Goal: Task Accomplishment & Management: Manage account settings

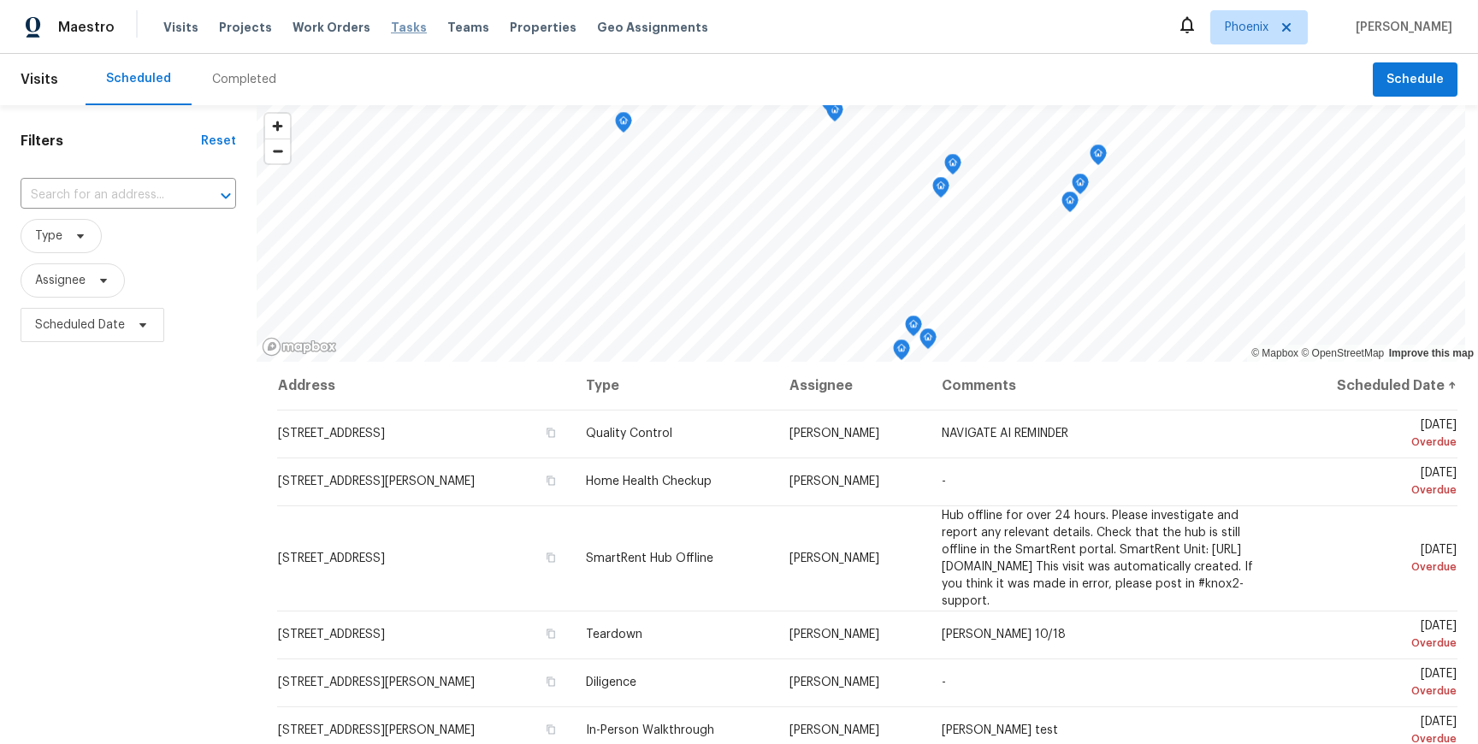
click at [391, 25] on span "Tasks" at bounding box center [409, 27] width 36 height 12
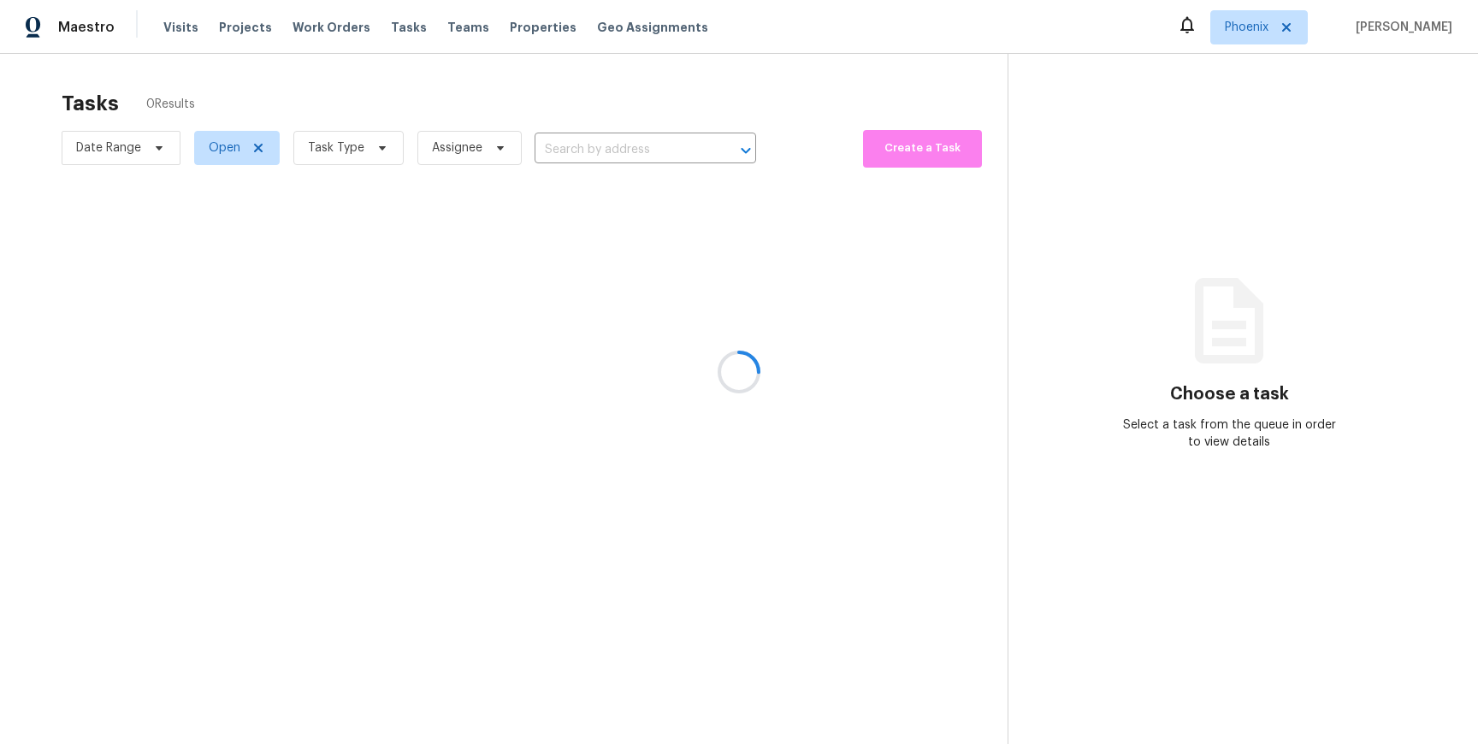
click at [334, 45] on div at bounding box center [739, 372] width 1478 height 744
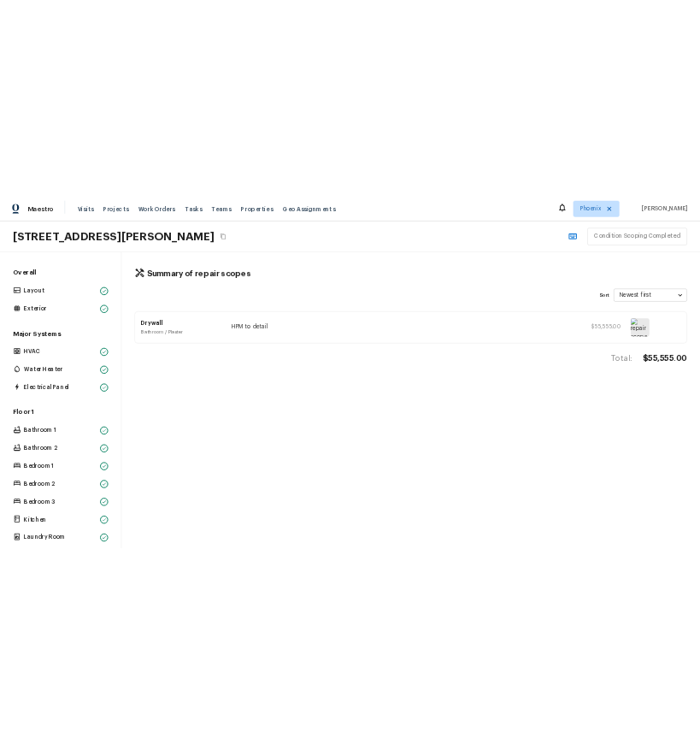
scroll to position [265, 0]
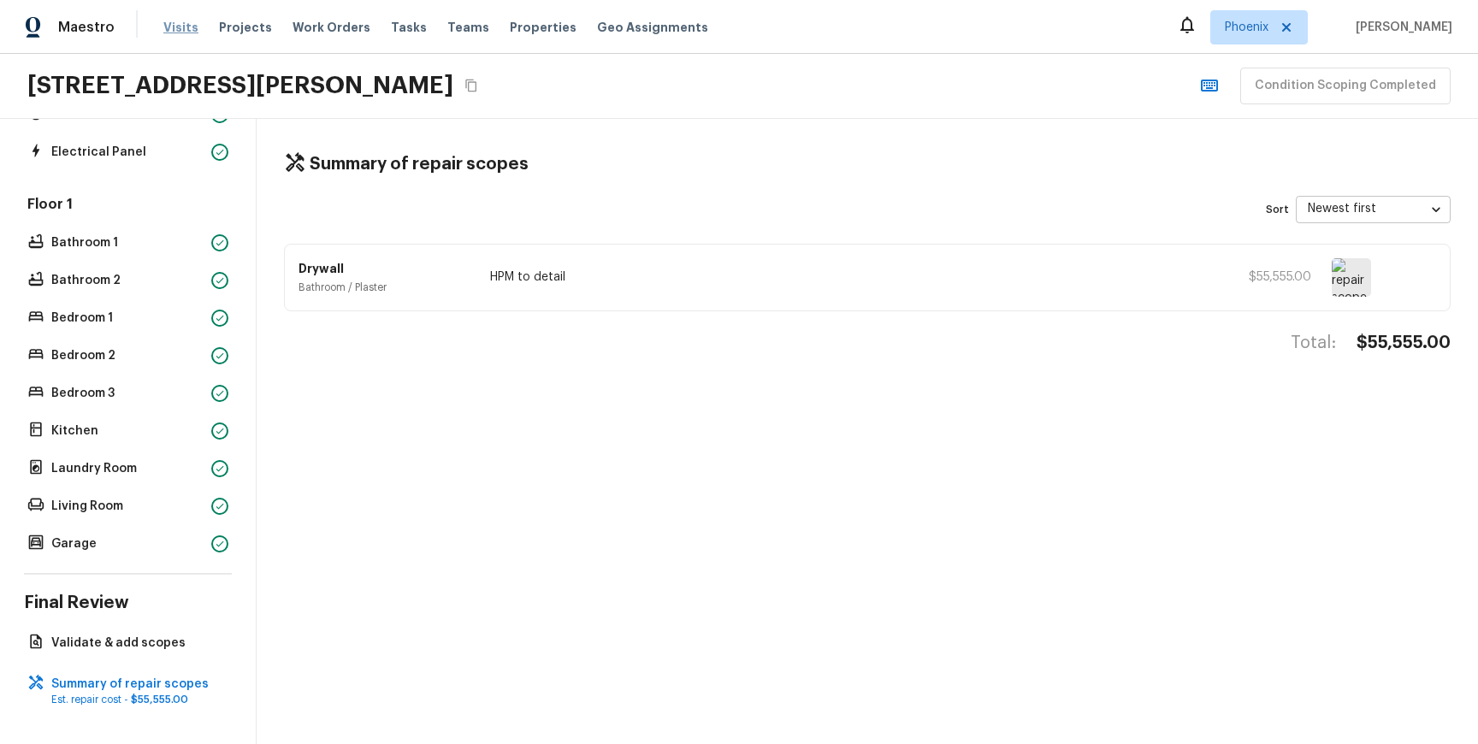
click at [189, 25] on span "Visits" at bounding box center [180, 27] width 35 height 17
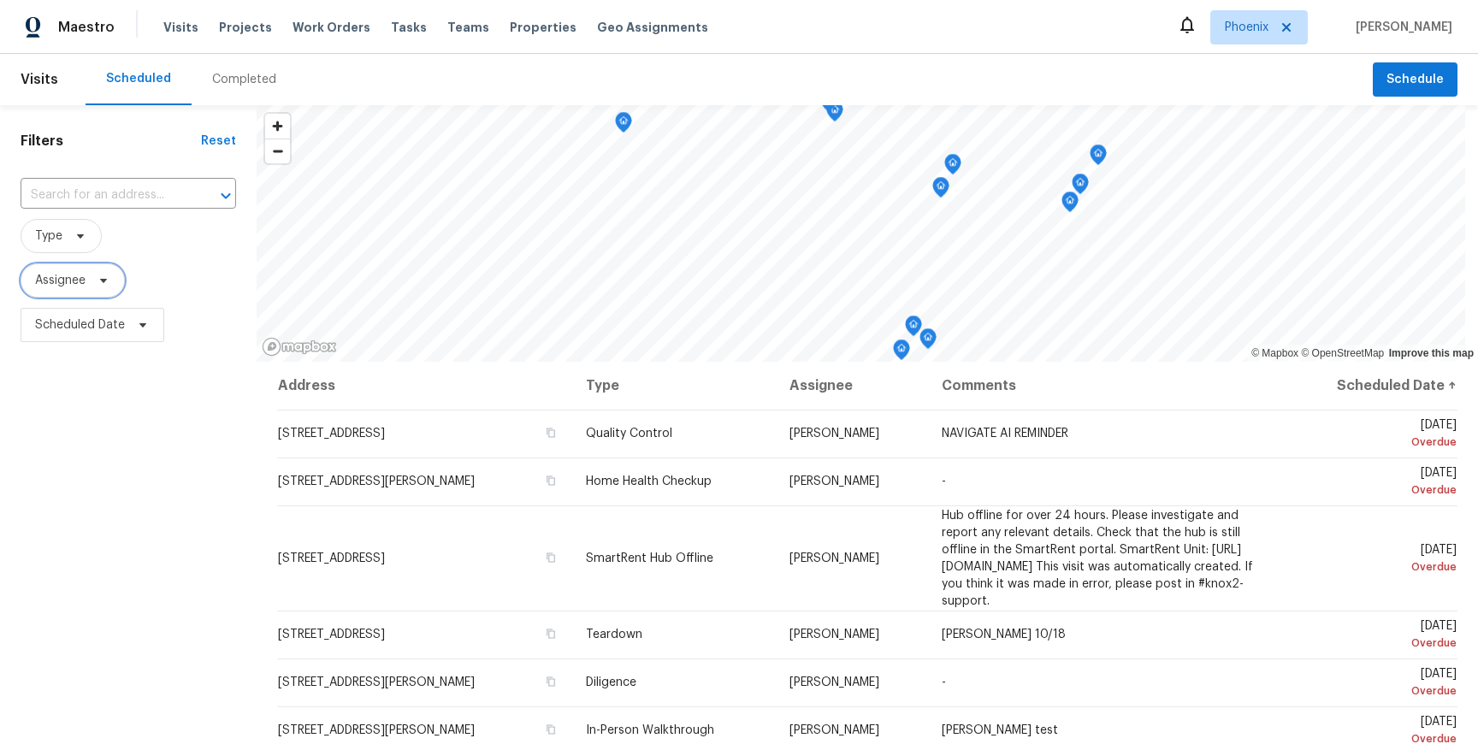
click at [82, 284] on span "Assignee" at bounding box center [60, 280] width 50 height 17
type input "marek"
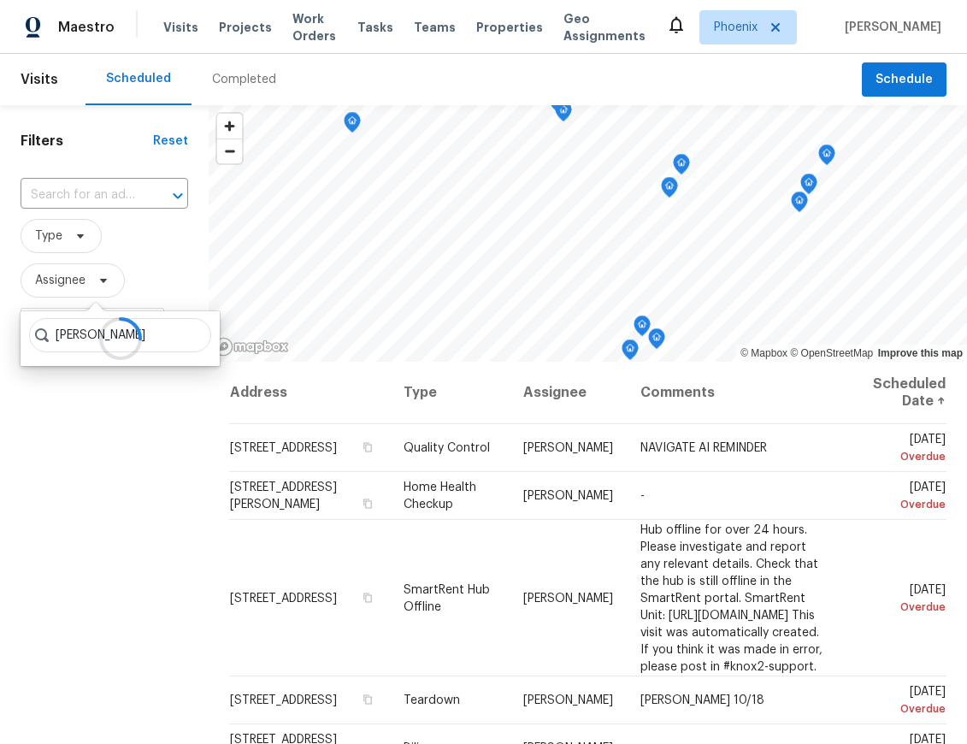
click at [90, 337] on div at bounding box center [120, 338] width 199 height 55
click at [110, 336] on icon at bounding box center [121, 339] width 50 height 50
click at [248, 85] on div "Completed" at bounding box center [244, 79] width 64 height 17
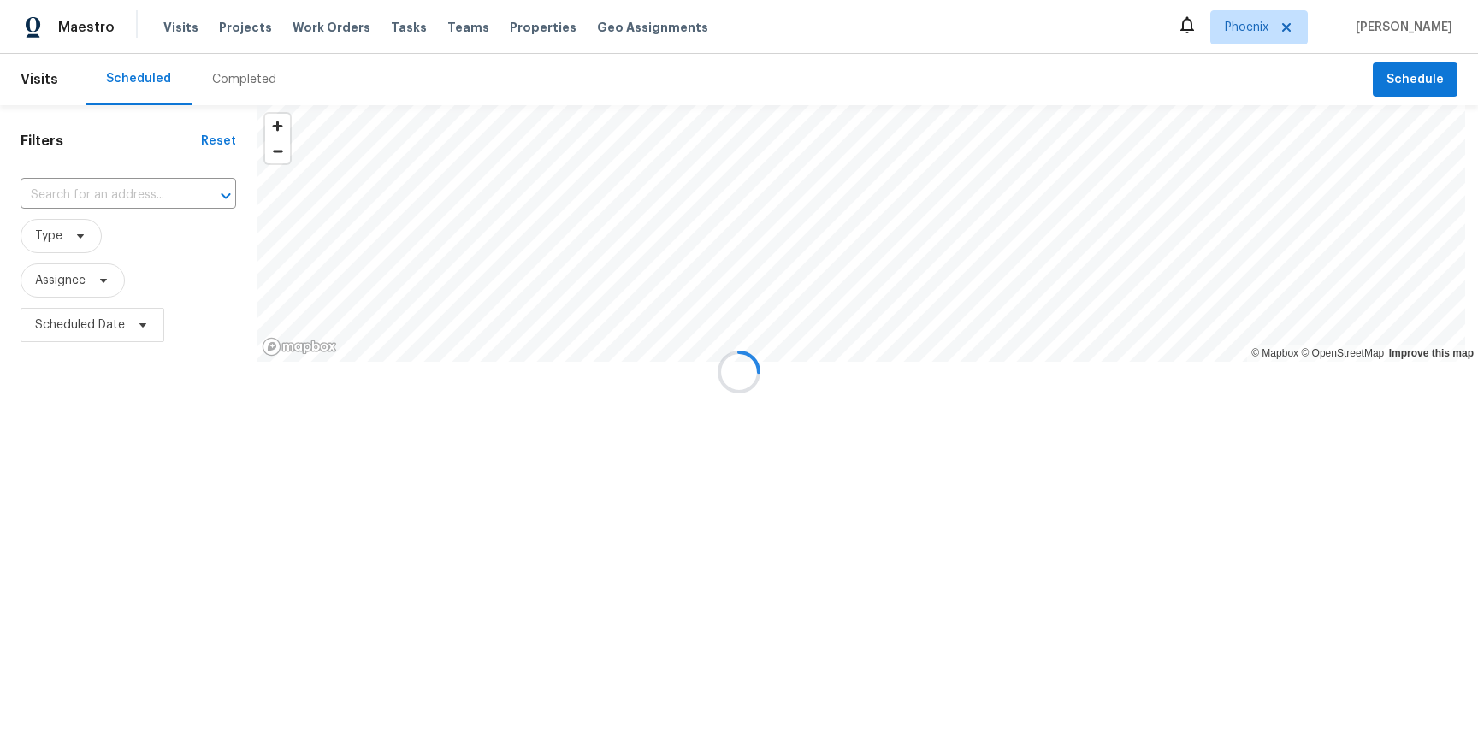
click at [1415, 78] on div at bounding box center [739, 372] width 1478 height 744
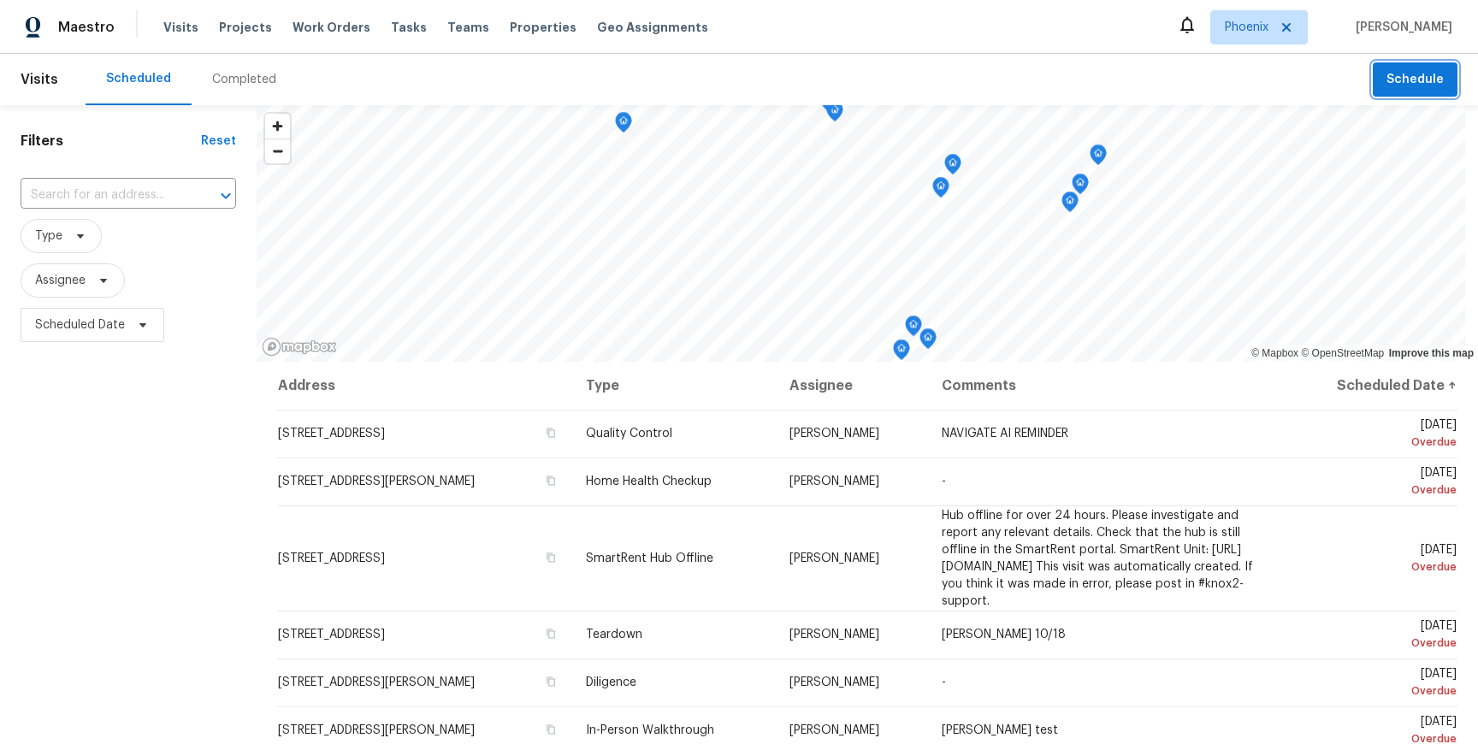
click at [1395, 78] on span "Schedule" at bounding box center [1414, 79] width 57 height 21
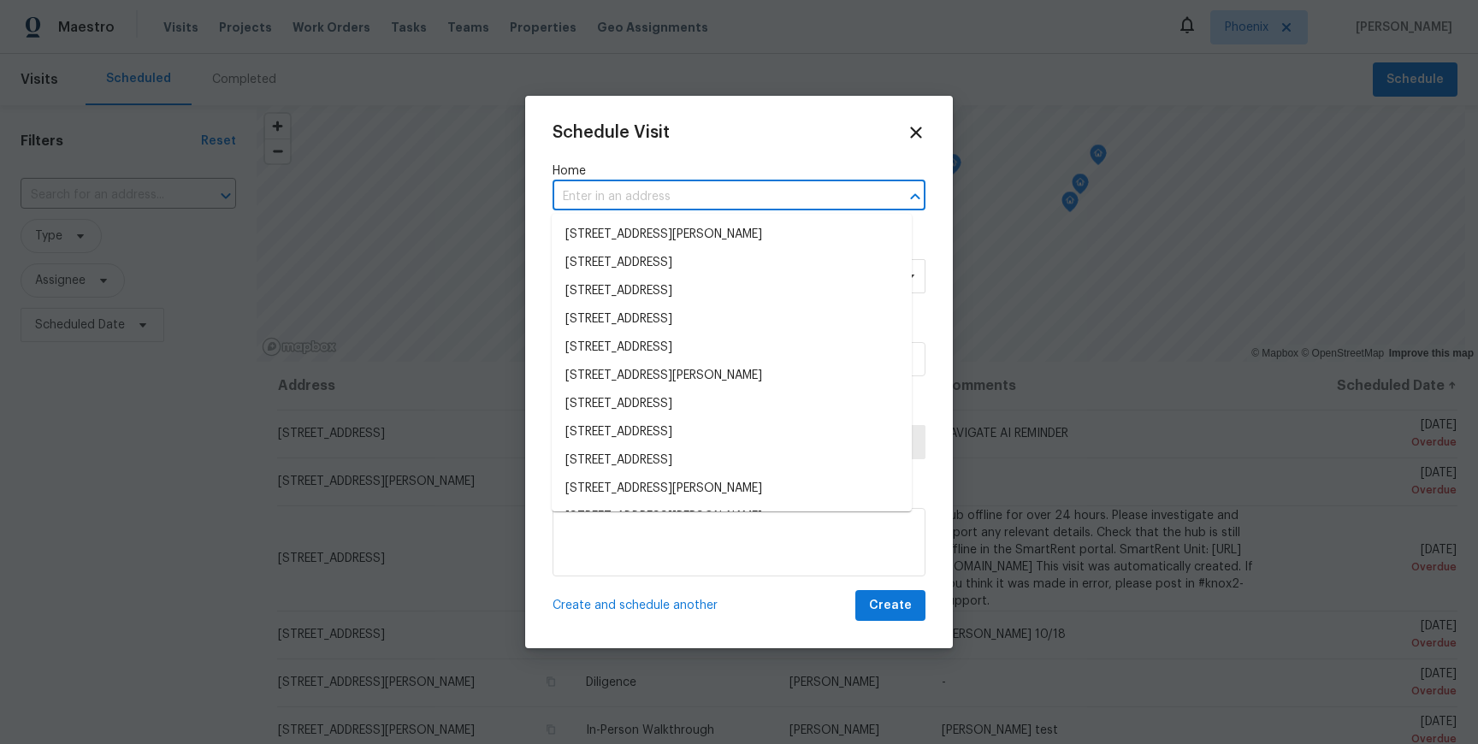
click at [753, 196] on input "text" at bounding box center [715, 197] width 325 height 27
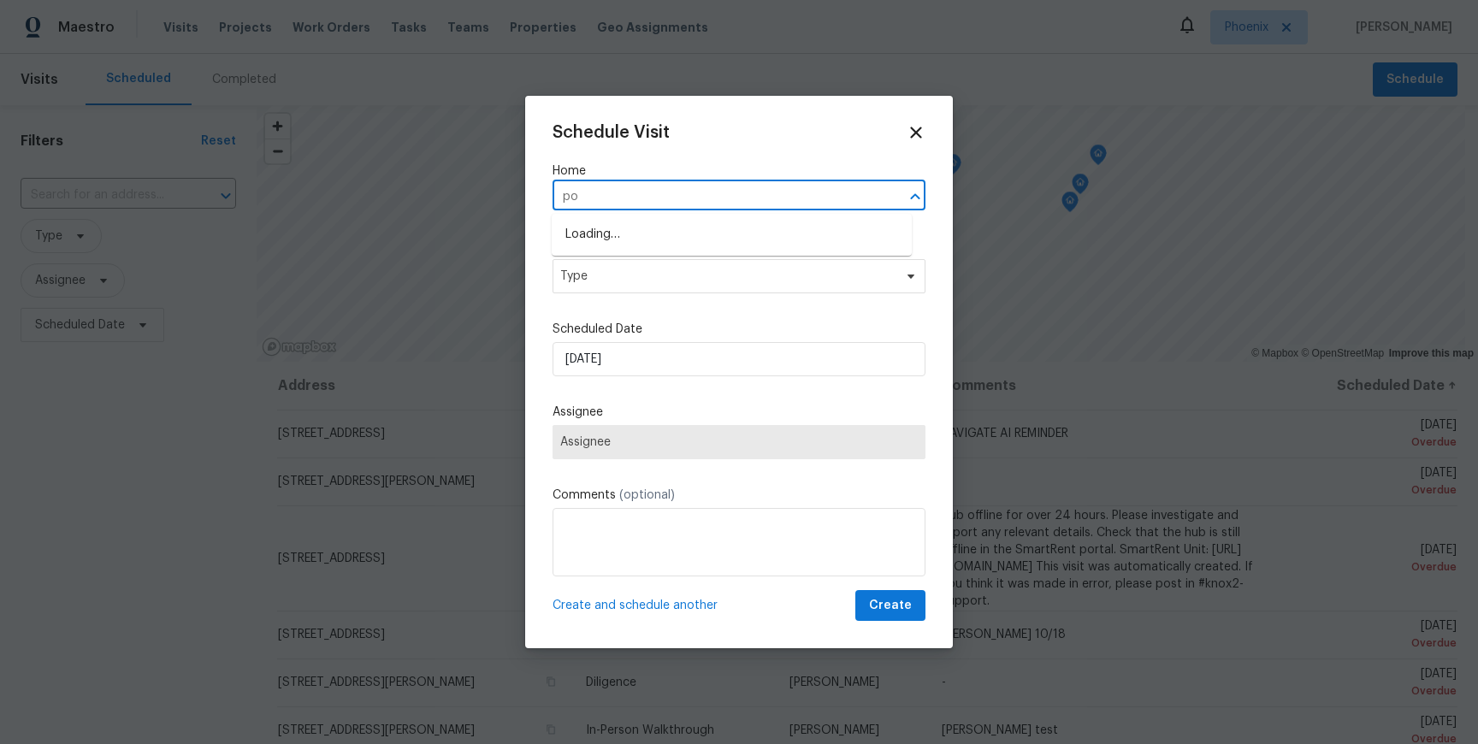
type input "pon"
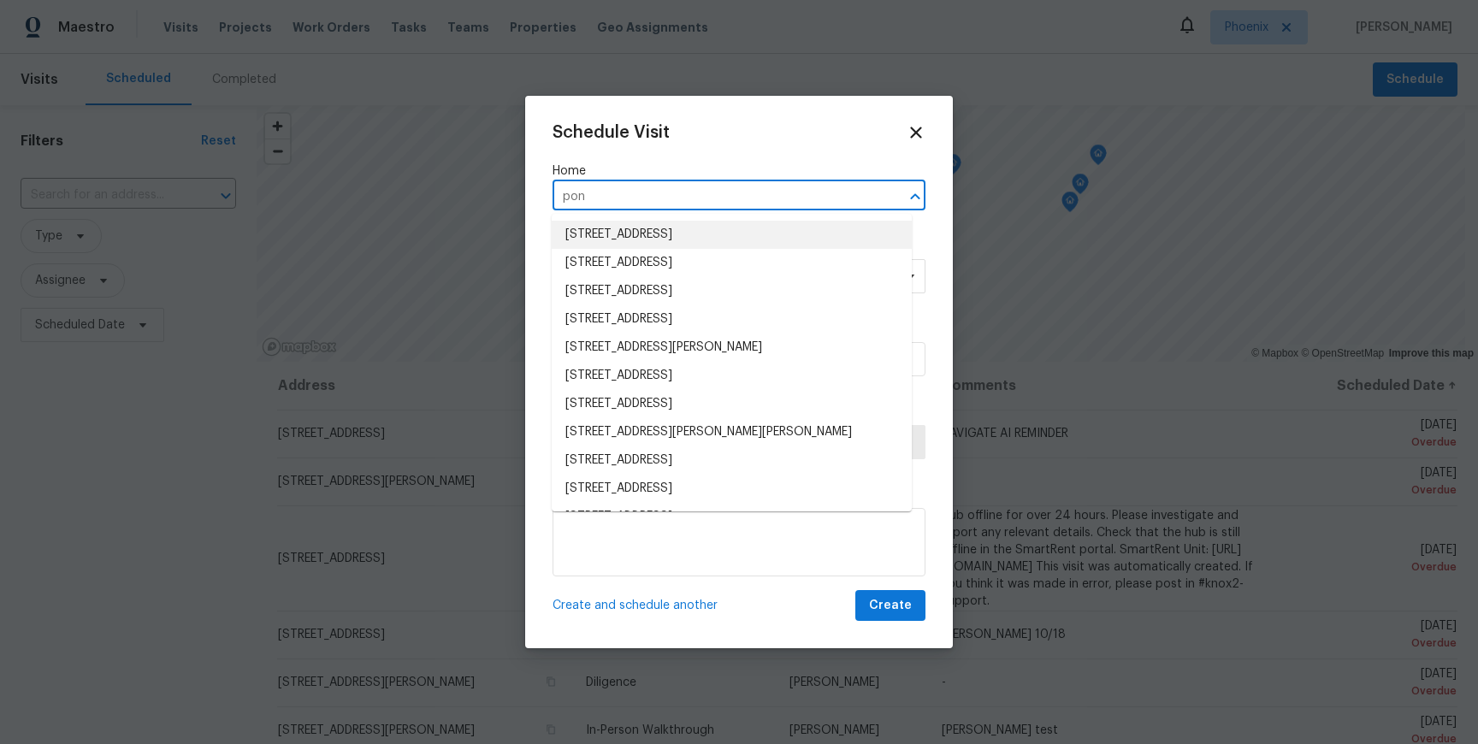
click at [705, 236] on li "534 E Poncho Ln, San Tan Valley, AZ 85143" at bounding box center [732, 235] width 360 height 28
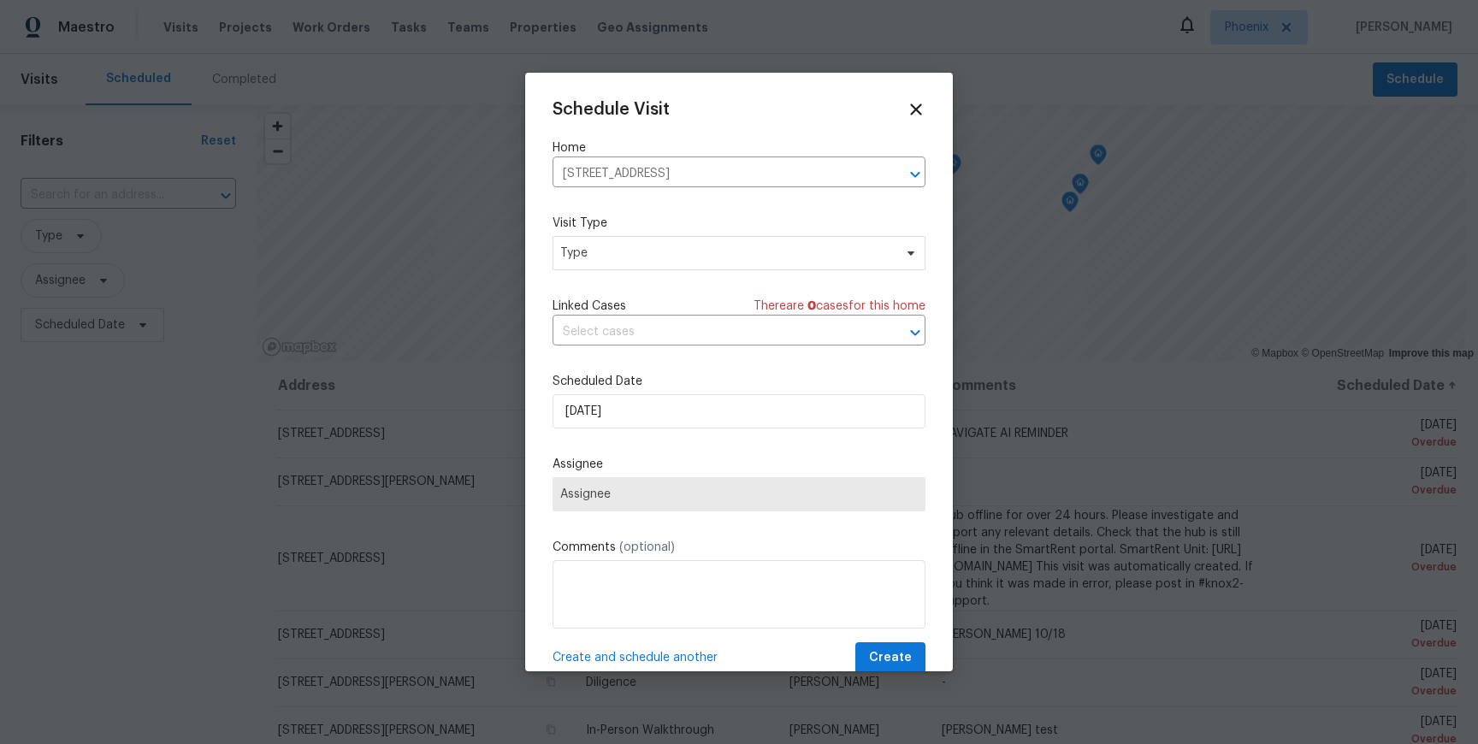
drag, startPoint x: 824, startPoint y: 192, endPoint x: 765, endPoint y: 193, distance: 58.2
click at [765, 193] on div "Schedule Visit Home 534 E Poncho Ln, San Tan Valley, AZ 85143 ​ Visit Type Type…" at bounding box center [739, 387] width 373 height 574
drag, startPoint x: 811, startPoint y: 173, endPoint x: 571, endPoint y: 170, distance: 239.5
click at [571, 170] on input "534 E Poncho Ln, San Tan Valley, AZ 85143" at bounding box center [715, 174] width 325 height 27
drag, startPoint x: 571, startPoint y: 170, endPoint x: 550, endPoint y: 169, distance: 21.4
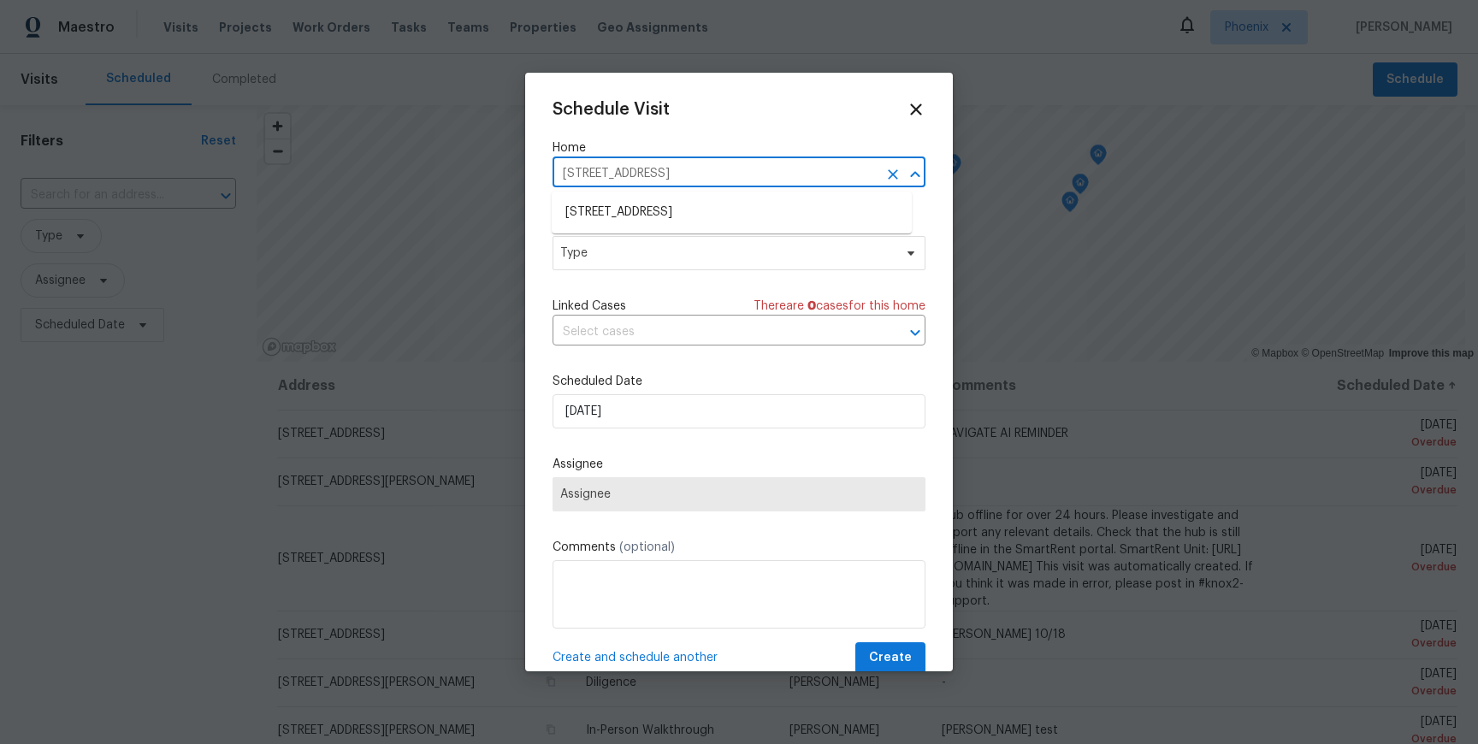
click at [550, 169] on div "Schedule Visit Home 534 E Poncho Ln, San Tan Valley, AZ 85143 ​ Visit Type Type…" at bounding box center [739, 372] width 428 height 599
click at [568, 168] on input "534 E Poncho Ln, San Tan Valley, AZ 85143" at bounding box center [715, 174] width 325 height 27
drag, startPoint x: 562, startPoint y: 170, endPoint x: 842, endPoint y: 186, distance: 281.0
click at [842, 186] on input "534 E Poncho Ln, San Tan Valley, AZ 85143" at bounding box center [715, 174] width 325 height 27
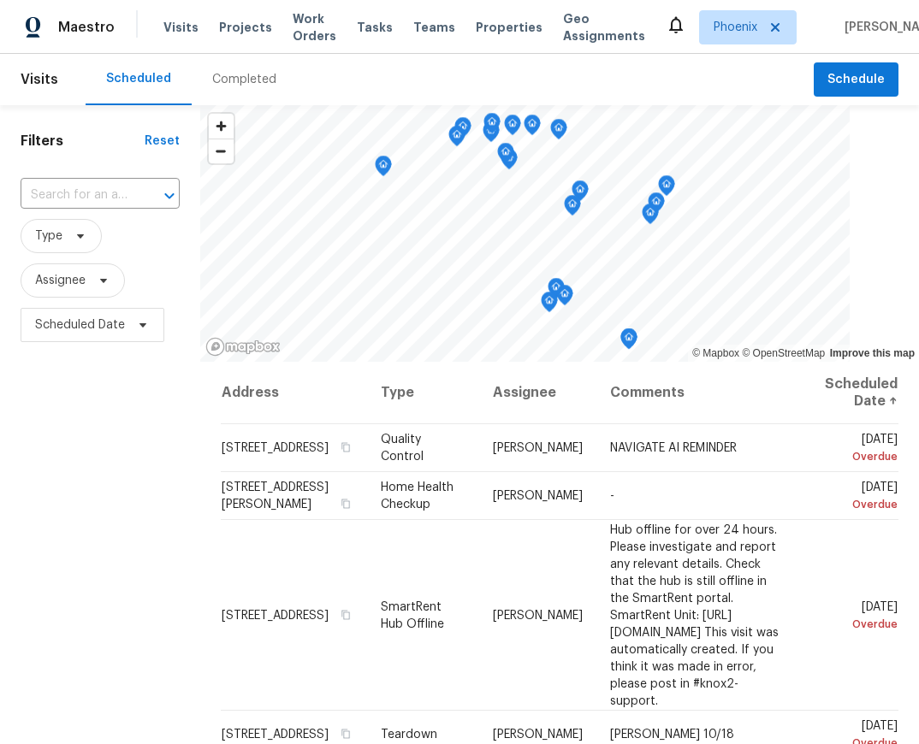
click at [269, 79] on div "Completed" at bounding box center [244, 79] width 105 height 51
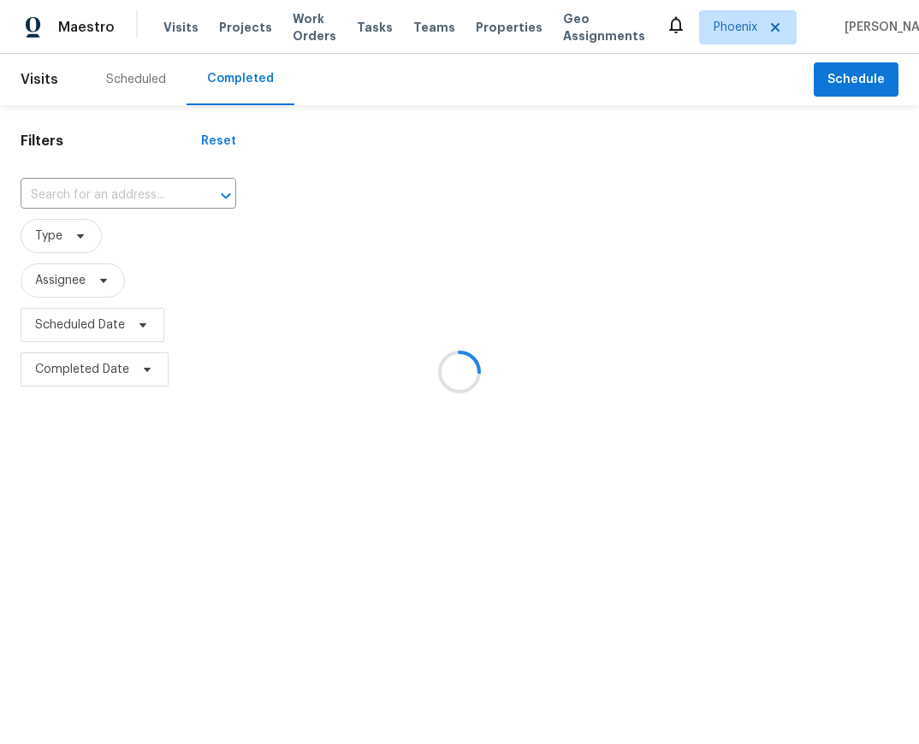
click at [99, 319] on div at bounding box center [459, 372] width 919 height 744
click at [119, 322] on div at bounding box center [459, 372] width 919 height 744
click at [120, 325] on div at bounding box center [459, 372] width 919 height 744
click at [125, 372] on div at bounding box center [459, 372] width 919 height 744
click at [287, 137] on div at bounding box center [459, 372] width 919 height 744
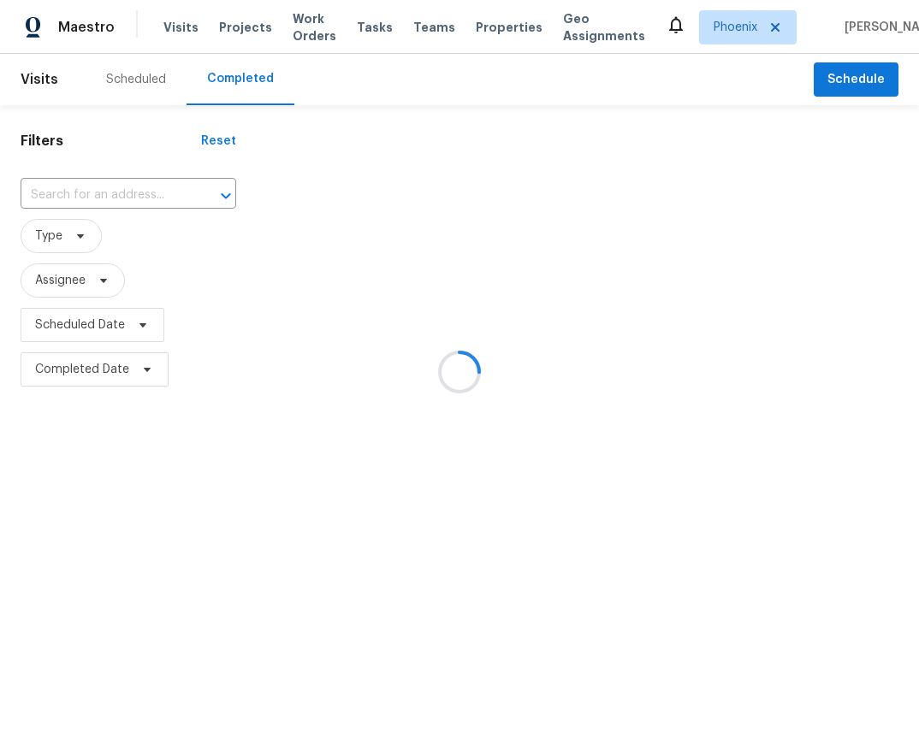
click at [113, 314] on div at bounding box center [459, 372] width 919 height 744
click at [94, 334] on span "Scheduled Date" at bounding box center [93, 325] width 144 height 34
click at [110, 360] on span "Completed Date" at bounding box center [95, 369] width 148 height 34
click at [66, 239] on span "Type" at bounding box center [61, 236] width 81 height 34
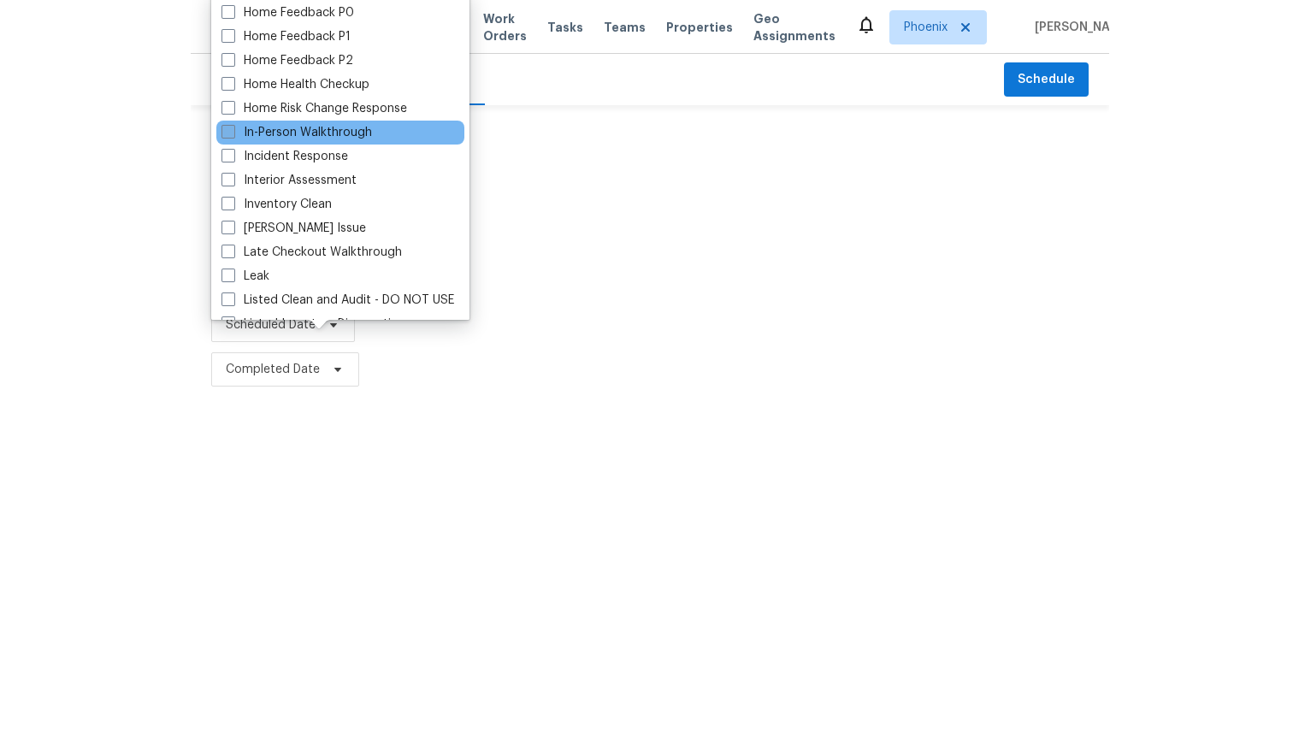
scroll to position [534, 0]
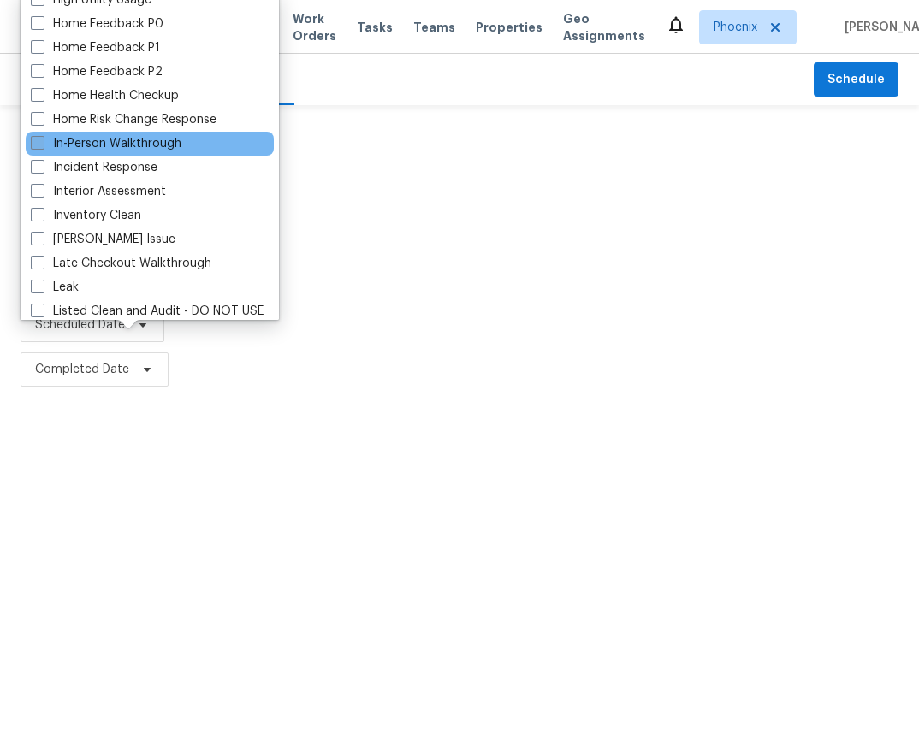
click at [135, 144] on label "In-Person Walkthrough" at bounding box center [106, 143] width 151 height 17
click at [42, 144] on input "In-Person Walkthrough" at bounding box center [36, 140] width 11 height 11
checkbox input "true"
click at [478, 369] on div at bounding box center [588, 255] width 662 height 273
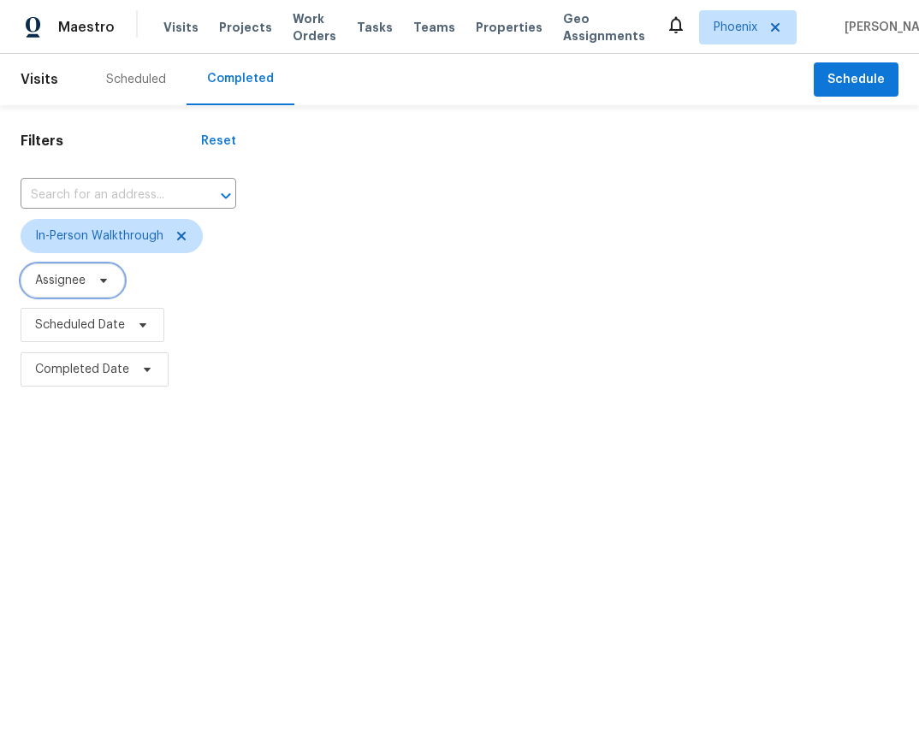
click at [61, 288] on span "Assignee" at bounding box center [60, 280] width 50 height 17
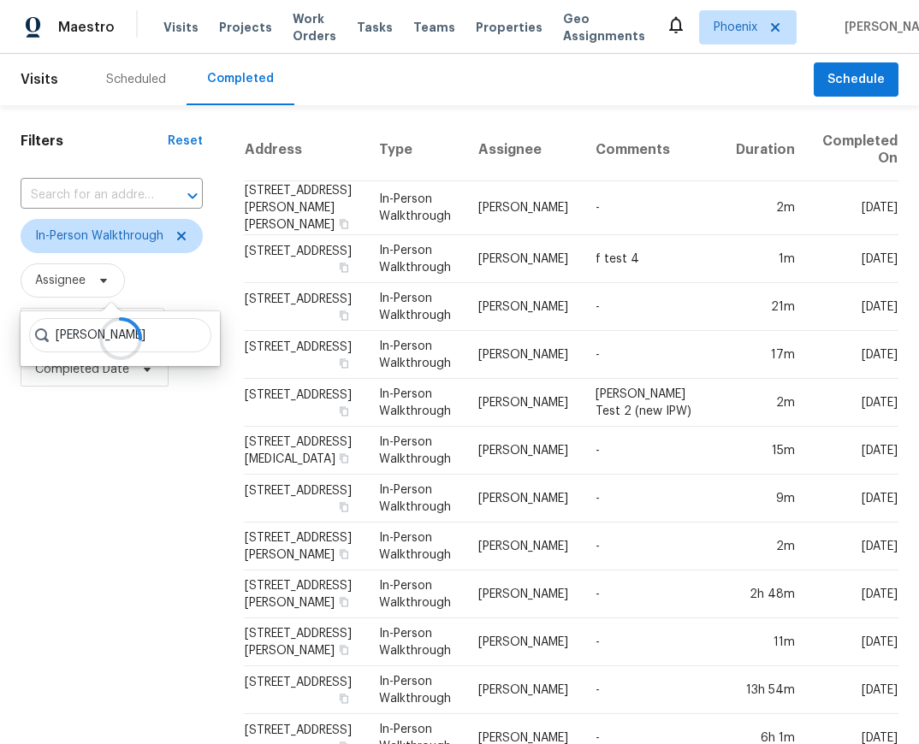
type input "marek"
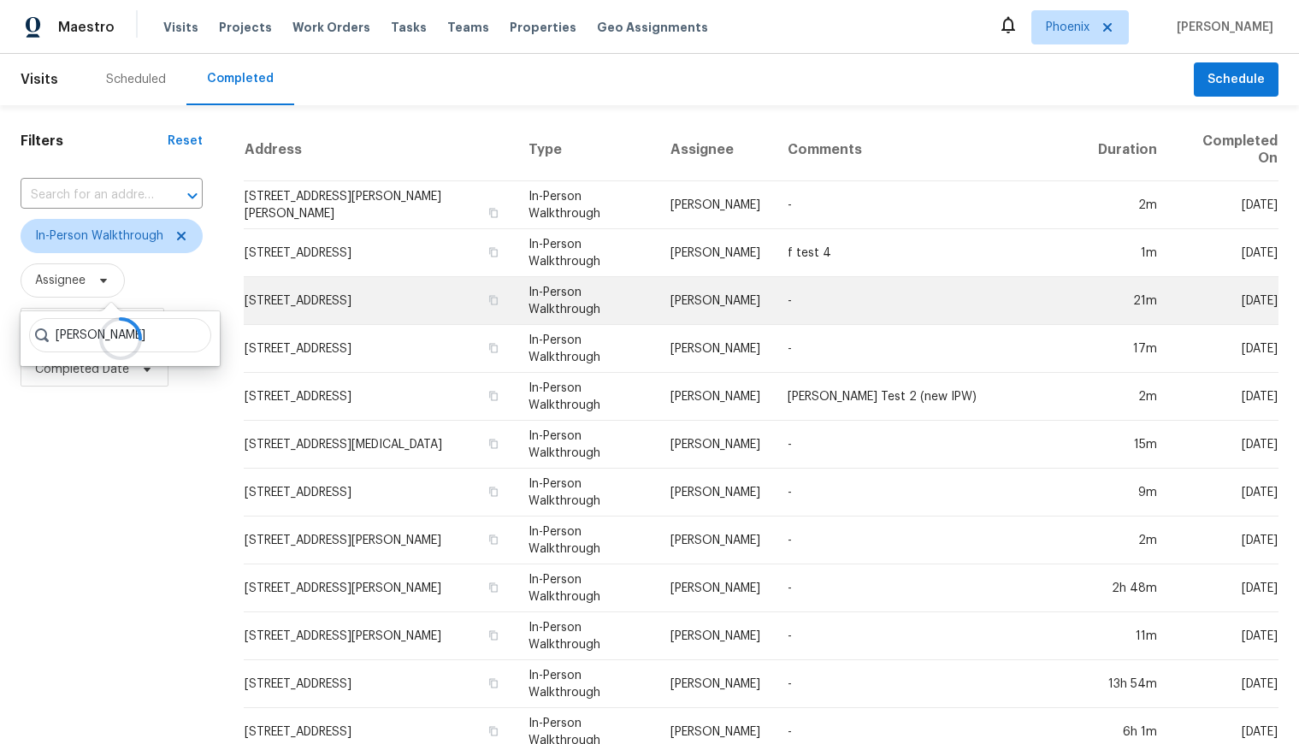
click at [346, 312] on td "[STREET_ADDRESS]" at bounding box center [379, 301] width 271 height 48
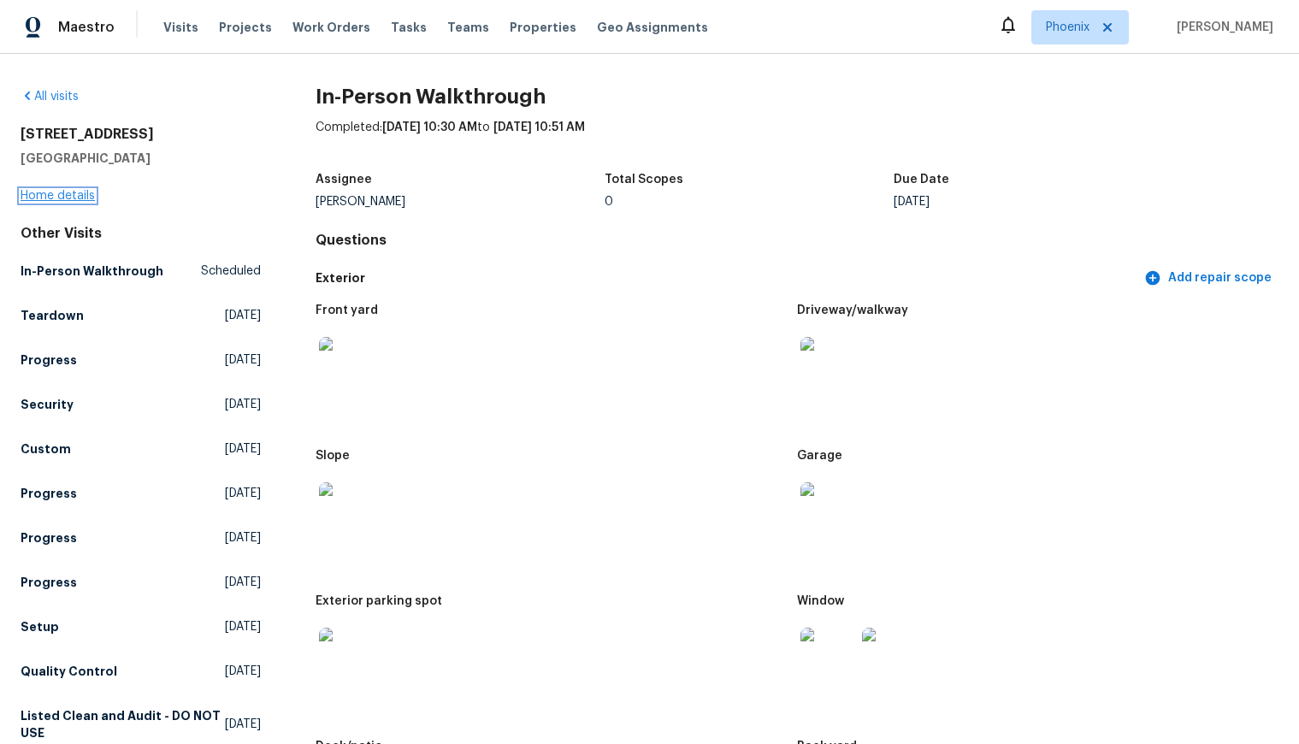
click at [76, 194] on link "Home details" at bounding box center [58, 196] width 74 height 12
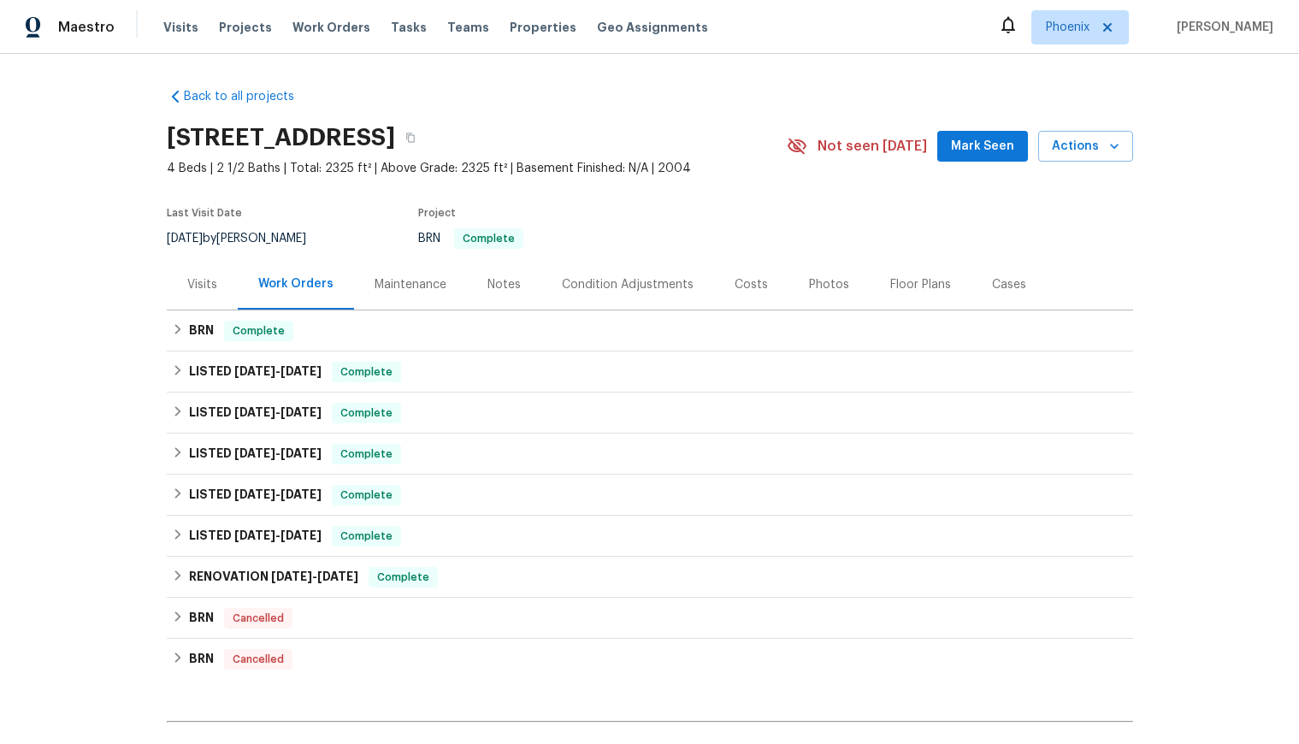
click at [393, 277] on div "Maintenance" at bounding box center [411, 284] width 72 height 17
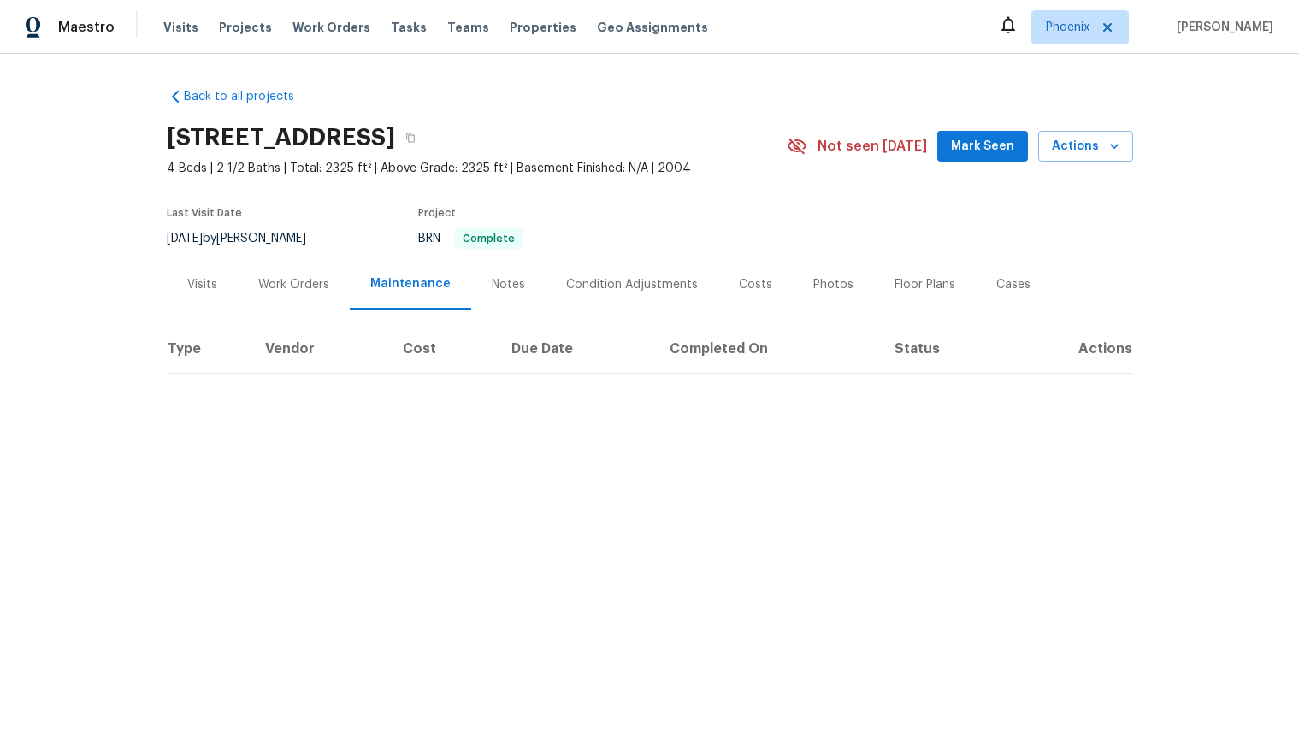
click at [510, 285] on div "Notes" at bounding box center [508, 284] width 74 height 50
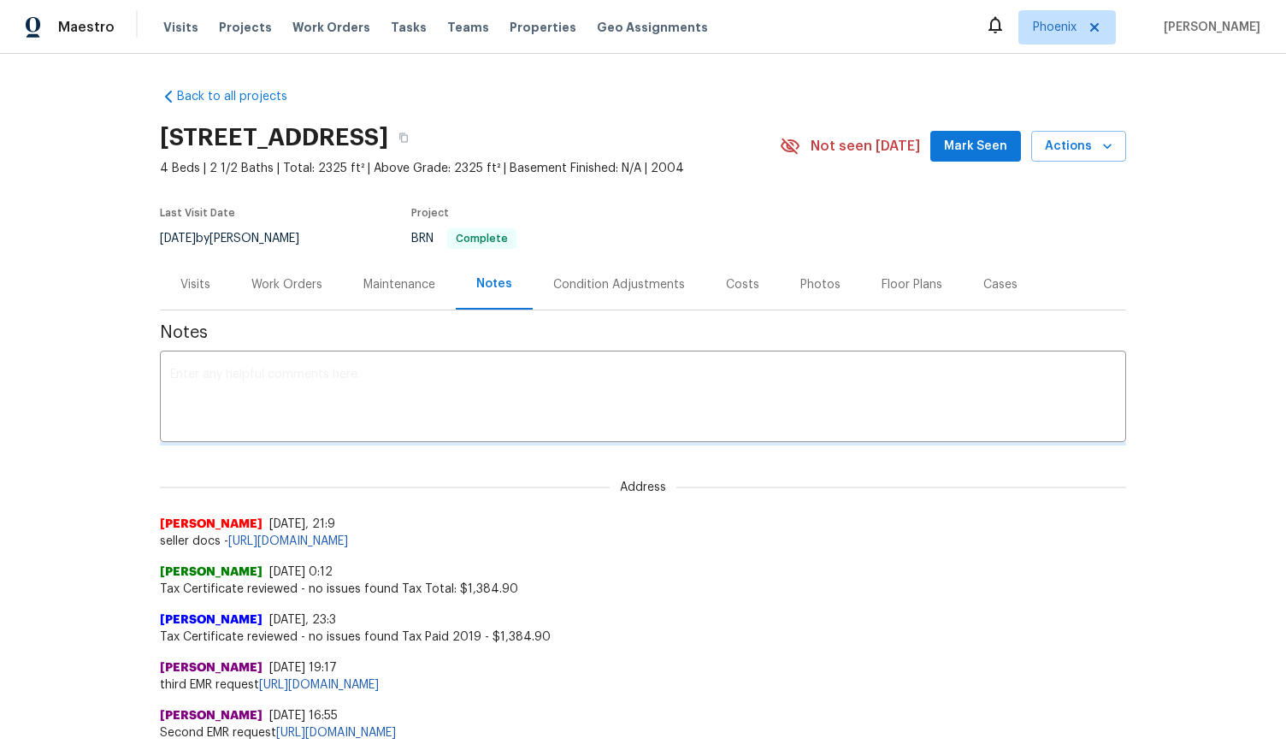
click at [231, 297] on div "Work Orders" at bounding box center [287, 284] width 112 height 50
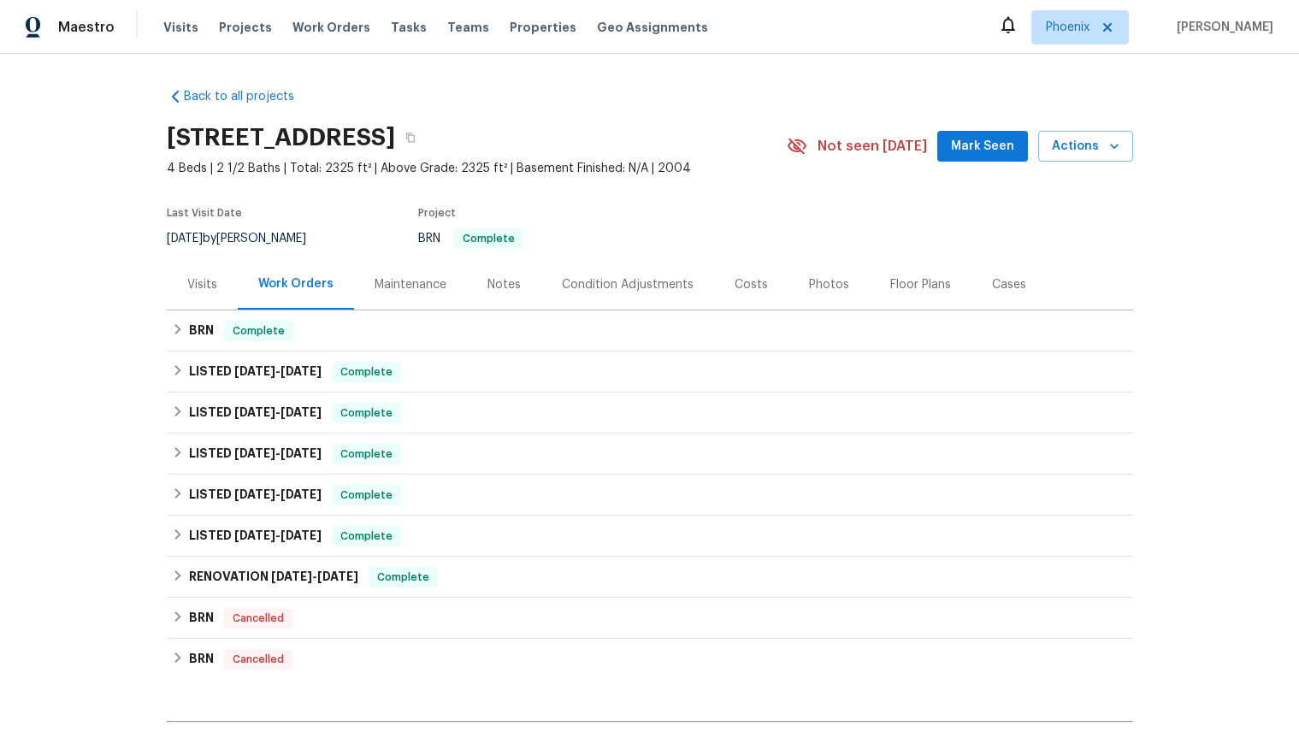
click at [171, 86] on div "Back to all projects 534 E Poncho Ln, San Tan Valley, AZ 85143 4 Beds | 2 1/2 B…" at bounding box center [650, 456] width 966 height 765
click at [168, 98] on icon at bounding box center [175, 96] width 17 height 17
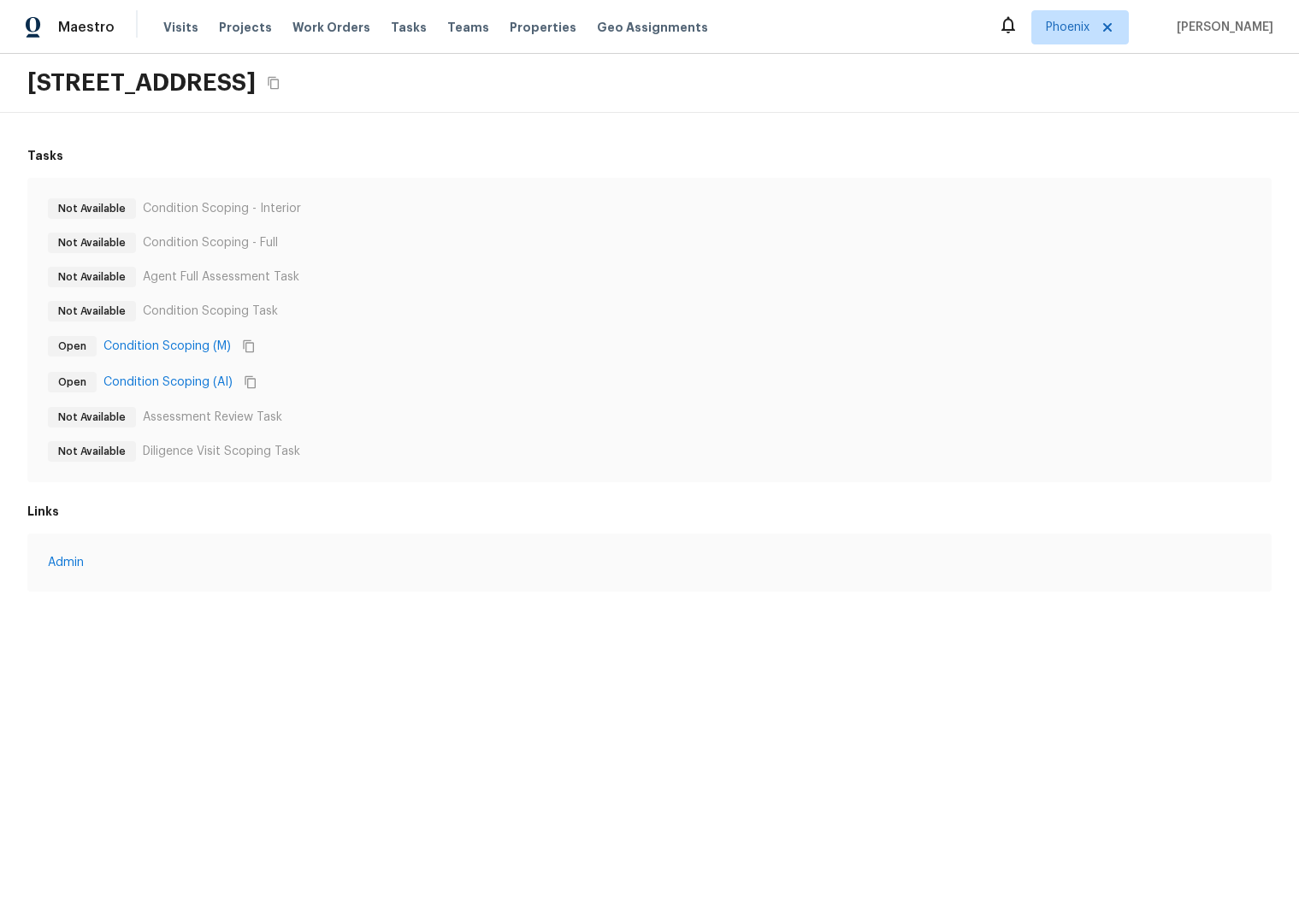
click at [310, 236] on div "Not Available Condition Scoping - Full" at bounding box center [649, 243] width 1203 height 21
click at [210, 381] on link "Condition Scoping (AI)" at bounding box center [167, 382] width 129 height 17
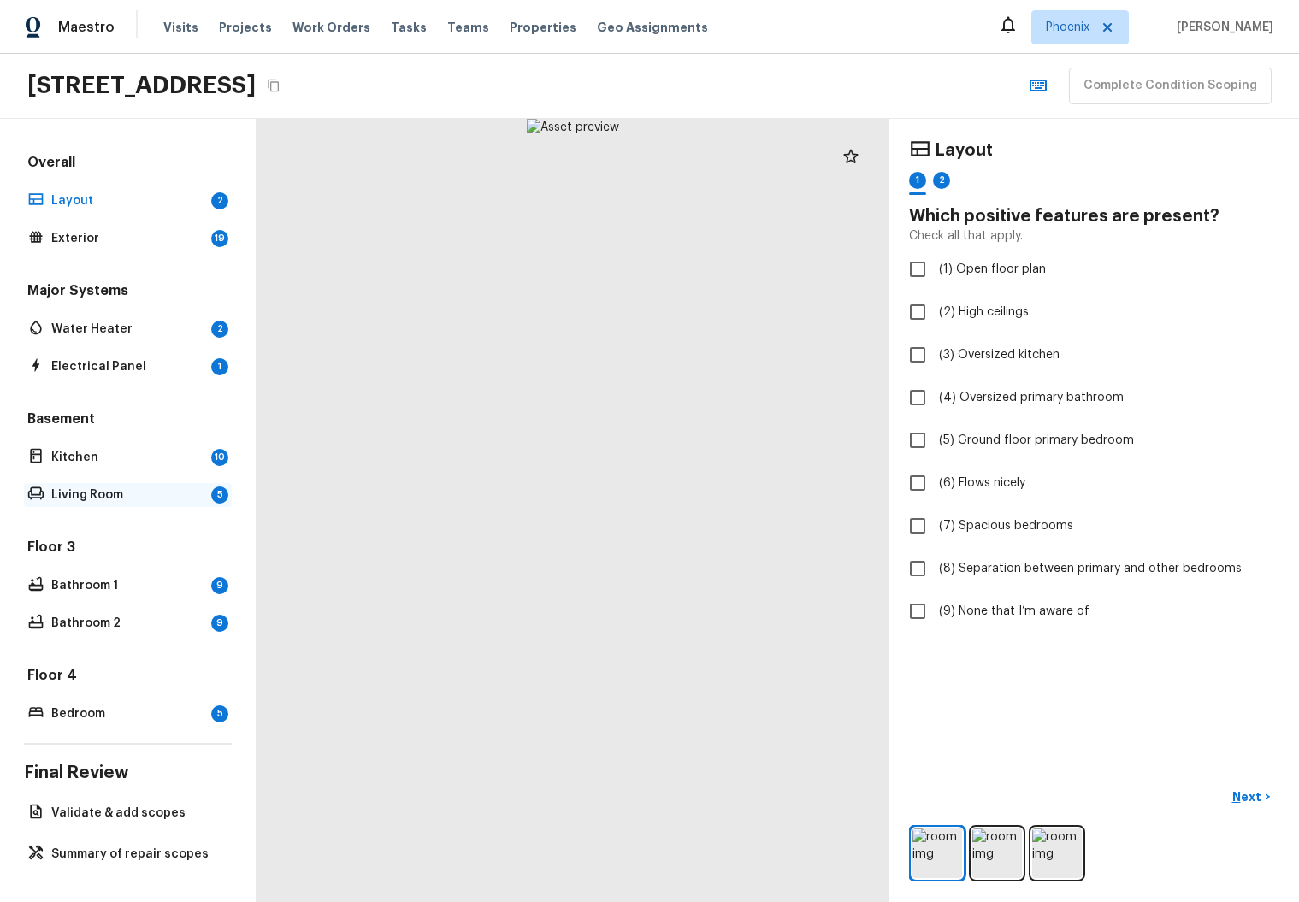
scroll to position [11, 0]
click at [116, 848] on p "Summary of repair scopes" at bounding box center [136, 854] width 170 height 17
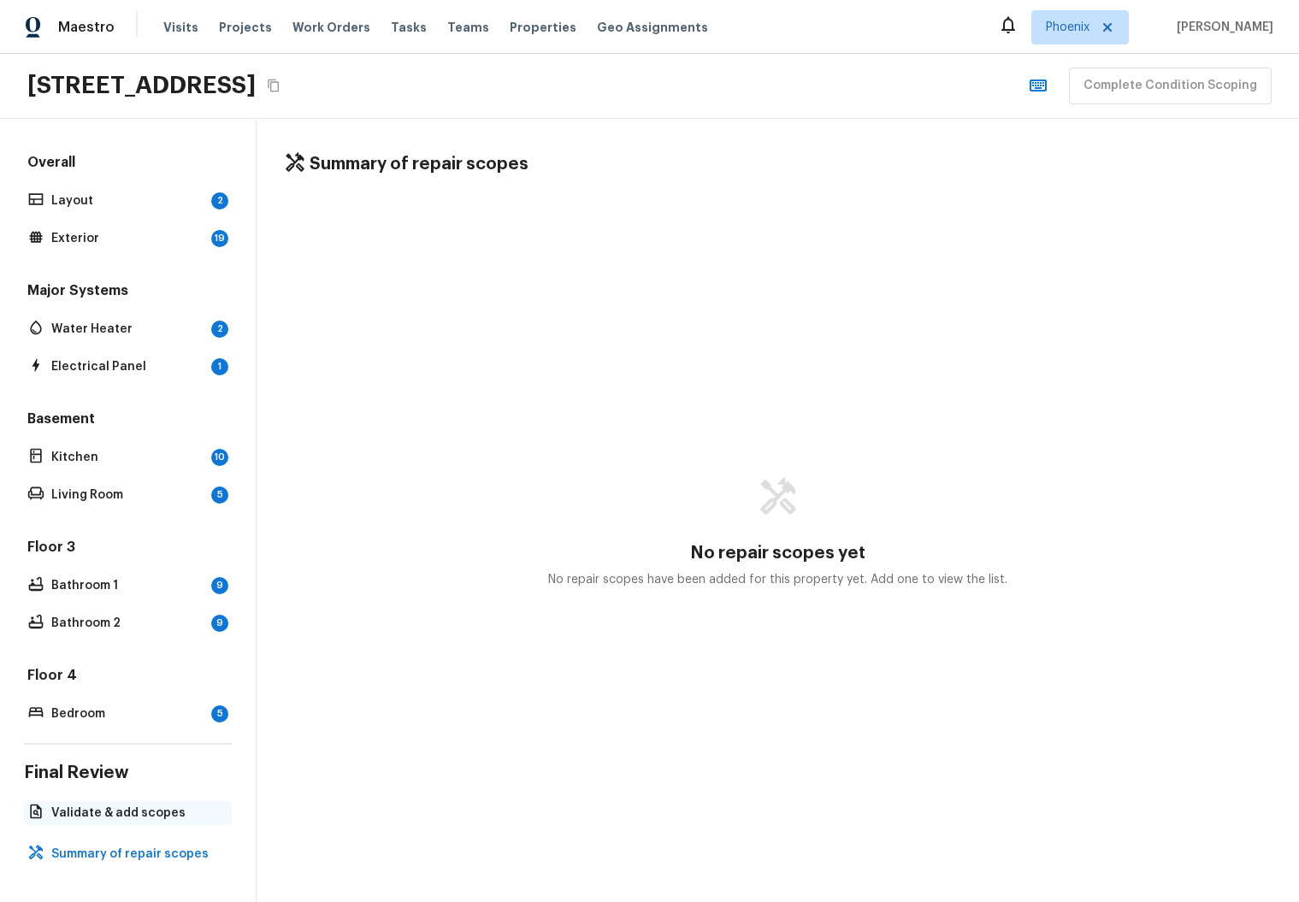
click at [114, 806] on p "Validate & add scopes" at bounding box center [136, 813] width 170 height 17
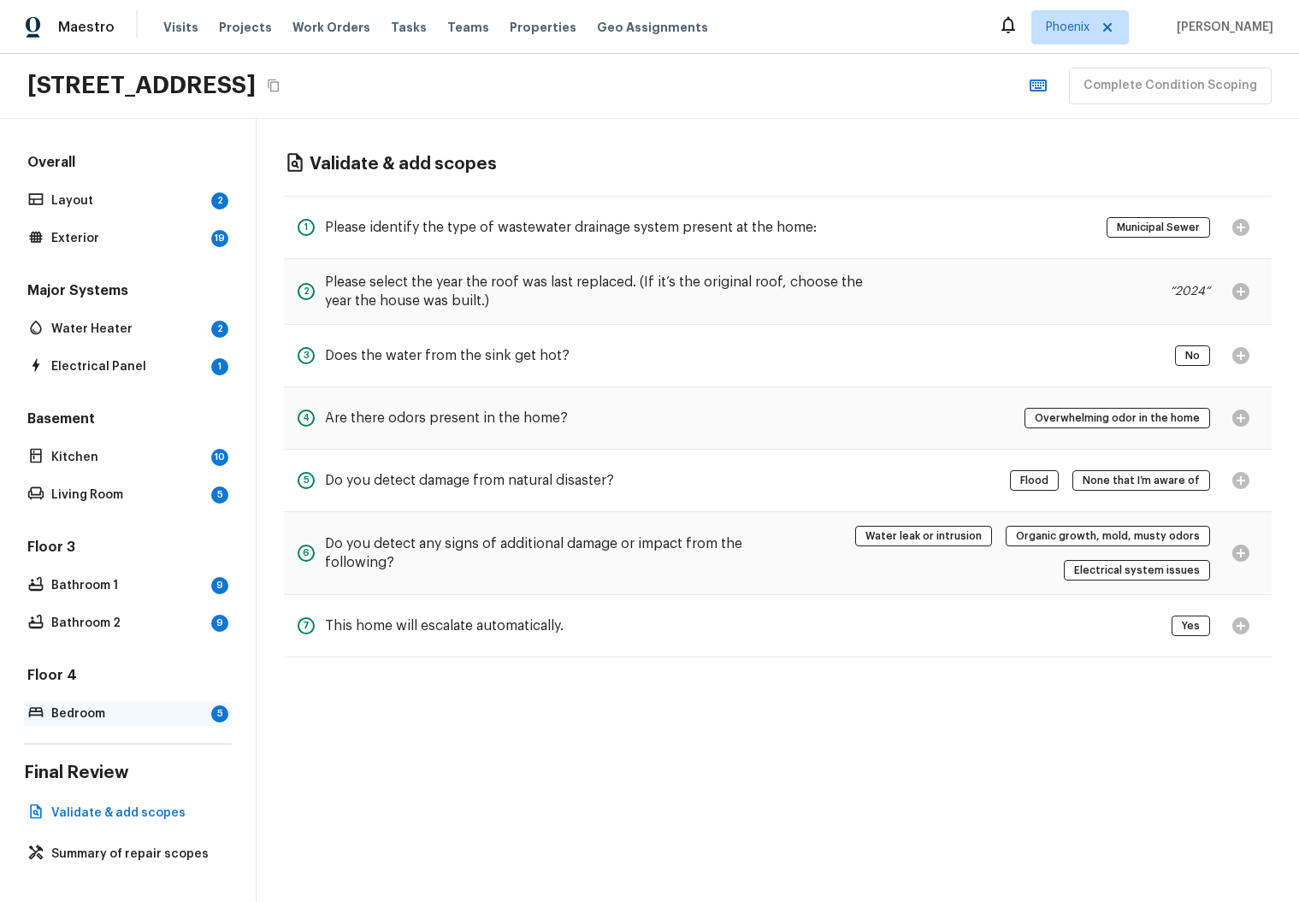
click at [88, 706] on p "Bedroom" at bounding box center [127, 714] width 153 height 17
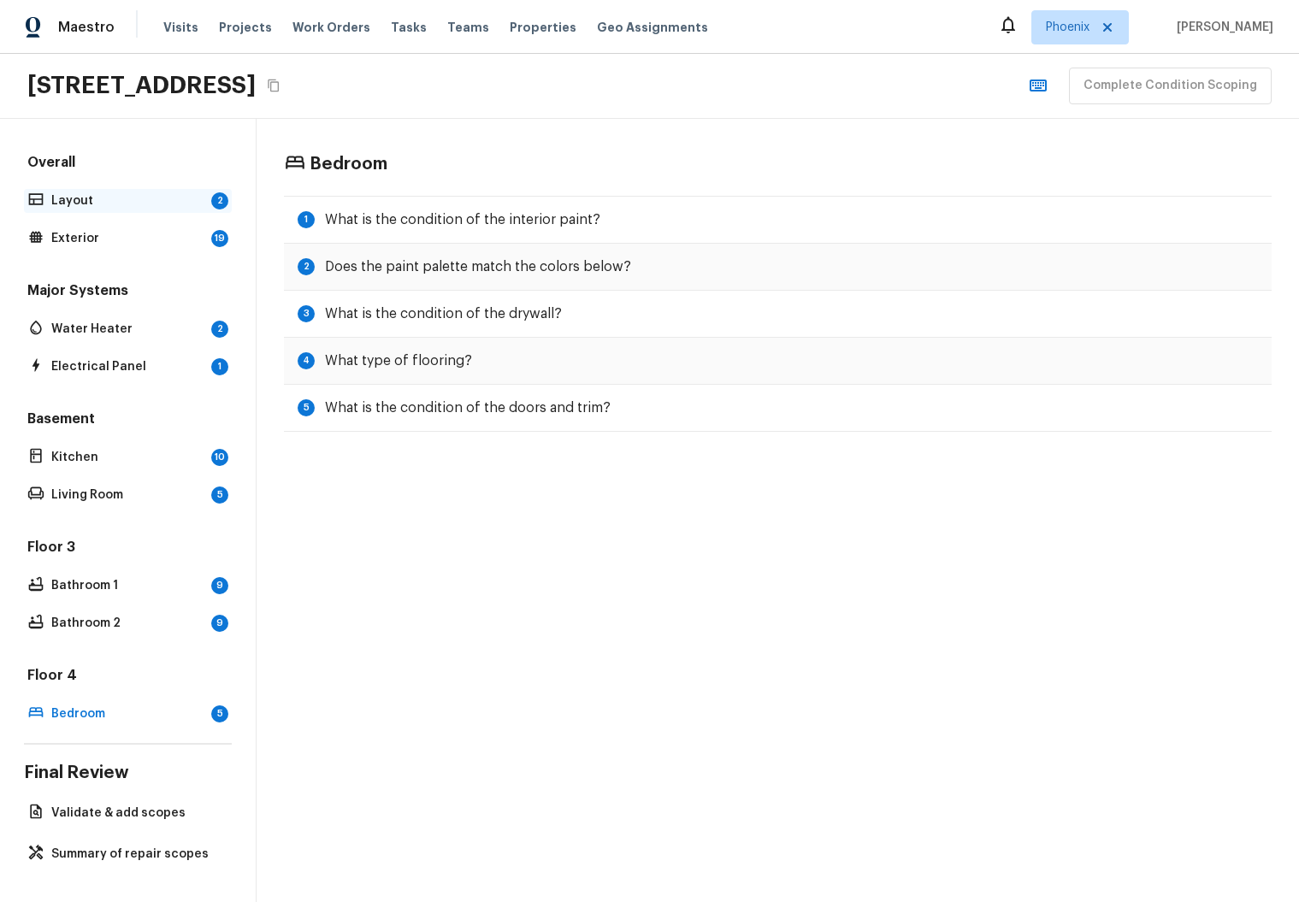
click at [129, 192] on p "Layout" at bounding box center [127, 200] width 153 height 17
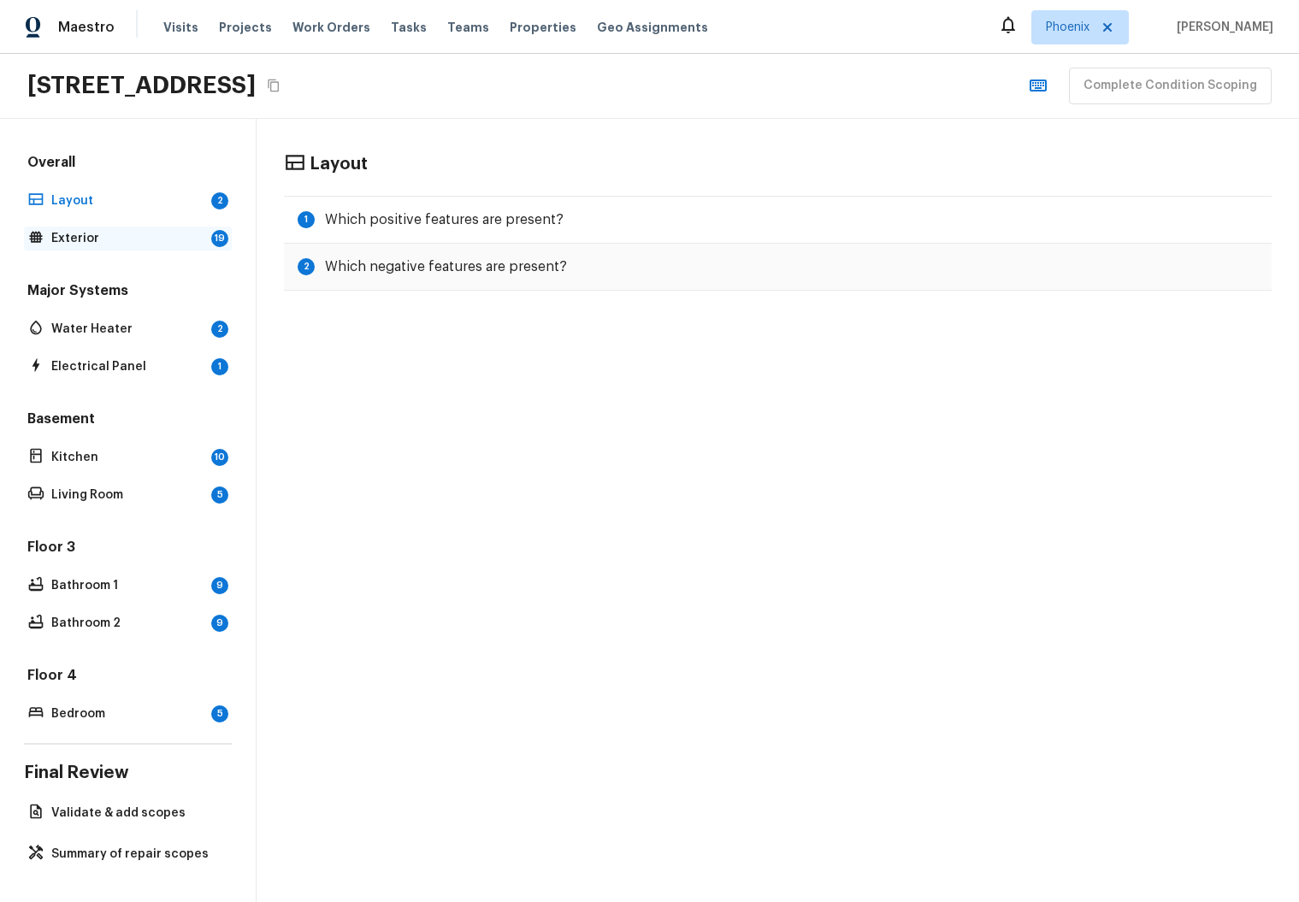
click at [122, 230] on p "Exterior" at bounding box center [127, 238] width 153 height 17
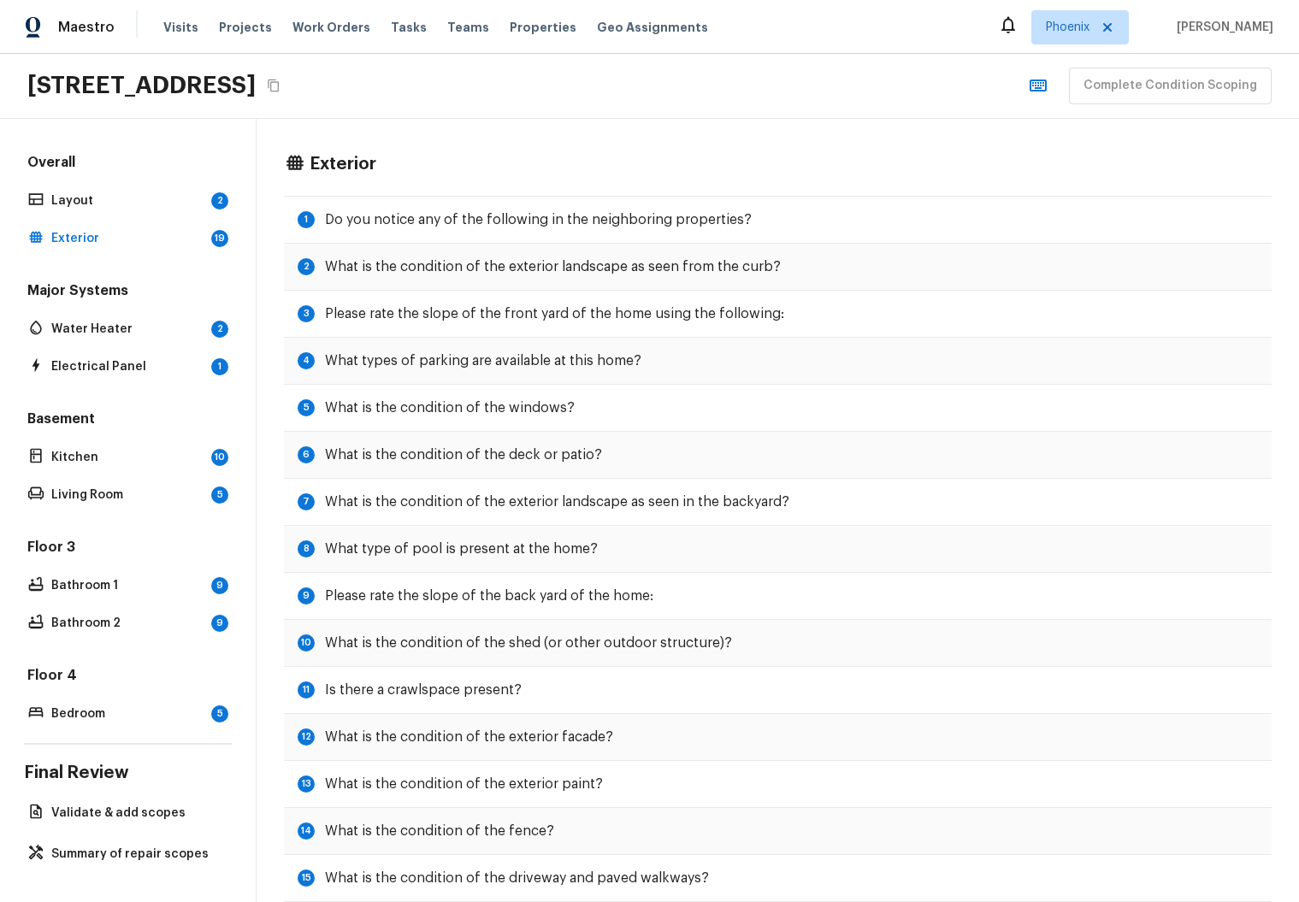
click at [121, 296] on div "Major Systems Water Heater 2 Electrical Panel 1" at bounding box center [128, 330] width 208 height 98
click at [121, 330] on div "Major Systems Water Heater 2 Electrical Panel 1" at bounding box center [128, 330] width 208 height 98
click at [122, 365] on div "Electrical Panel 1" at bounding box center [128, 367] width 208 height 24
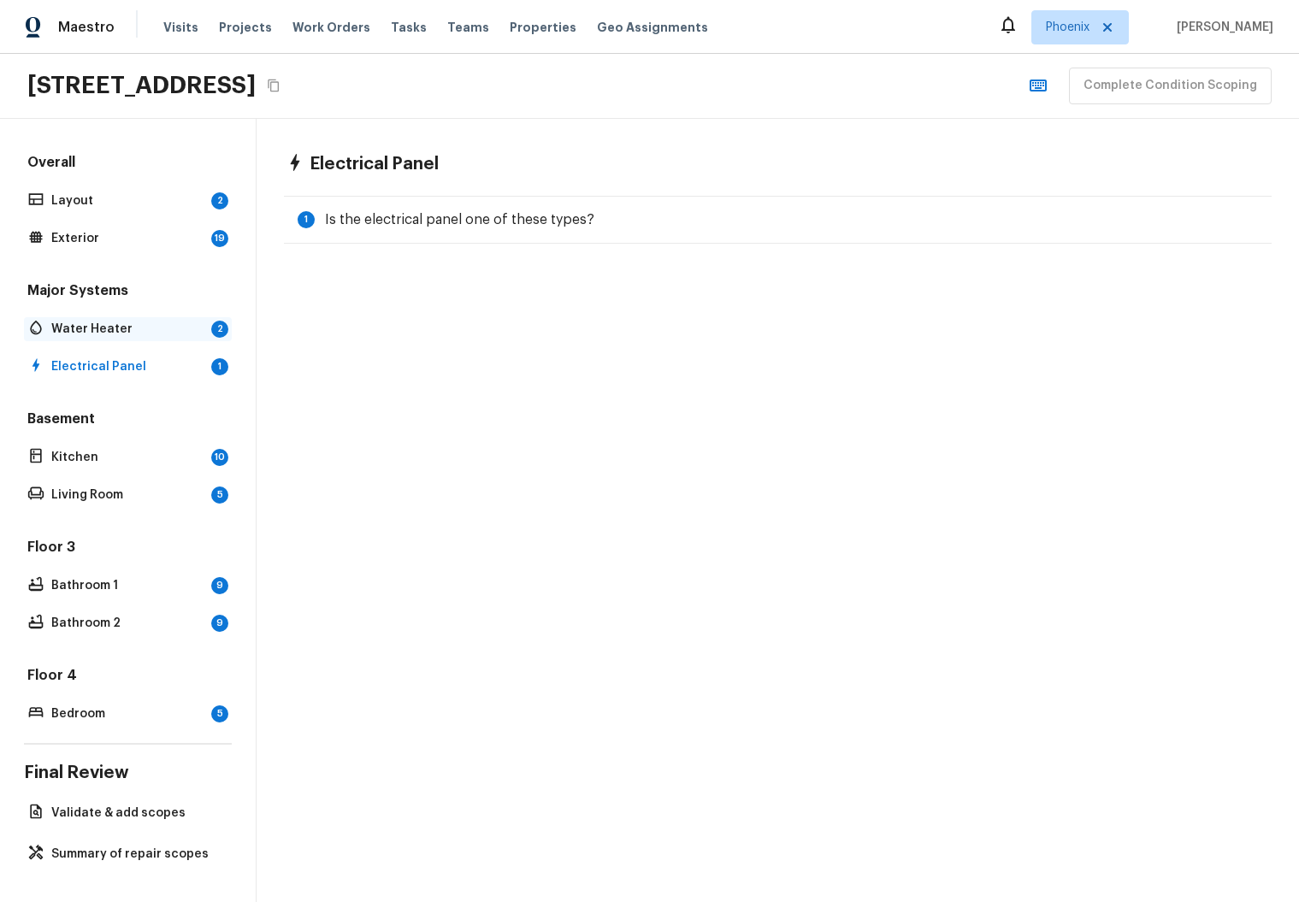
click at [125, 317] on div "Water Heater 2" at bounding box center [128, 329] width 208 height 24
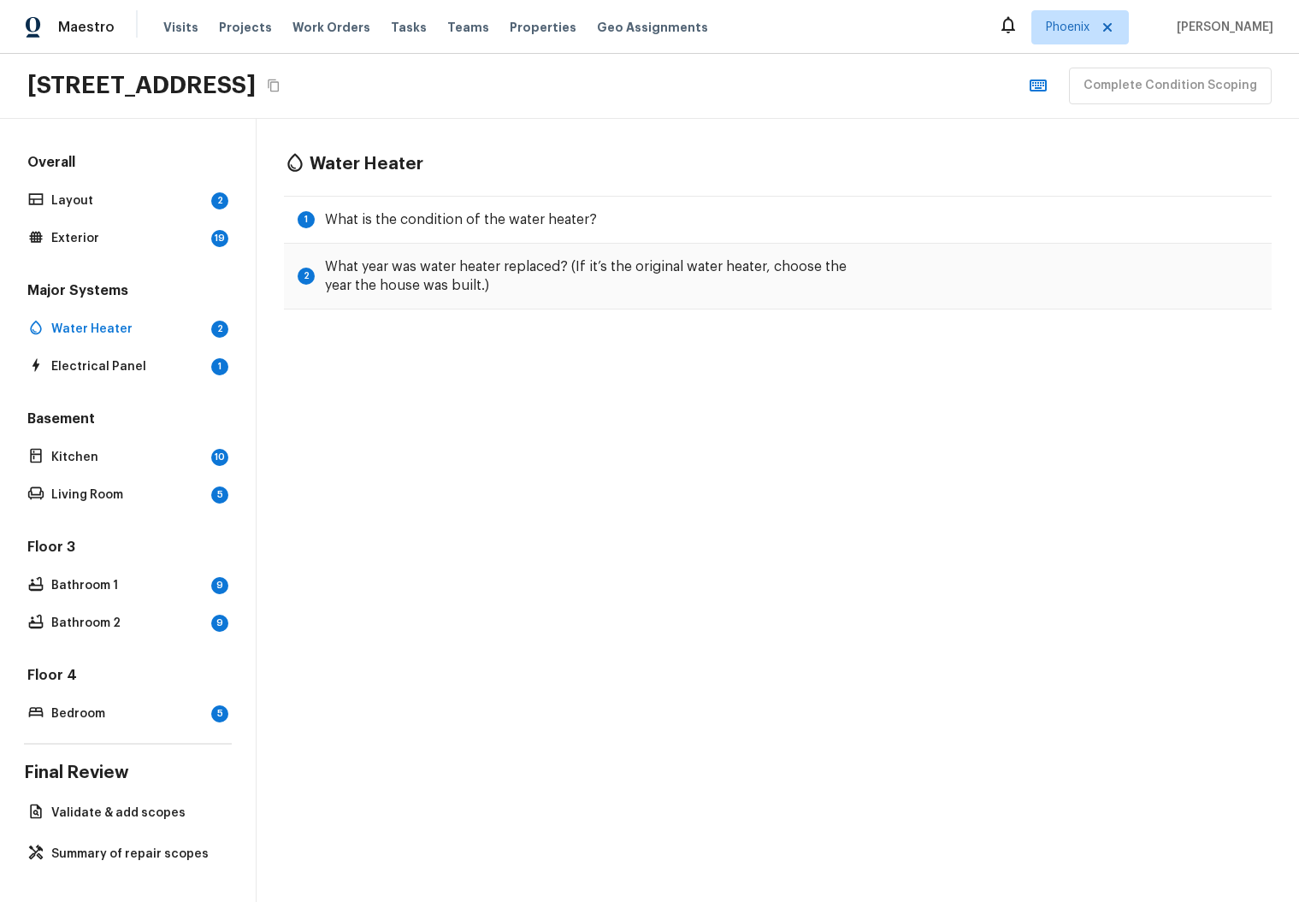
scroll to position [0, 0]
click at [107, 208] on p "Layout" at bounding box center [127, 200] width 153 height 17
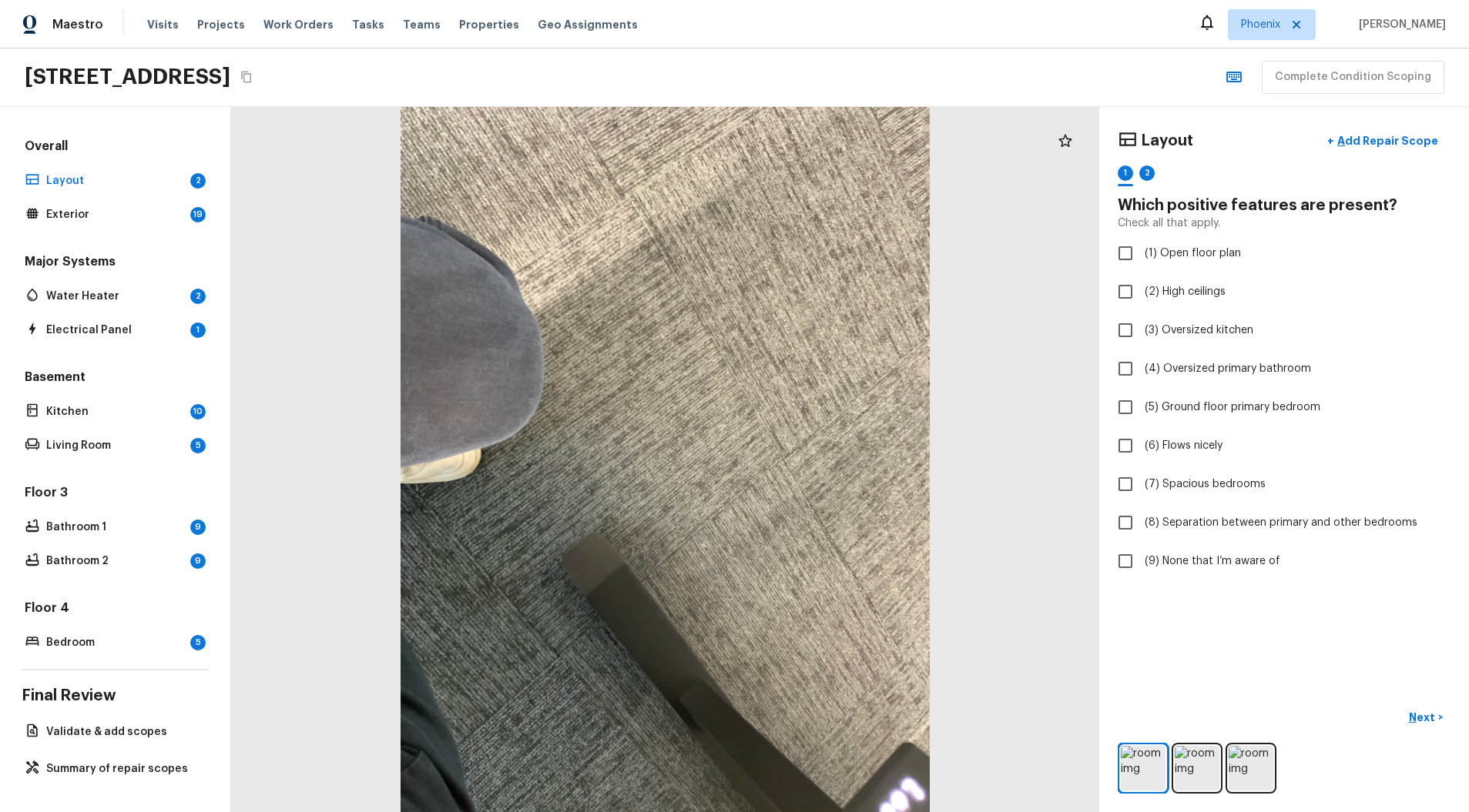
scroll to position [10, 0]
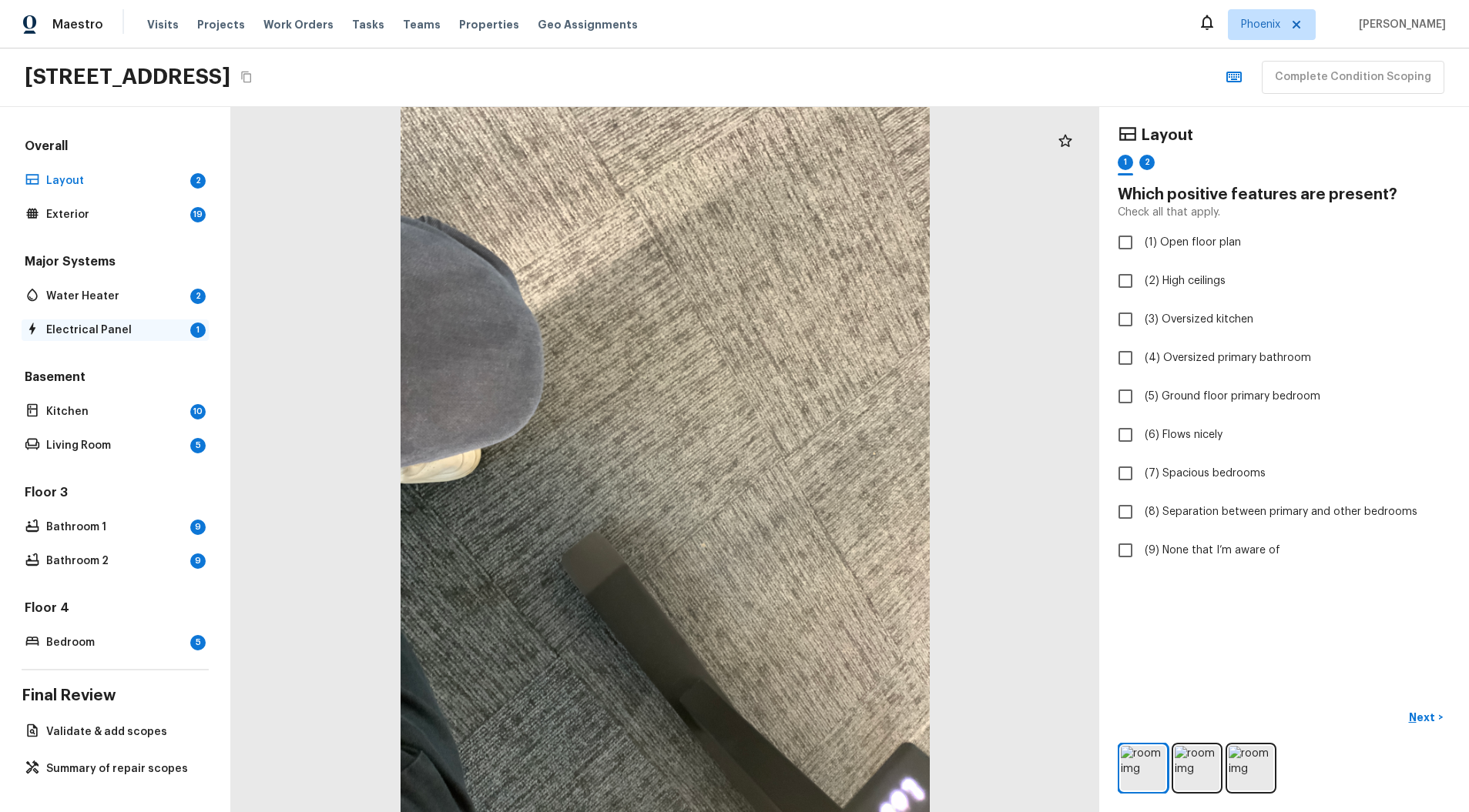
scroll to position [10, 0]
click at [104, 408] on p "Kitchen" at bounding box center [114, 411] width 138 height 15
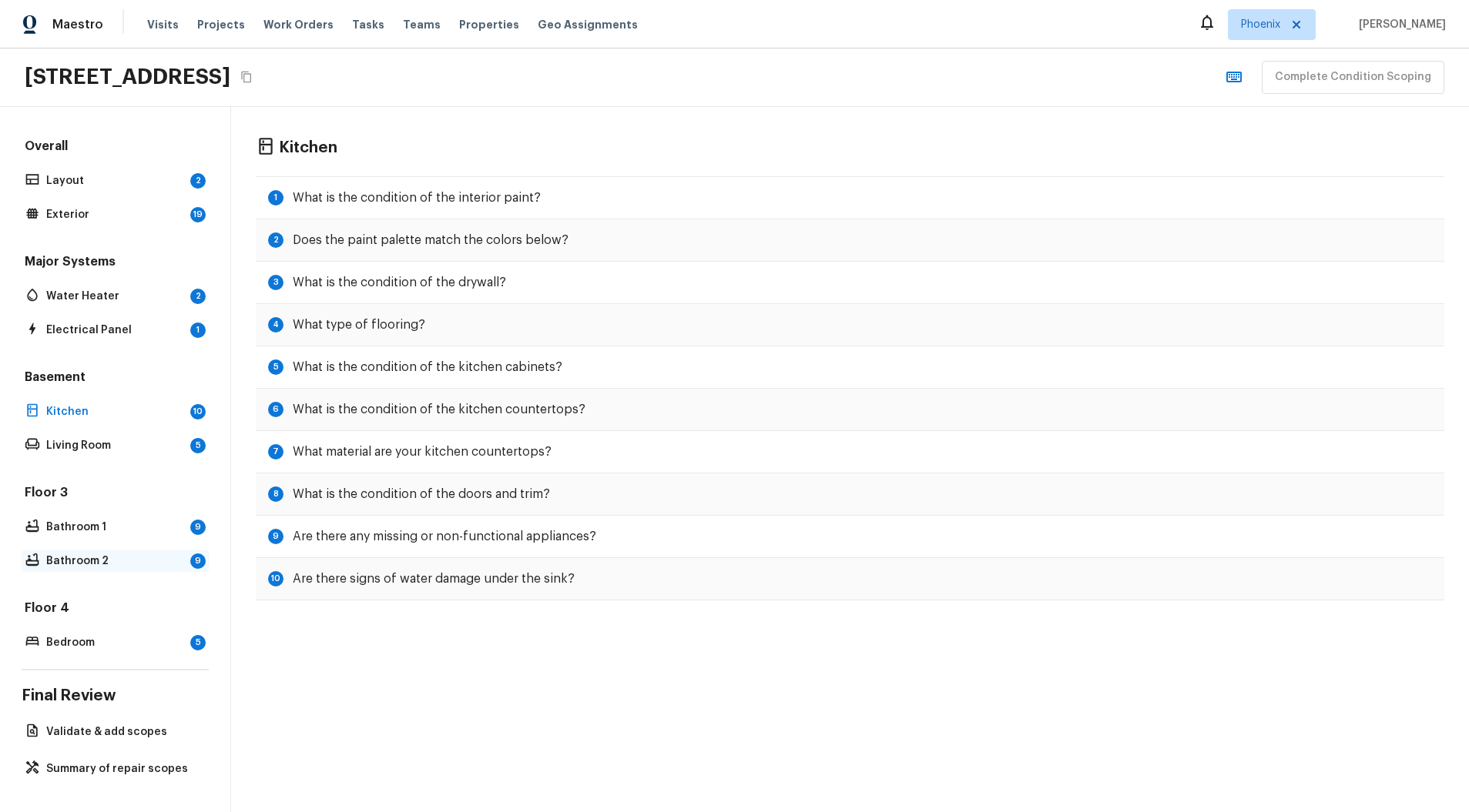
click at [86, 551] on div "Bathroom 2 9" at bounding box center [115, 562] width 187 height 22
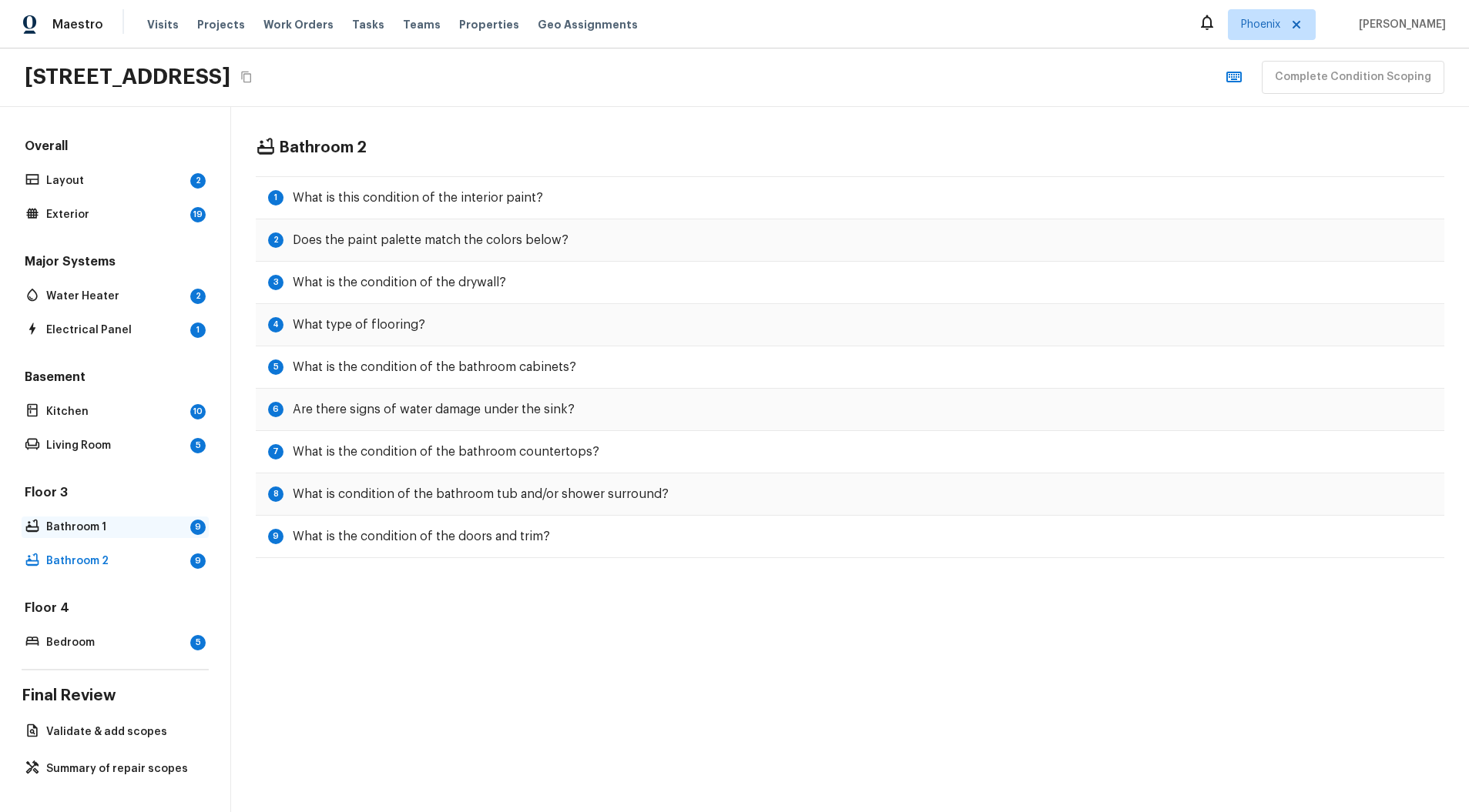
click at [89, 519] on p "Bathroom 1" at bounding box center [114, 527] width 138 height 15
click at [83, 641] on div "Bedroom 5" at bounding box center [115, 643] width 187 height 22
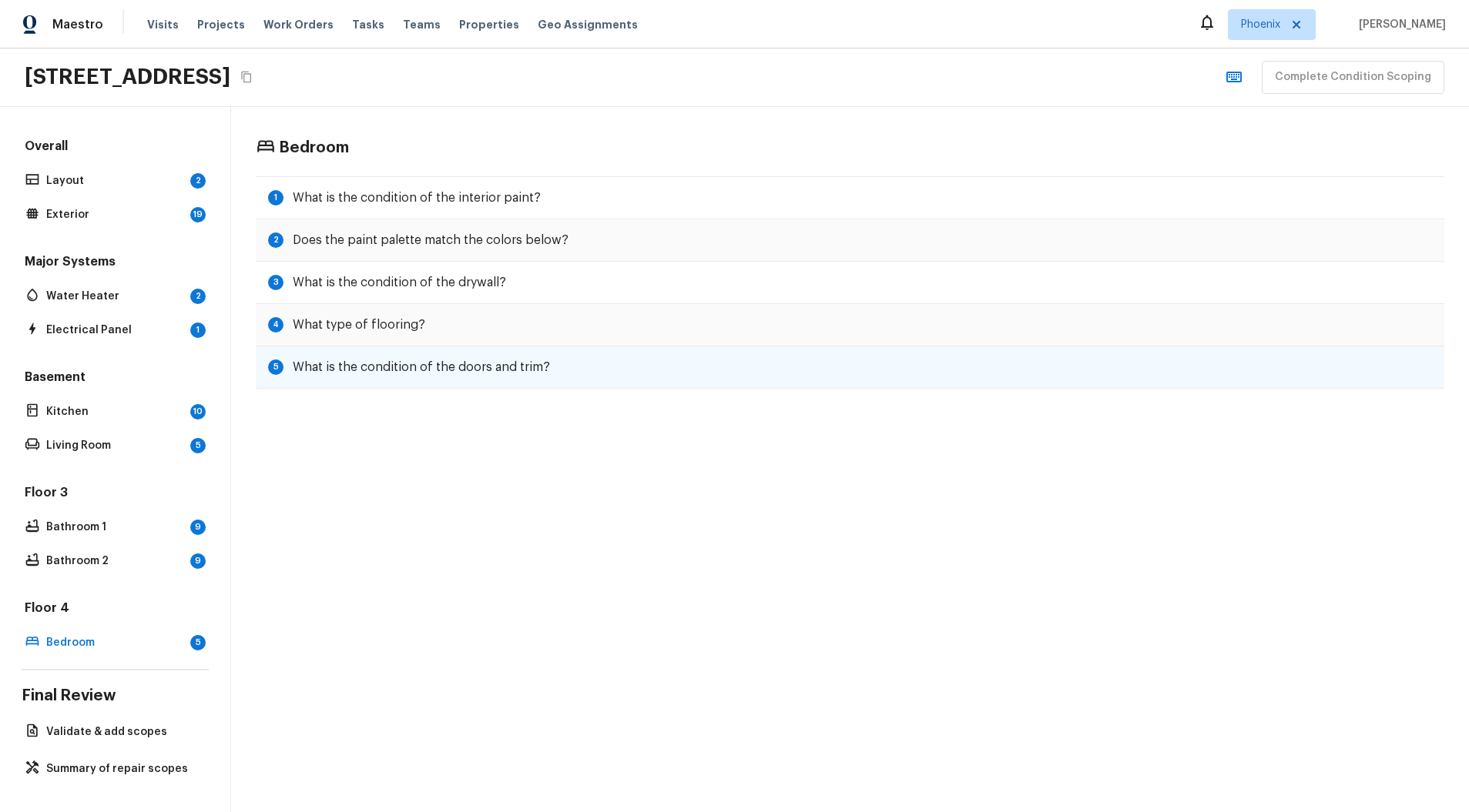
click at [434, 364] on h5 "What is the condition of the doors and trim?" at bounding box center [422, 367] width 258 height 17
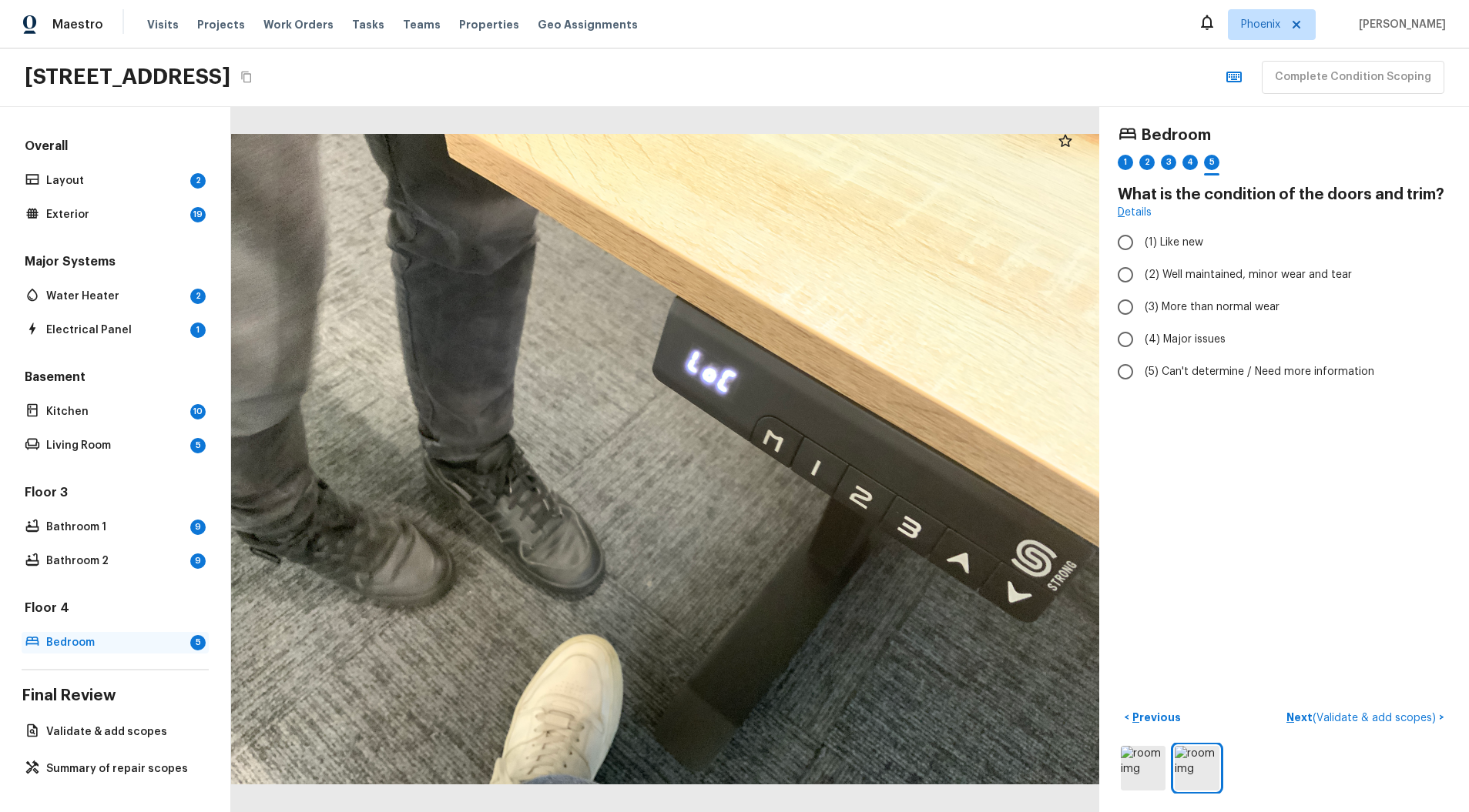
click at [91, 636] on p "Bedroom" at bounding box center [114, 643] width 138 height 15
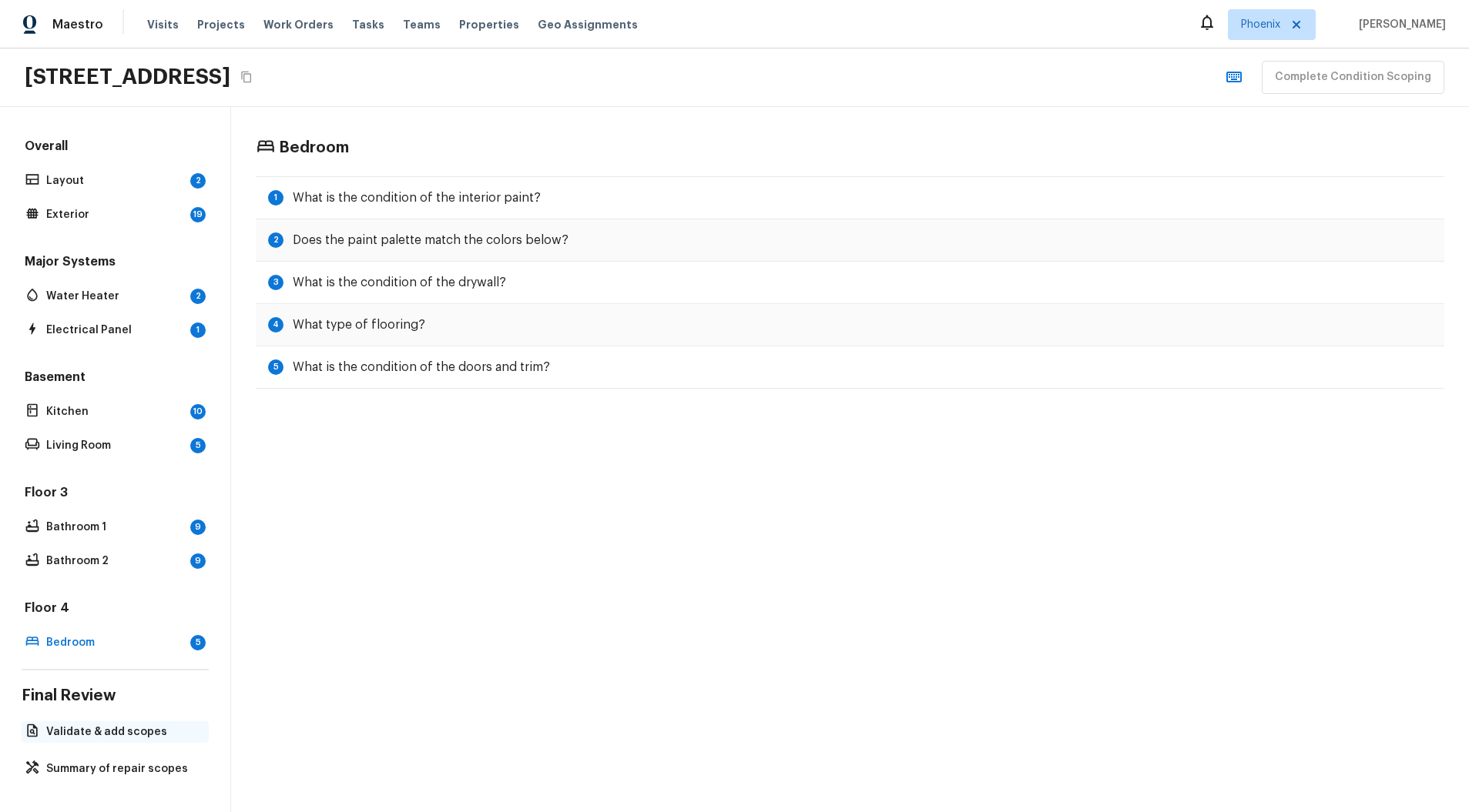
click at [89, 725] on p "Validate & add scopes" at bounding box center [122, 732] width 153 height 15
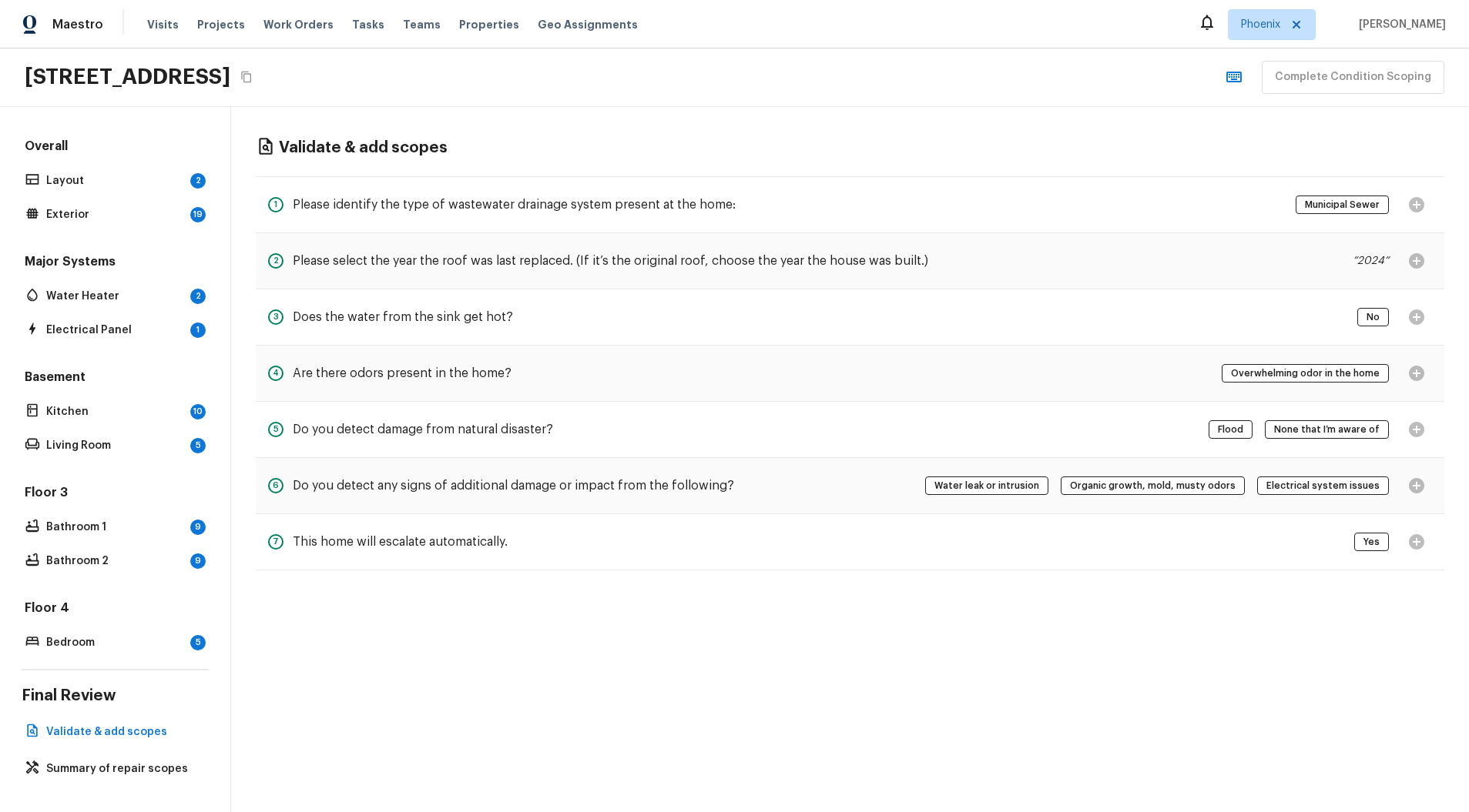
click at [1169, 78] on div "Complete Condition Scoping" at bounding box center [1331, 77] width 226 height 33
click at [1169, 199] on span "Municipal Sewer" at bounding box center [1342, 204] width 86 height 15
click at [1169, 205] on div "Municipal Sewer" at bounding box center [1364, 204] width 136 height 31
drag, startPoint x: 1406, startPoint y: 231, endPoint x: 1409, endPoint y: 205, distance: 26.2
click at [1169, 231] on div "1 Please identify the type of wastewater drainage system present at the home: M…" at bounding box center [850, 204] width 1189 height 57
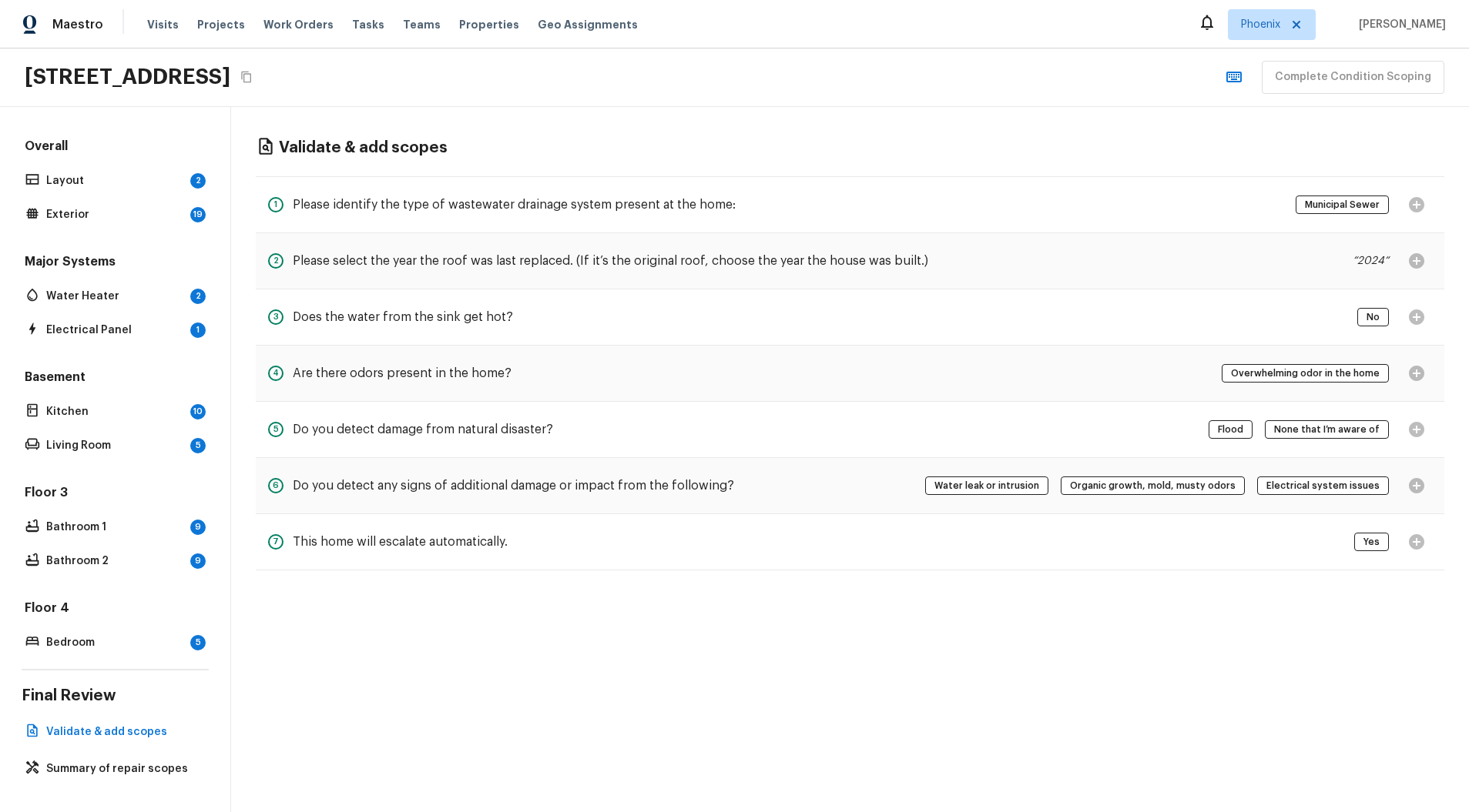
click at [1169, 203] on div "Municipal Sewer" at bounding box center [1364, 204] width 136 height 31
click at [1169, 269] on div "“ 2024 “" at bounding box center [1392, 261] width 79 height 31
click at [1169, 540] on div "Yes" at bounding box center [1393, 542] width 77 height 31
click at [1169, 425] on div "Flood None that I’m aware of" at bounding box center [1320, 429] width 223 height 31
click at [75, 762] on p "Summary of repair scopes" at bounding box center [122, 769] width 153 height 15
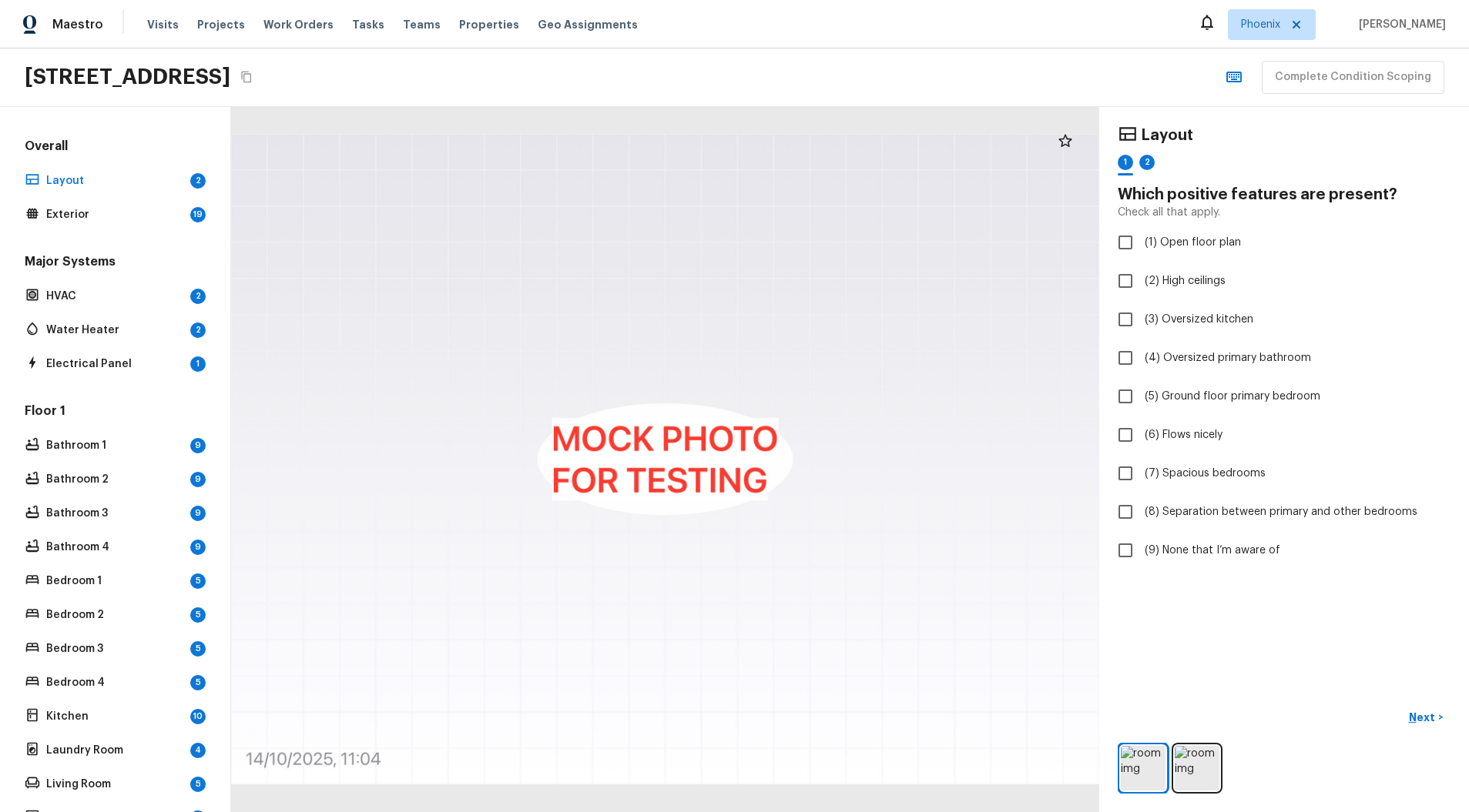
scroll to position [185, 0]
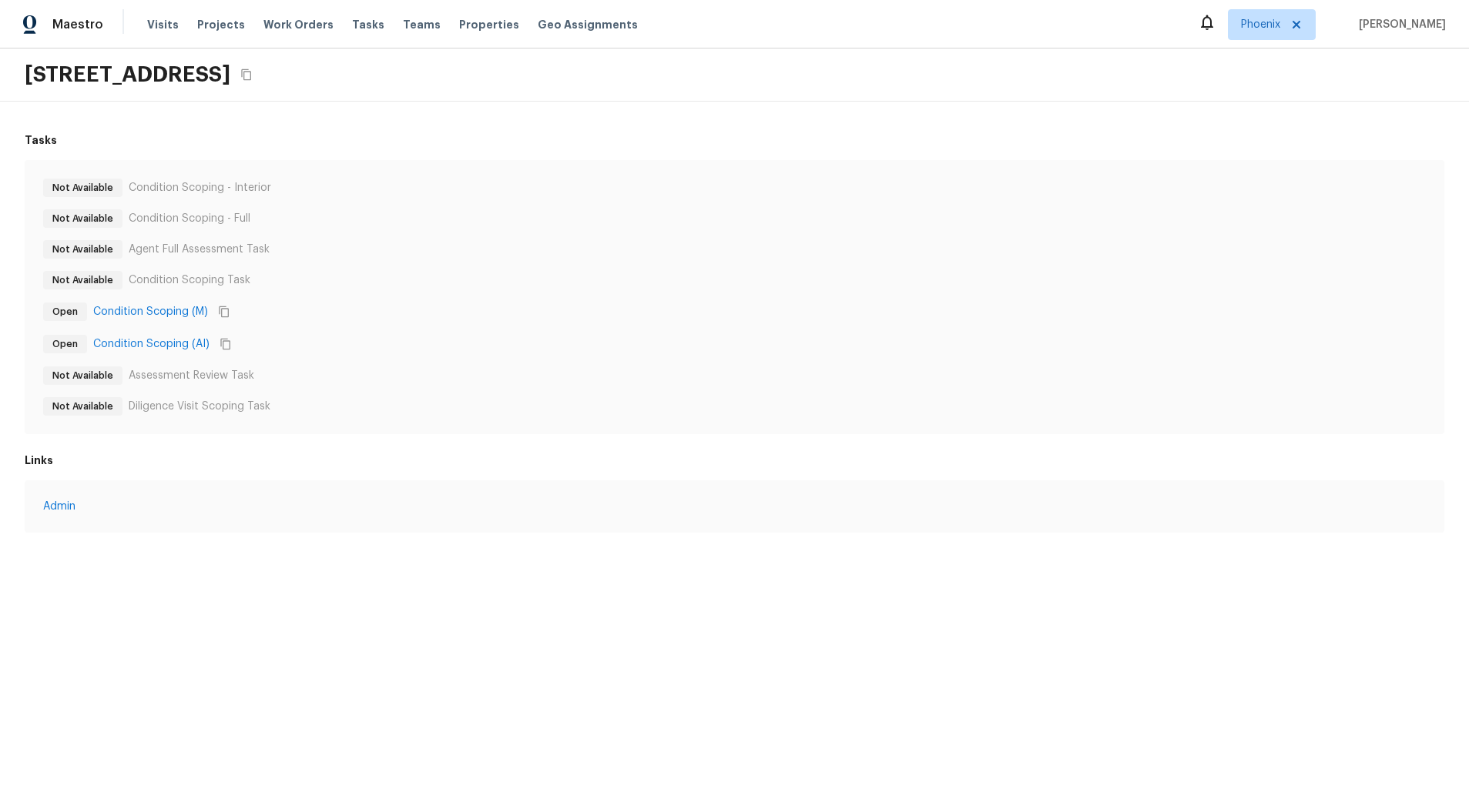
click at [517, 279] on div "Not Available Condition Scoping Task" at bounding box center [734, 280] width 1383 height 19
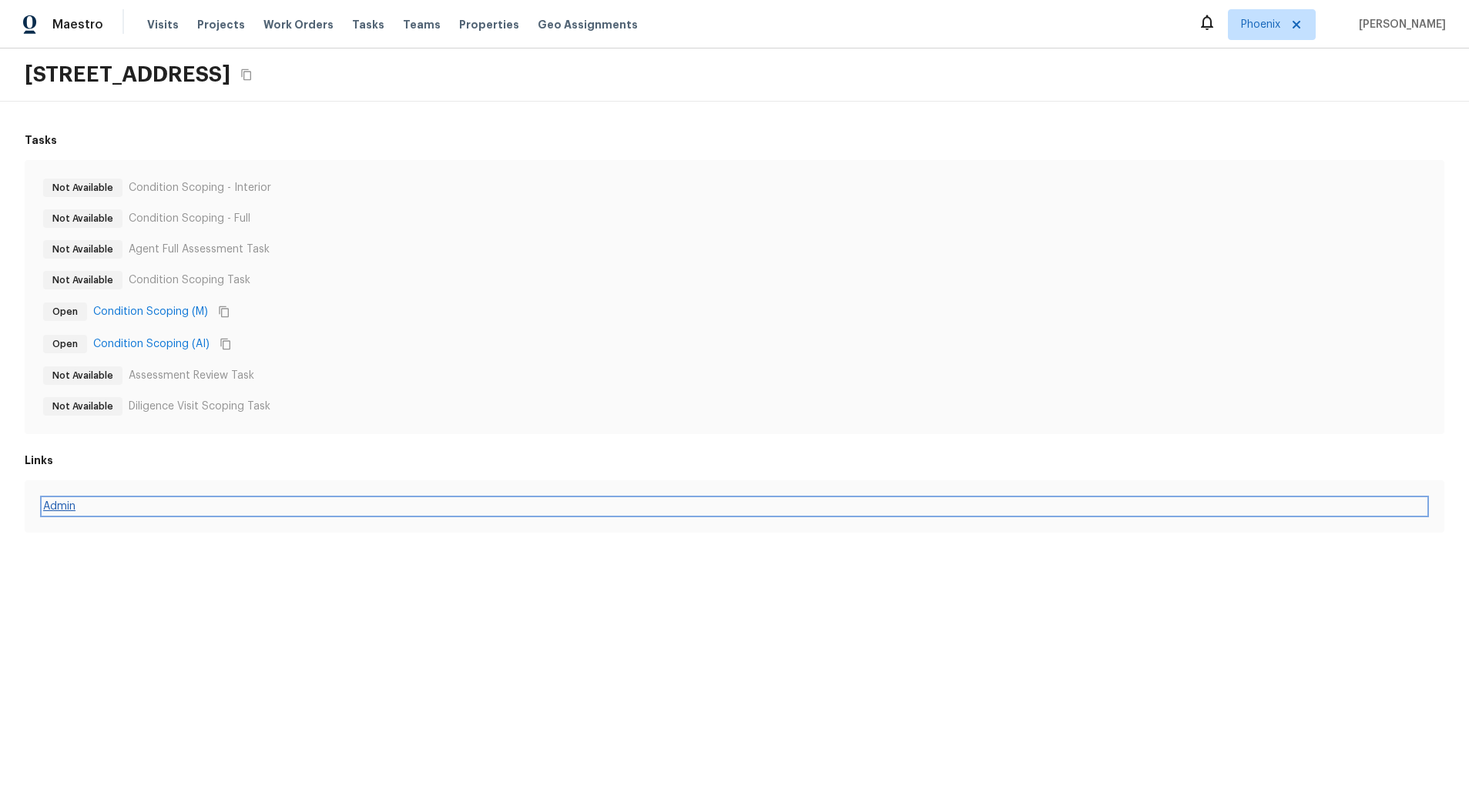
click at [61, 507] on link "Admin" at bounding box center [734, 506] width 1383 height 15
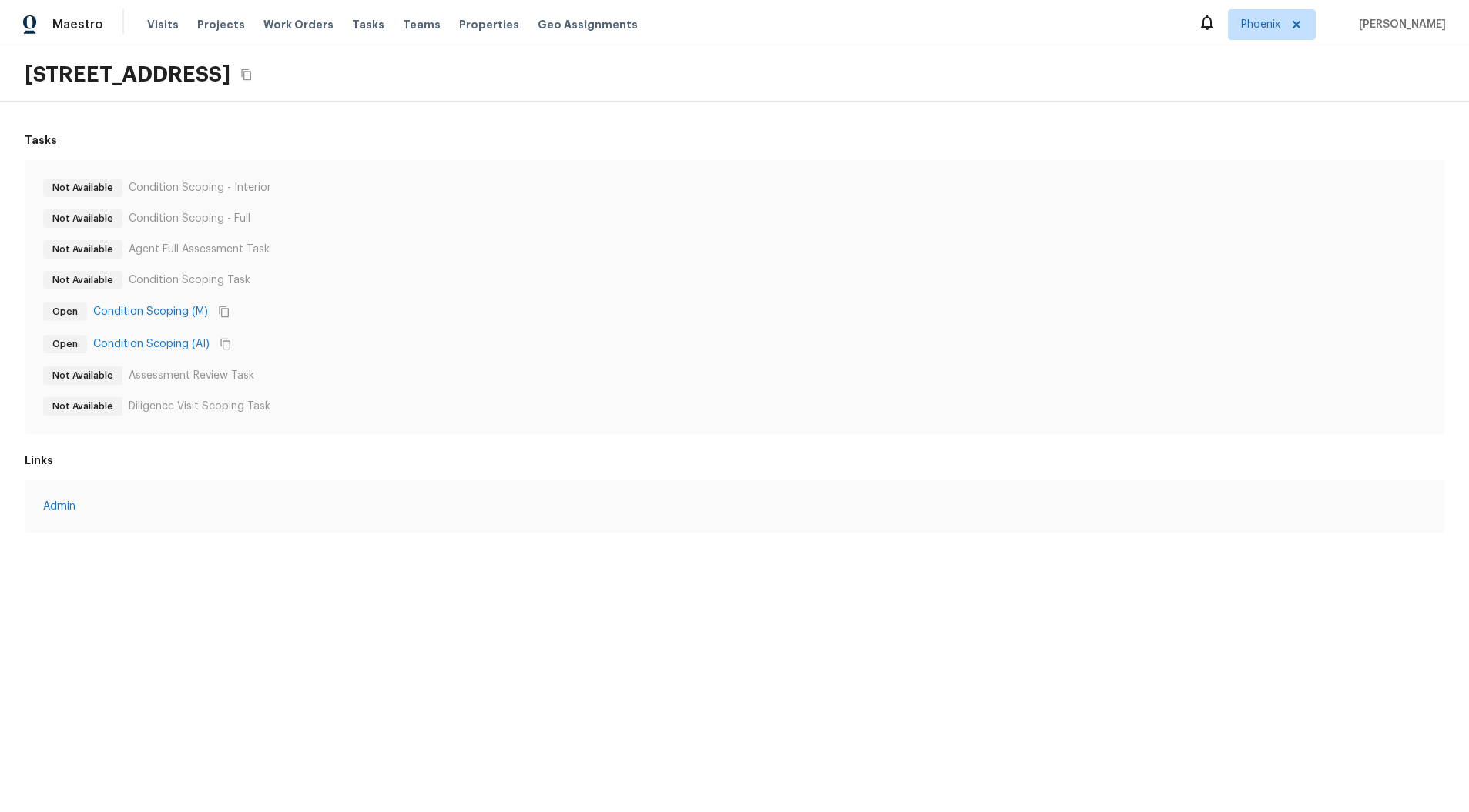
click at [570, 248] on div "Not Available Agent Full Assessment Task" at bounding box center [734, 249] width 1383 height 19
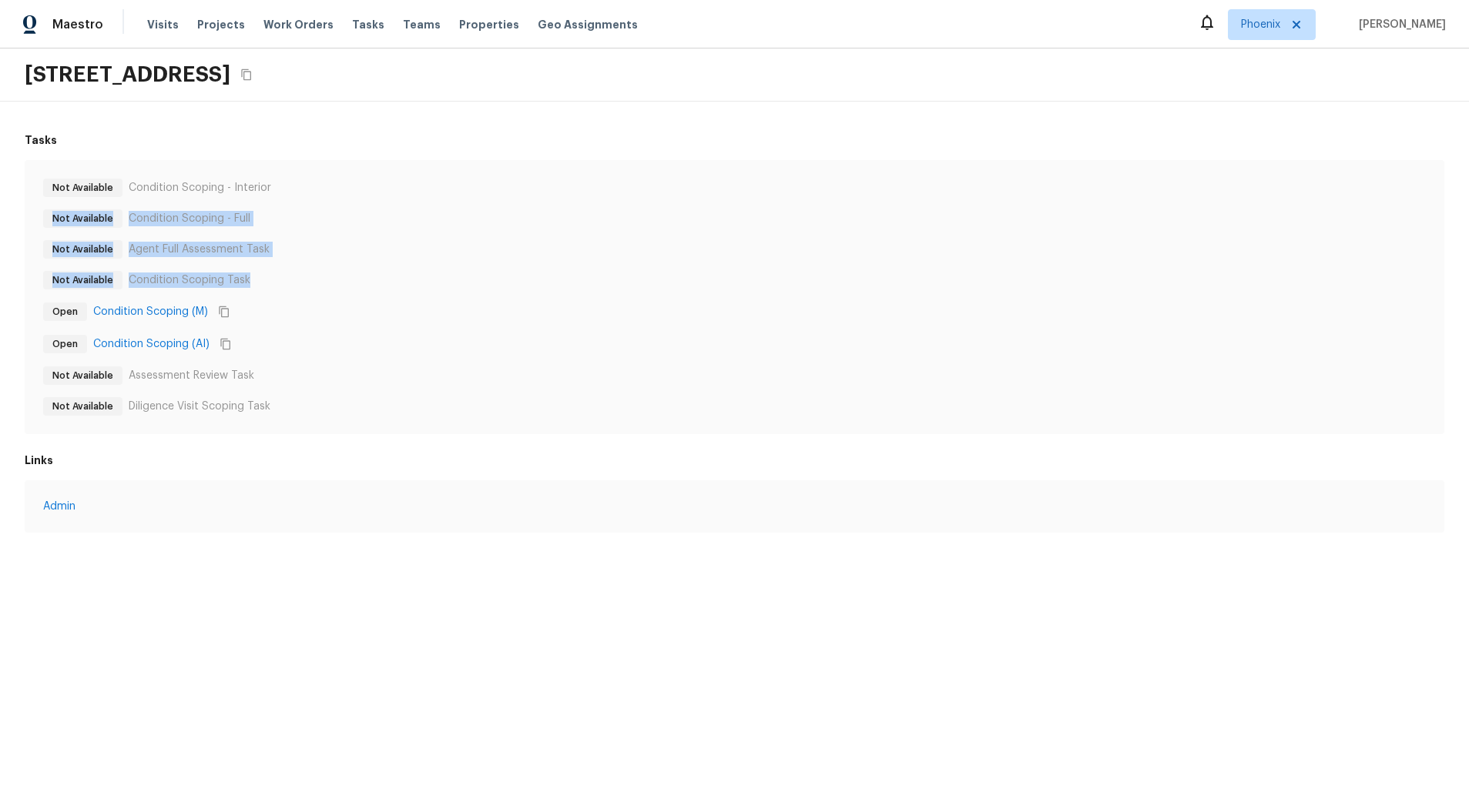
drag, startPoint x: 204, startPoint y: 205, endPoint x: 350, endPoint y: 286, distance: 167.0
click at [342, 284] on div "Not Available Condition Scoping - Interior Not Available Condition Scoping - Fu…" at bounding box center [734, 296] width 1383 height 237
click at [351, 287] on div "Not Available Condition Scoping Task" at bounding box center [734, 280] width 1383 height 19
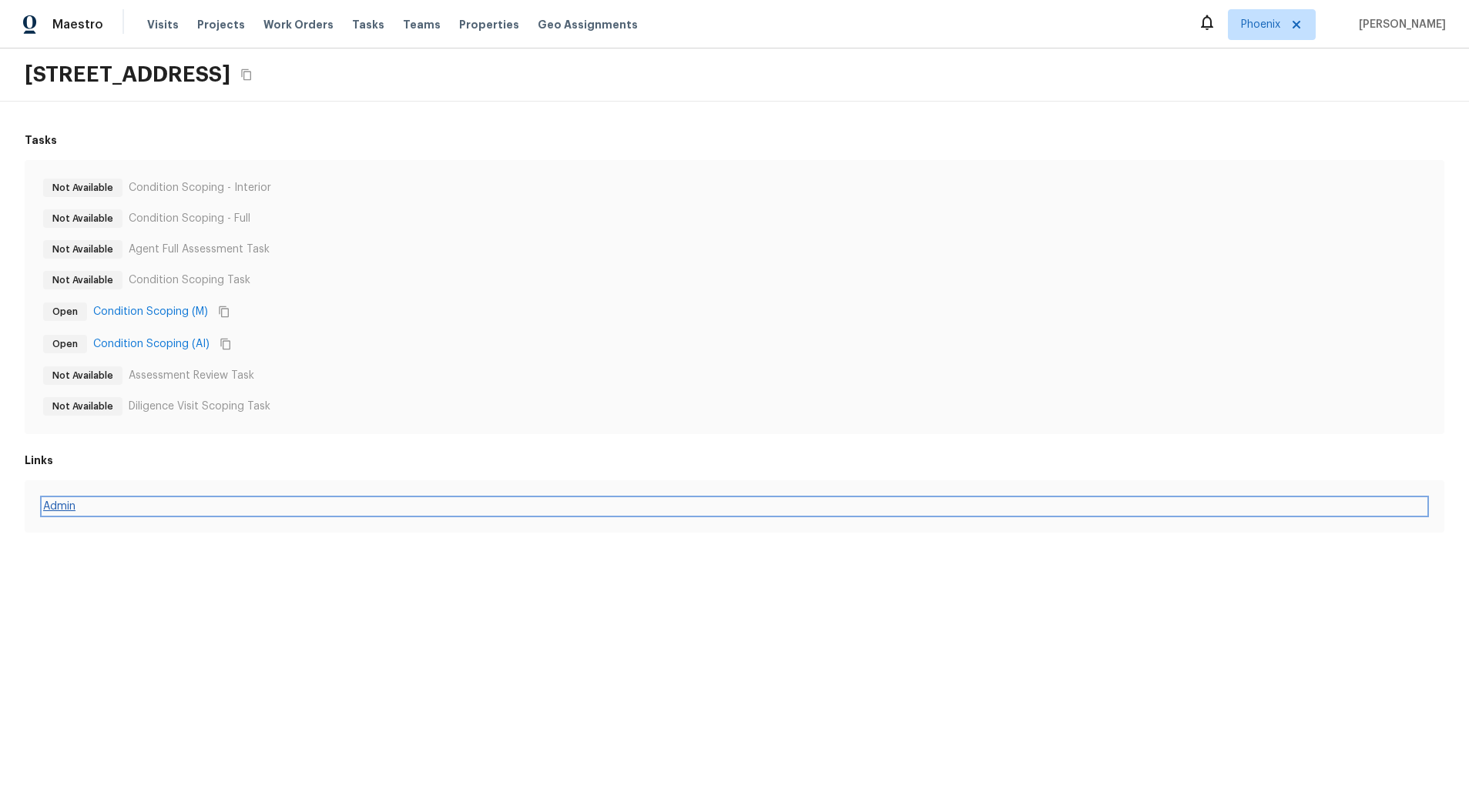
click at [376, 499] on link "Admin" at bounding box center [734, 506] width 1383 height 15
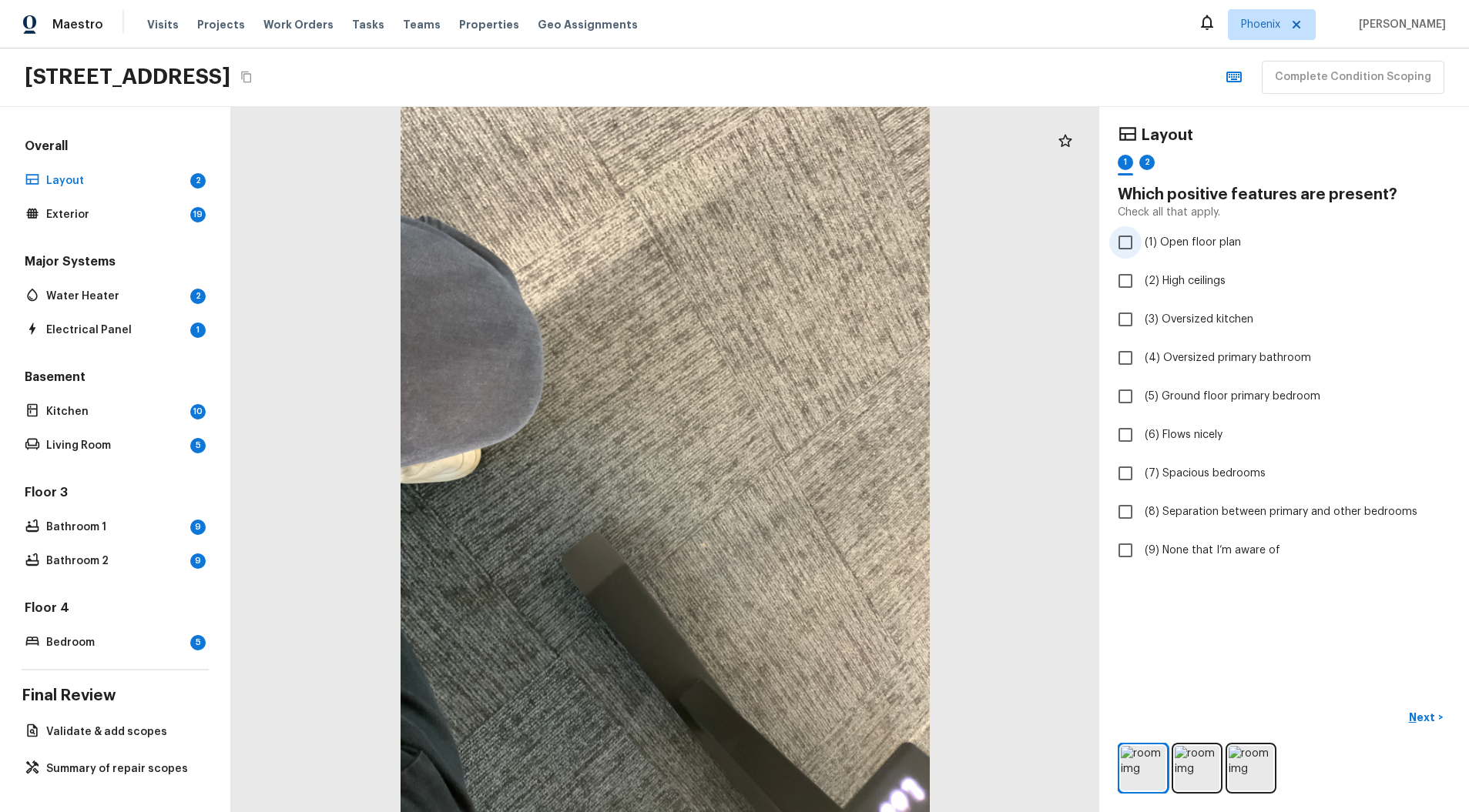
click at [1170, 248] on span "(1) Open floor plan" at bounding box center [1192, 242] width 96 height 15
click at [1142, 248] on input "(1) Open floor plan" at bounding box center [1126, 242] width 32 height 32
checkbox input "true"
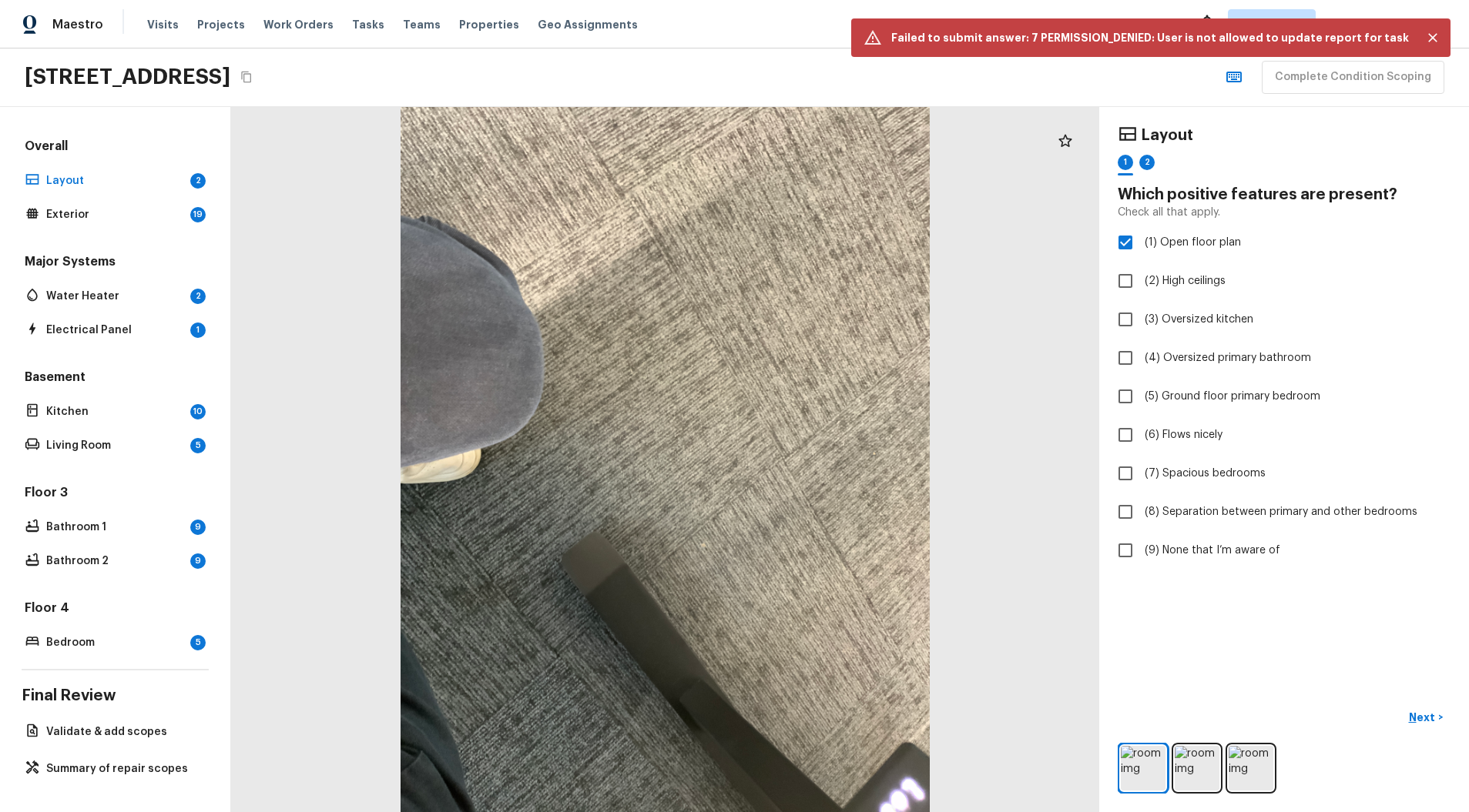
click at [1297, 128] on div "Layout" at bounding box center [1283, 135] width 332 height 20
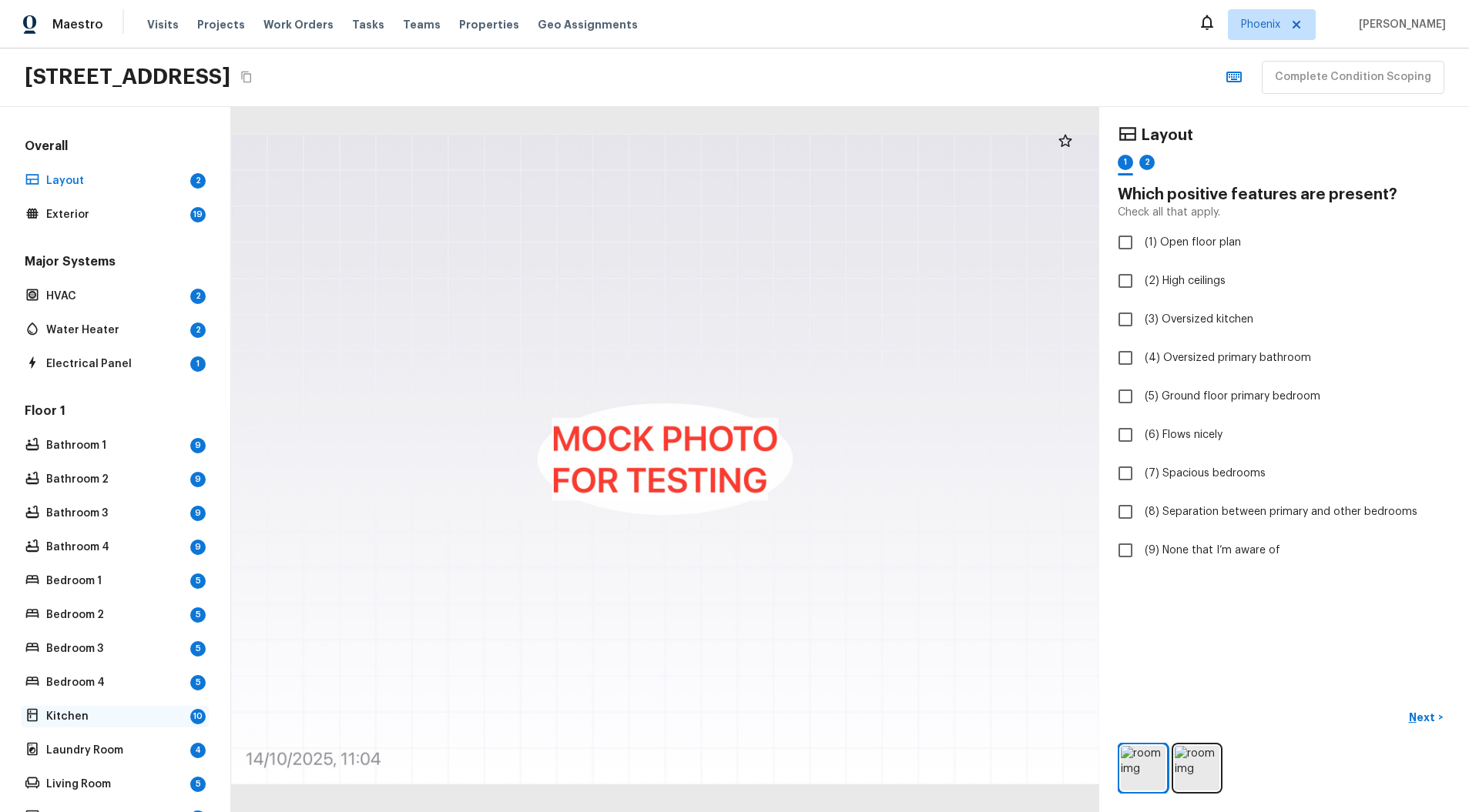
scroll to position [185, 0]
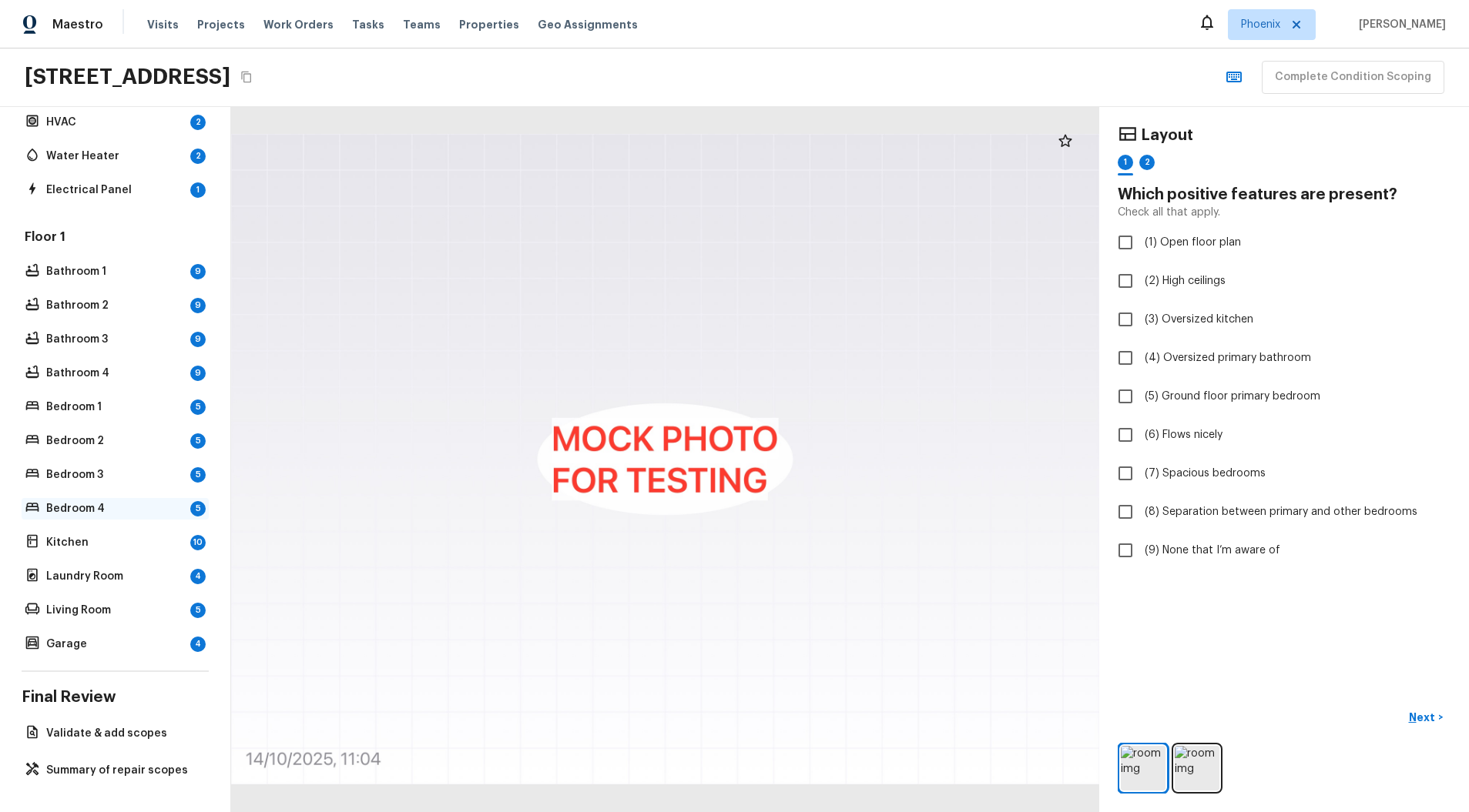
click at [135, 501] on p "Bedroom 4" at bounding box center [114, 509] width 138 height 15
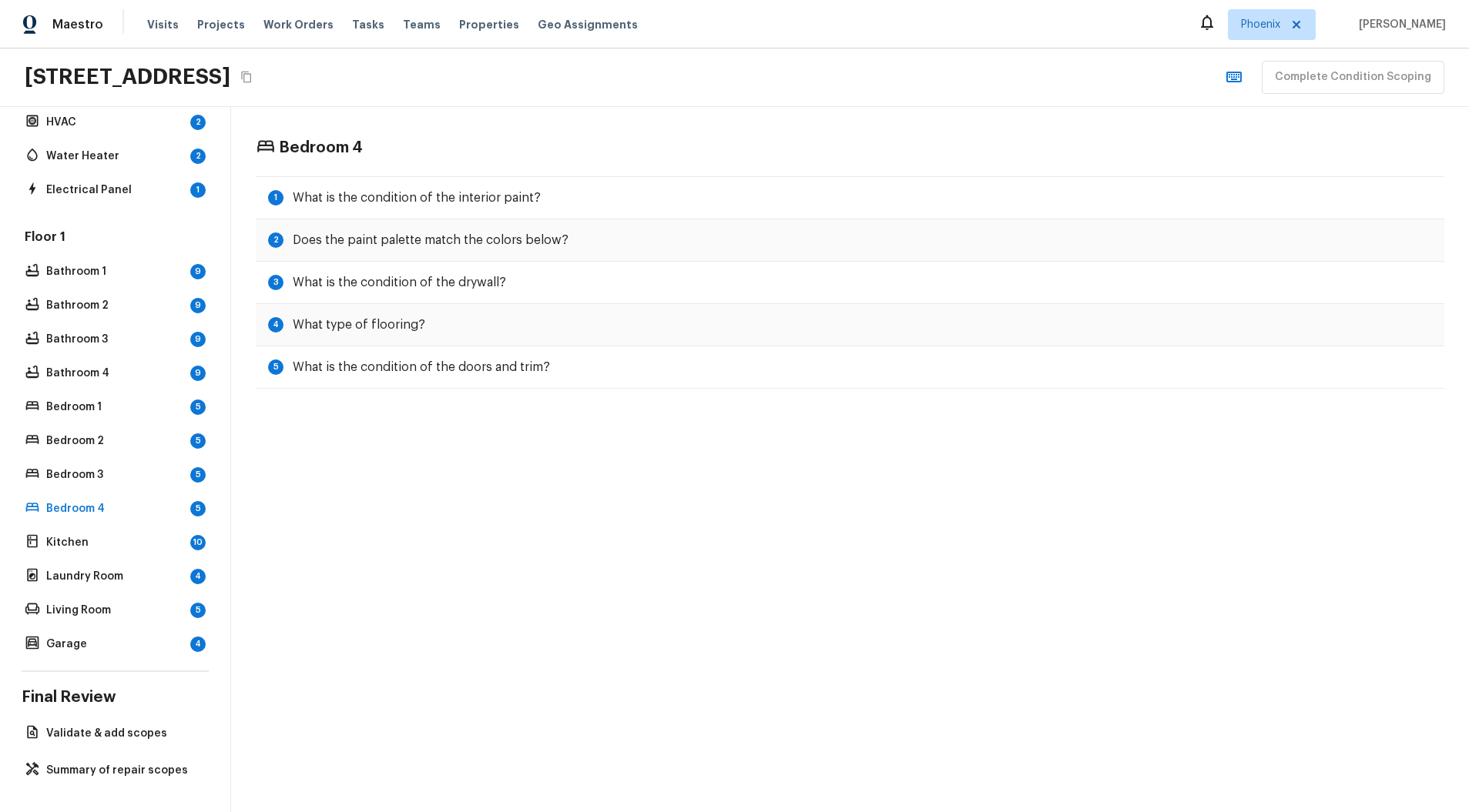
click at [108, 441] on div "Floor 1 Bathroom 1 9 Bathroom 2 9 Bathroom 3 9 Bathroom 4 9 Bedroom 1 5 Bedroom…" at bounding box center [115, 442] width 187 height 427
click at [105, 726] on p "Validate & add scopes" at bounding box center [122, 734] width 153 height 15
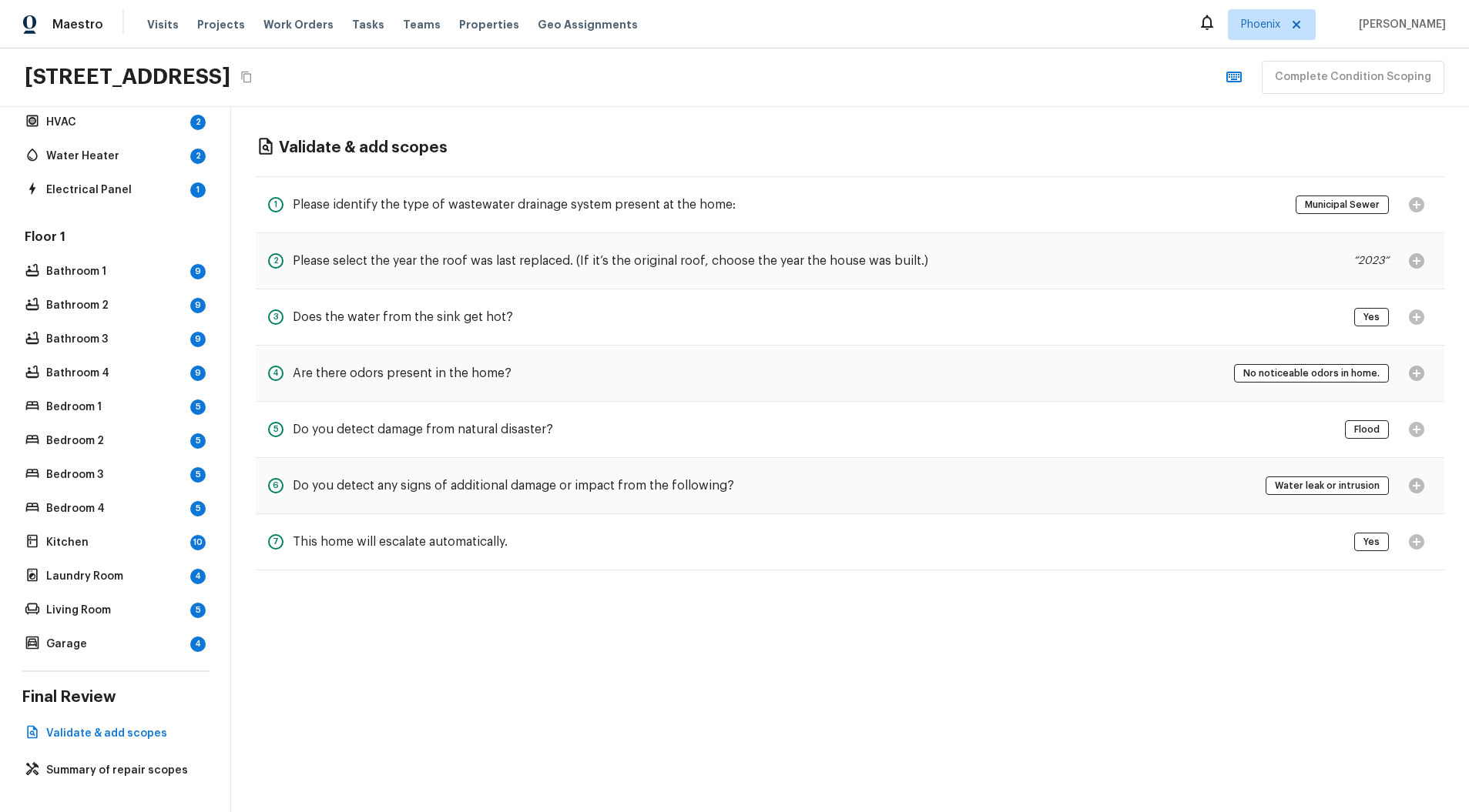
click at [130, 784] on div "Overall Layout 2 Exterior 19 Major Systems HVAC 2 Water Heater 2 Electrical Pan…" at bounding box center [115, 459] width 231 height 705
click at [113, 763] on p "Summary of repair scopes" at bounding box center [122, 771] width 153 height 15
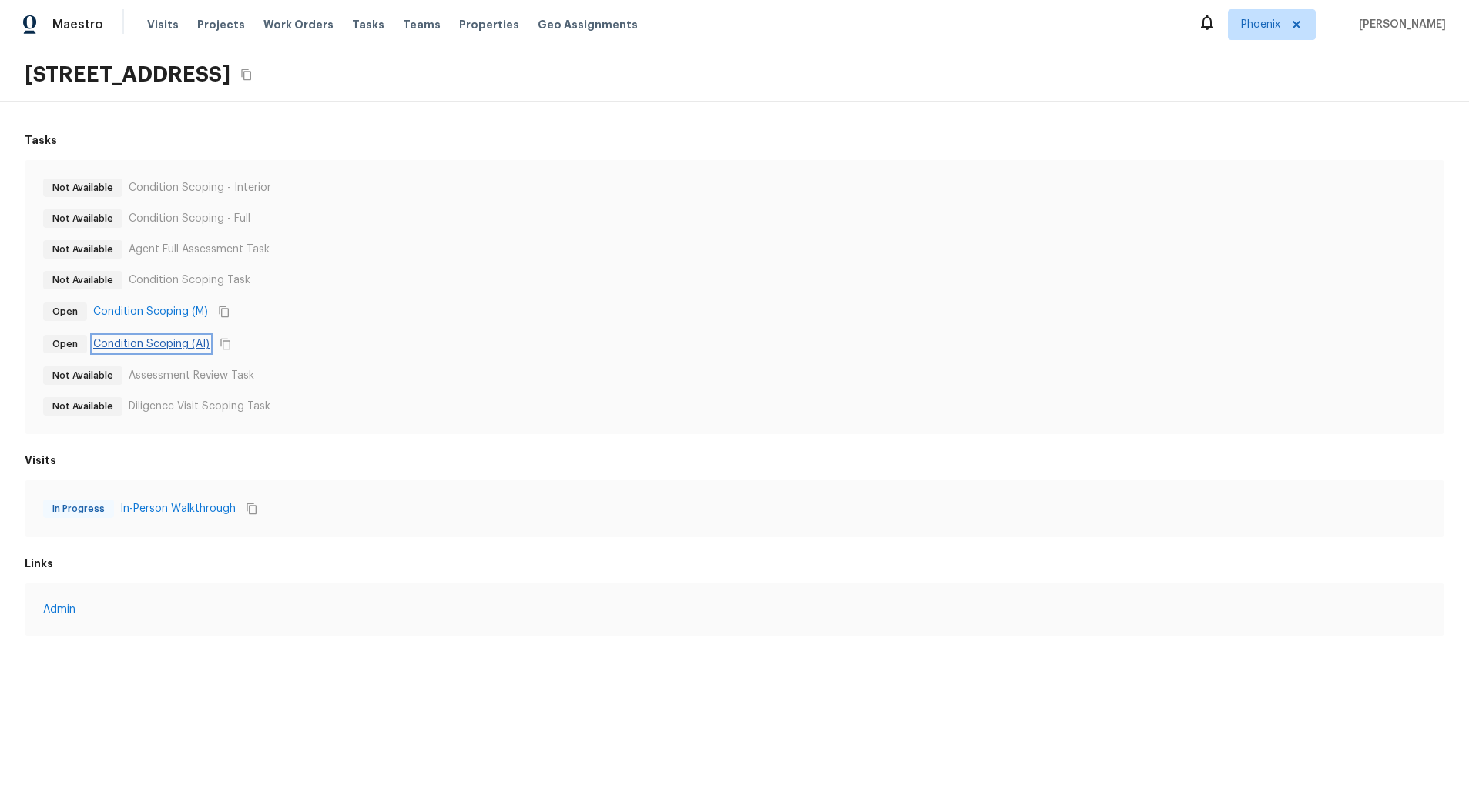
click at [125, 342] on link "Condition Scoping (AI)" at bounding box center [150, 344] width 116 height 15
click at [196, 511] on link "In-Person Walkthrough" at bounding box center [177, 509] width 115 height 15
click at [163, 501] on link "In-Person Walkthrough" at bounding box center [177, 509] width 115 height 15
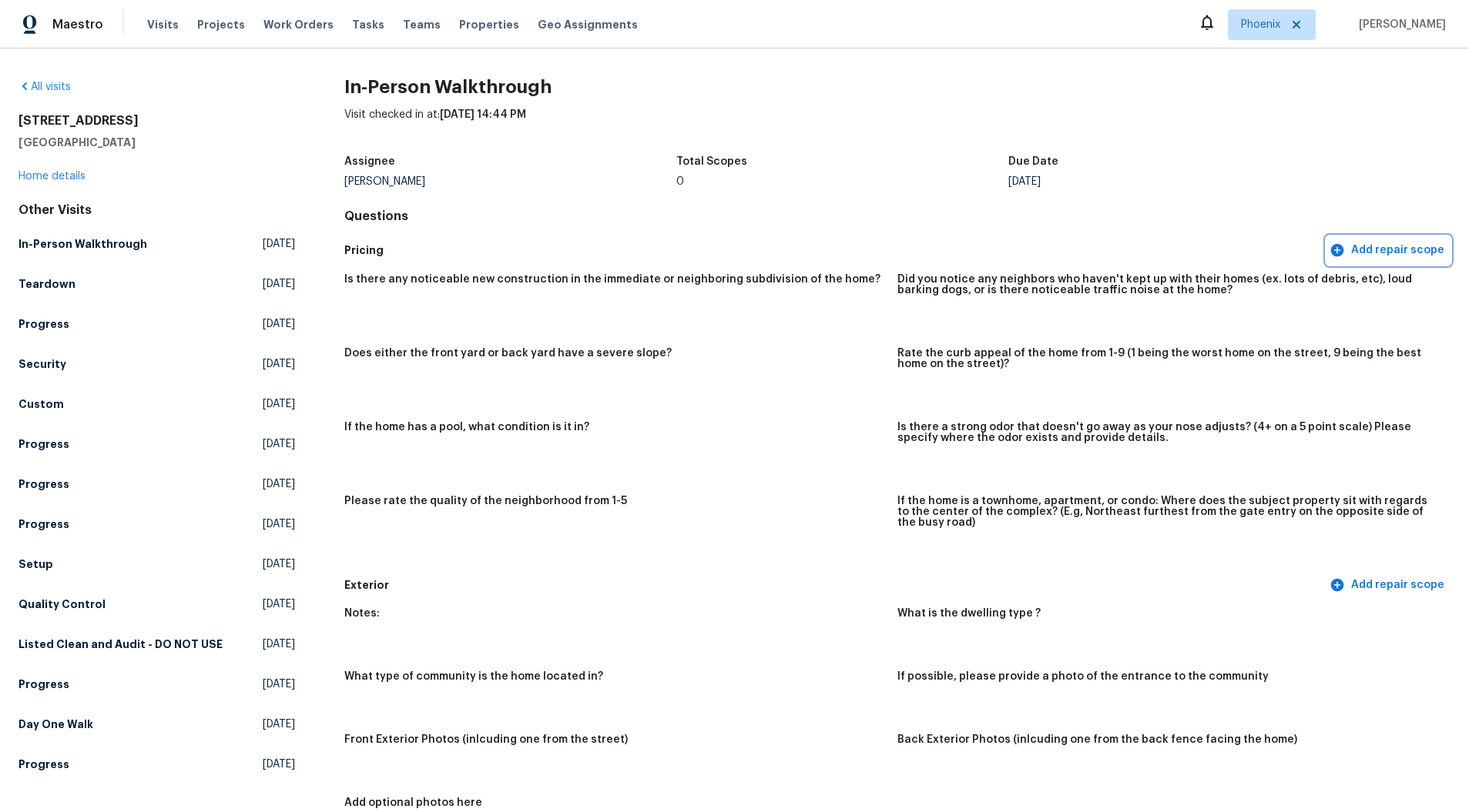
click at [1399, 254] on span "Add repair scope" at bounding box center [1389, 250] width 112 height 19
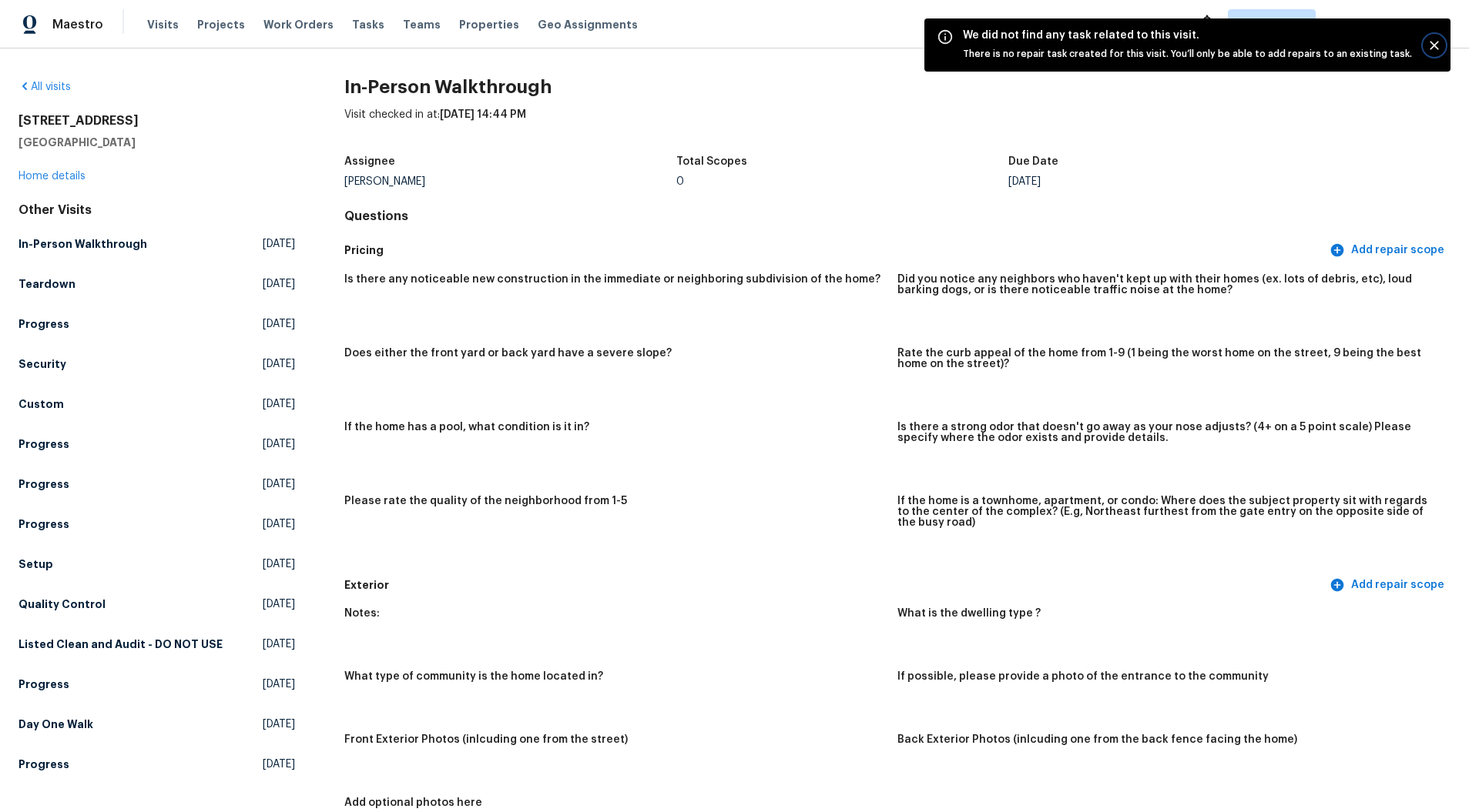
click at [1431, 41] on icon "Close" at bounding box center [1434, 45] width 9 height 9
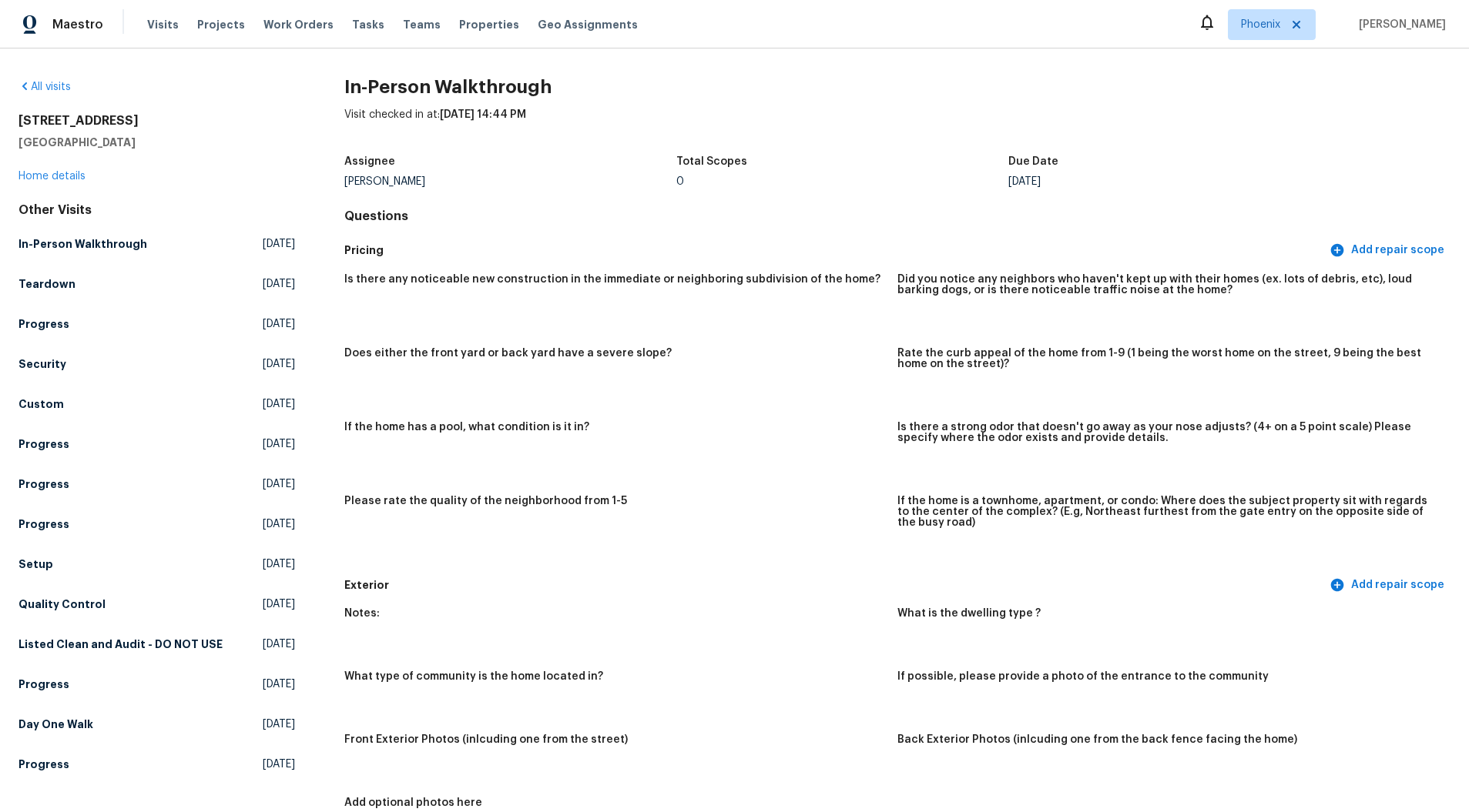
click at [810, 340] on div "Is there any noticeable new construction in the immediate or neighboring subdiv…" at bounding box center [897, 418] width 1106 height 306
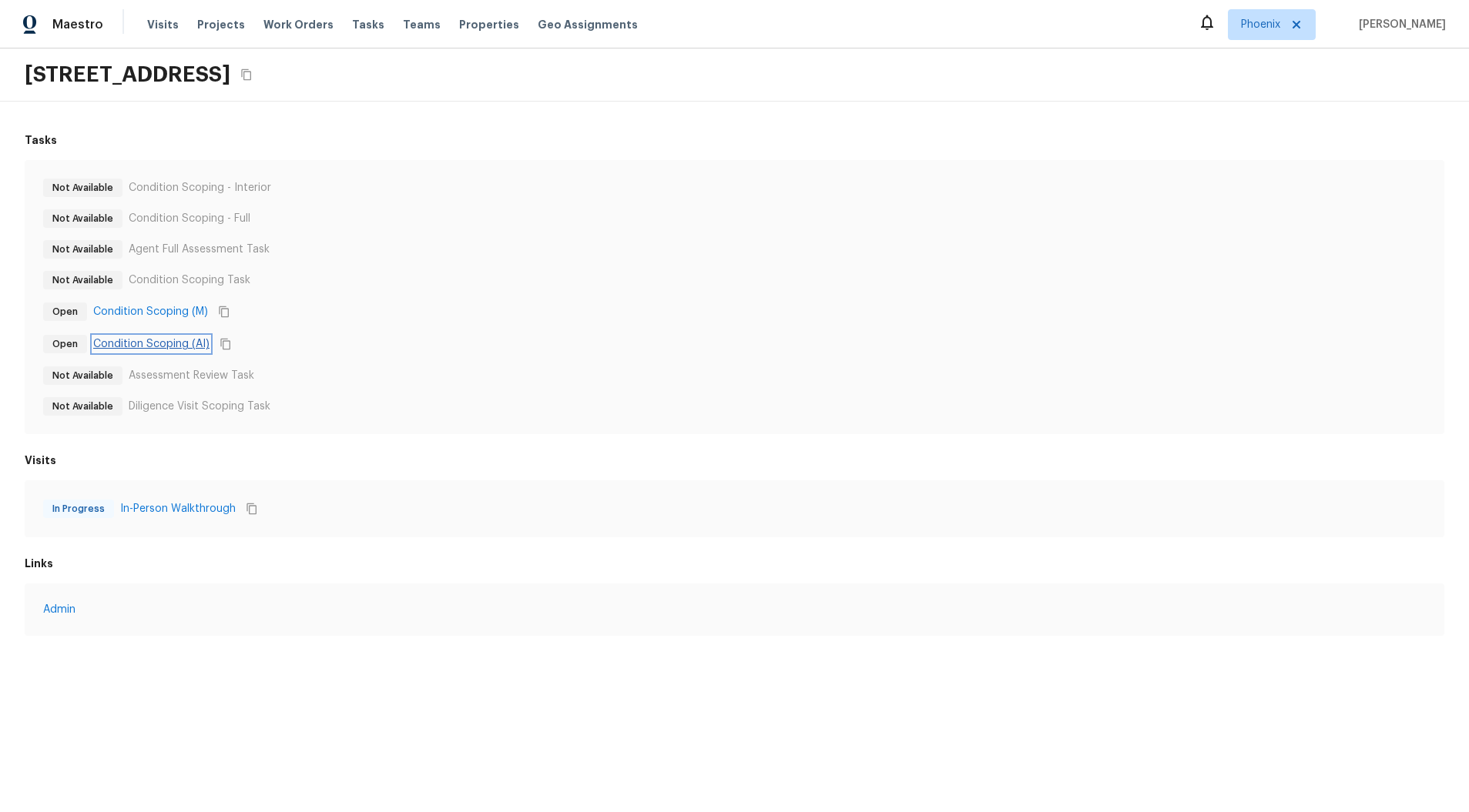
click at [187, 347] on link "Condition Scoping (AI)" at bounding box center [150, 344] width 116 height 15
click at [195, 513] on link "In-Person Walkthrough" at bounding box center [178, 509] width 115 height 15
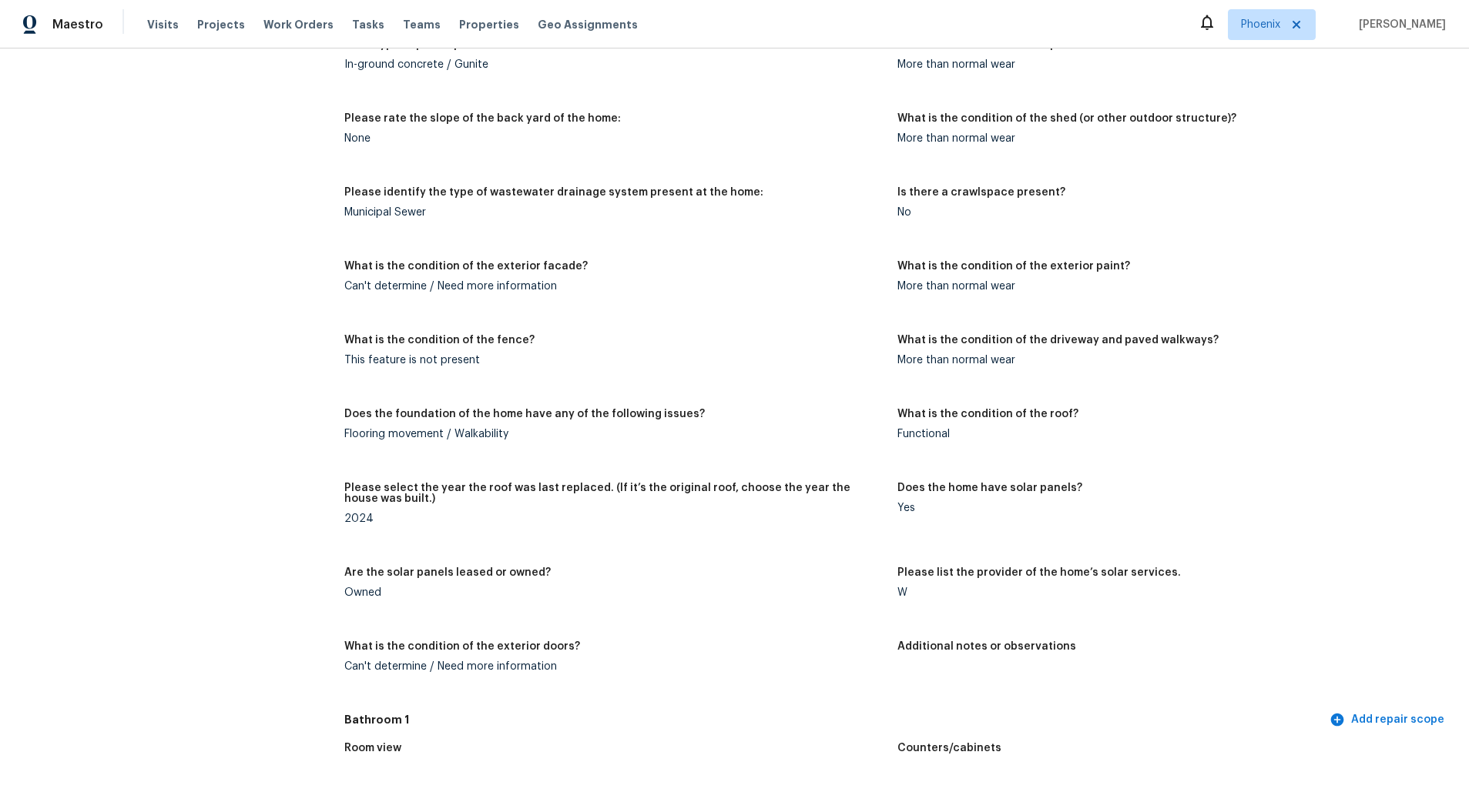
scroll to position [2221, 0]
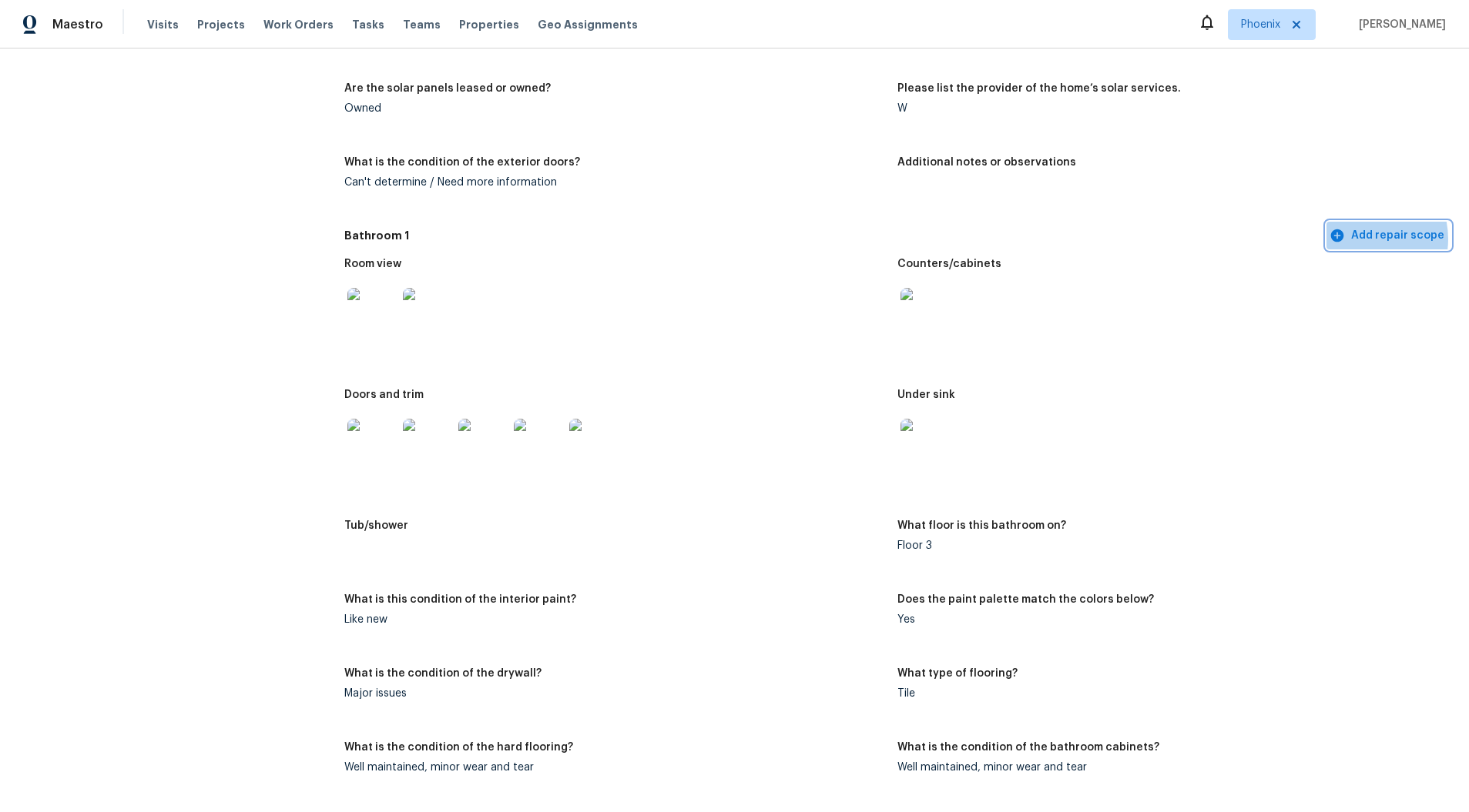
click at [1352, 239] on span "Add repair scope" at bounding box center [1389, 235] width 112 height 19
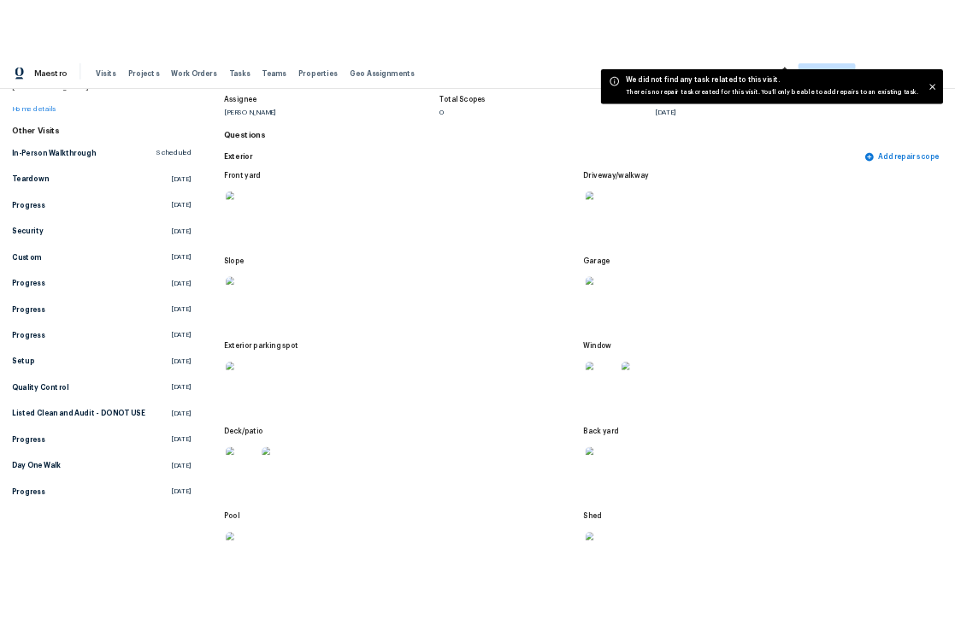
scroll to position [0, 0]
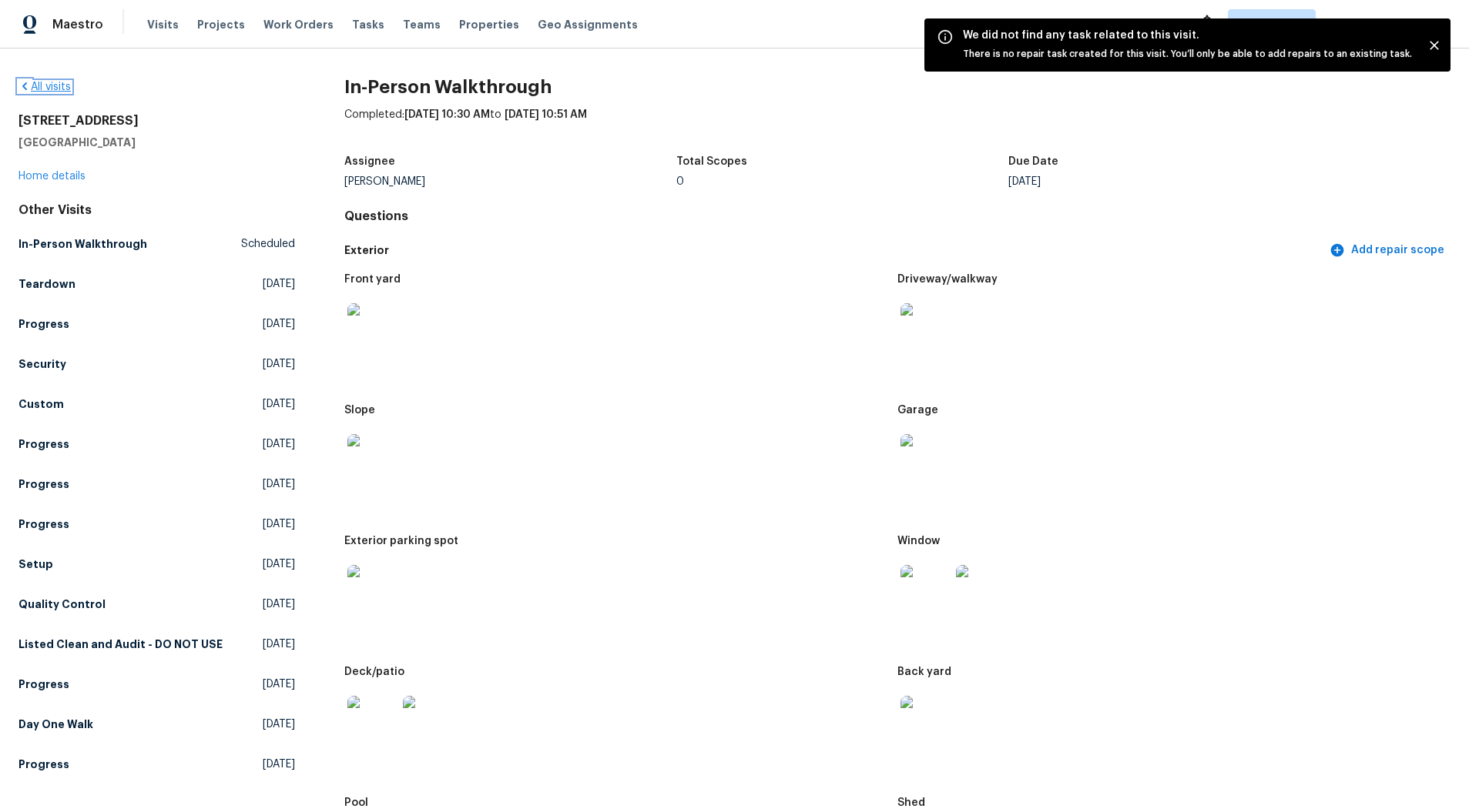
click at [54, 89] on link "All visits" at bounding box center [45, 87] width 52 height 11
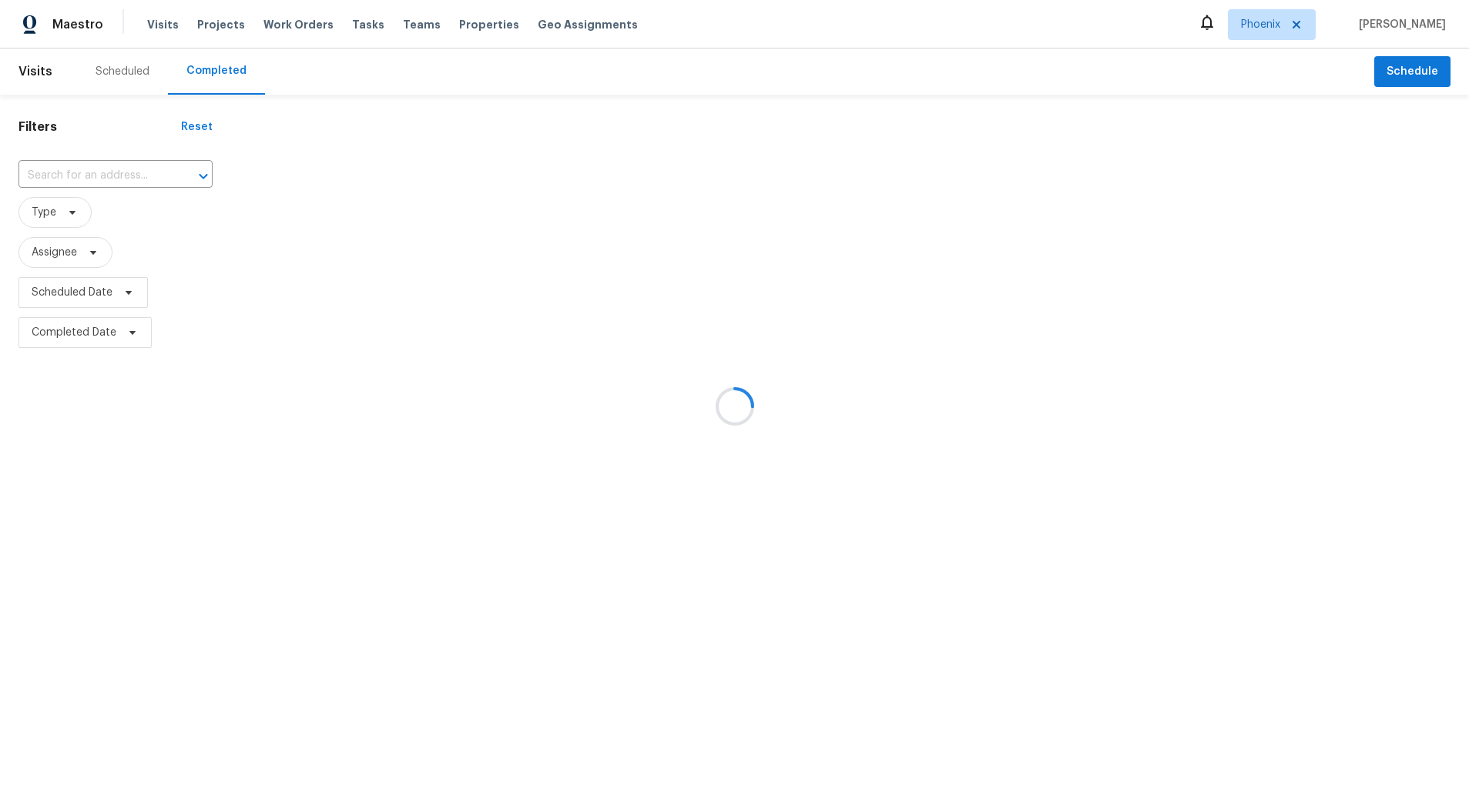
click at [282, 80] on div at bounding box center [734, 406] width 1469 height 812
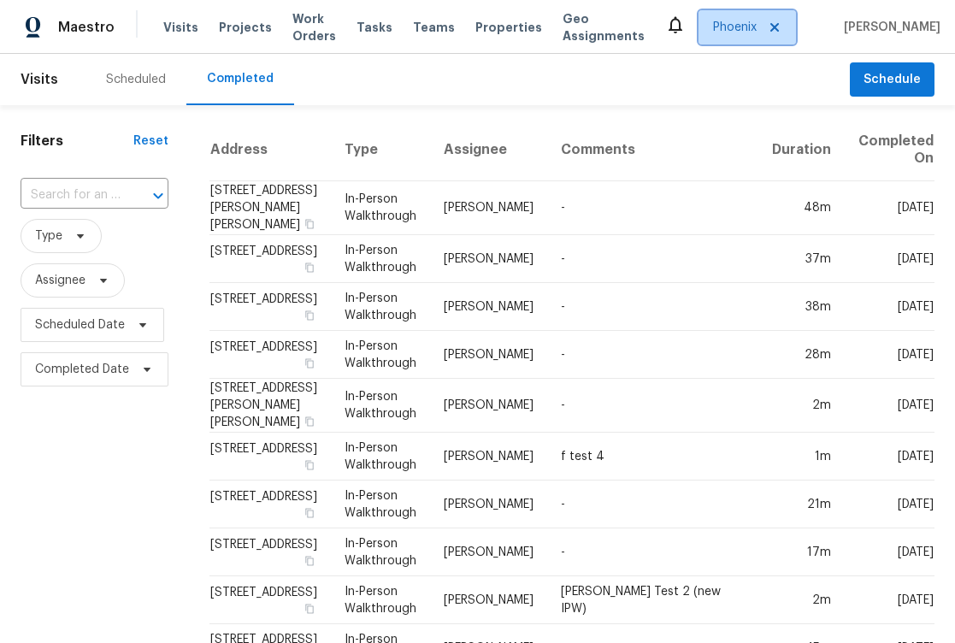
click at [734, 20] on span "Phoenix" at bounding box center [735, 27] width 44 height 17
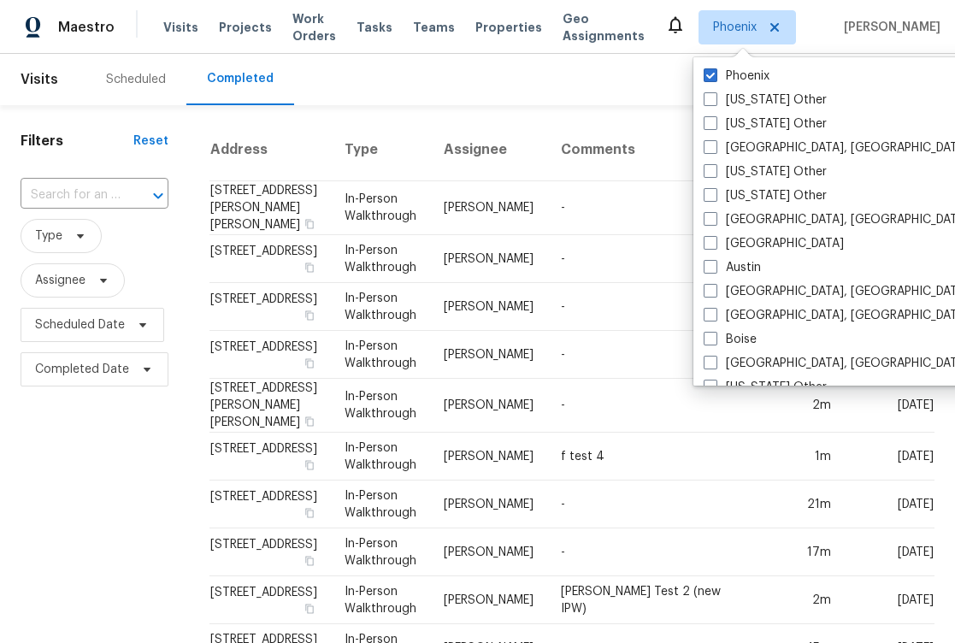
click at [722, 118] on label "Alaska Other" at bounding box center [765, 123] width 123 height 17
click at [715, 118] on input "Alaska Other" at bounding box center [709, 120] width 11 height 11
checkbox input "true"
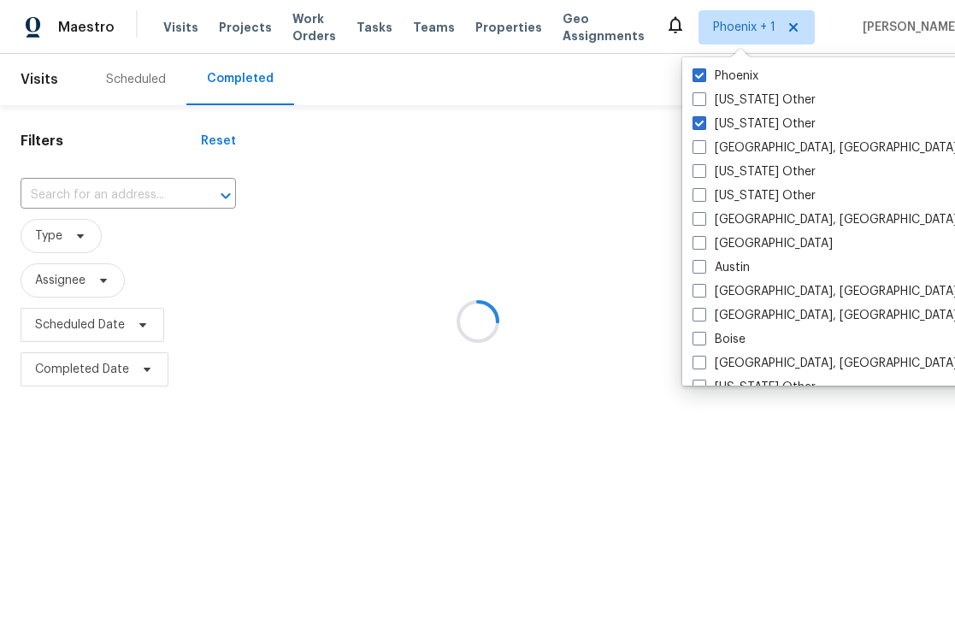
click at [615, 113] on div at bounding box center [477, 321] width 955 height 643
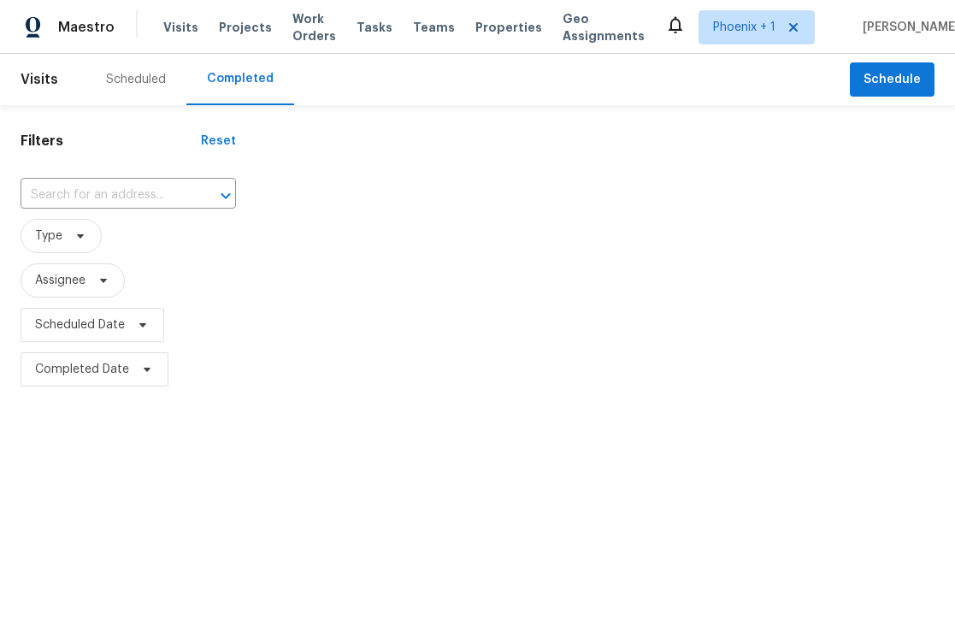
click at [92, 255] on span "Type" at bounding box center [129, 236] width 216 height 44
click at [95, 284] on span at bounding box center [101, 281] width 19 height 14
click at [297, 392] on html "Maestro Visits Projects Work Orders Tasks Teams Properties Geo Assignments Phoe…" at bounding box center [477, 196] width 955 height 392
click at [127, 344] on span "Scheduled Date" at bounding box center [129, 325] width 216 height 44
click at [73, 224] on span "Type" at bounding box center [61, 236] width 81 height 34
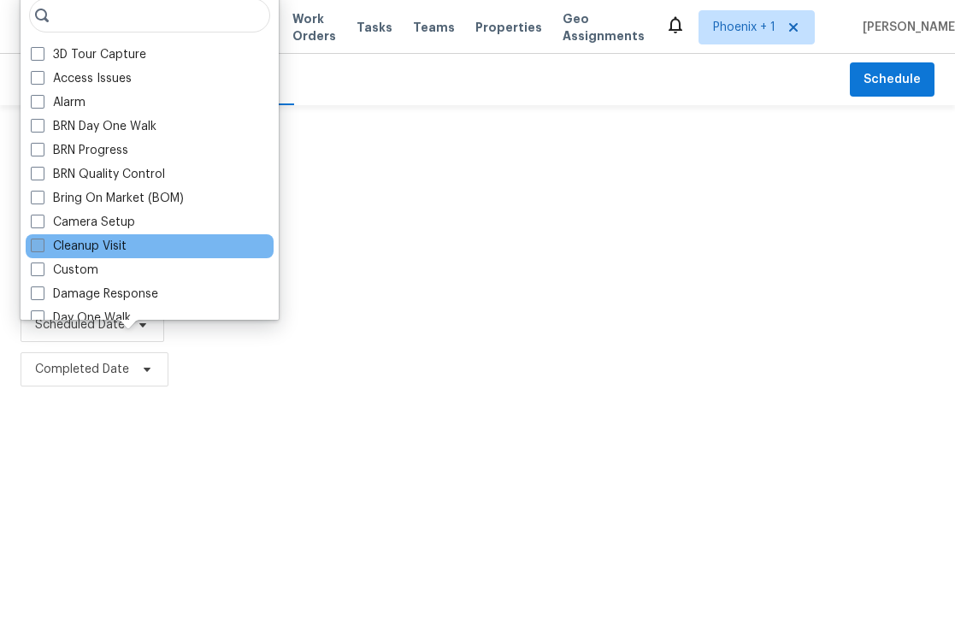
click at [97, 239] on label "Cleanup Visit" at bounding box center [79, 246] width 96 height 17
click at [42, 239] on input "Cleanup Visit" at bounding box center [36, 243] width 11 height 11
checkbox input "true"
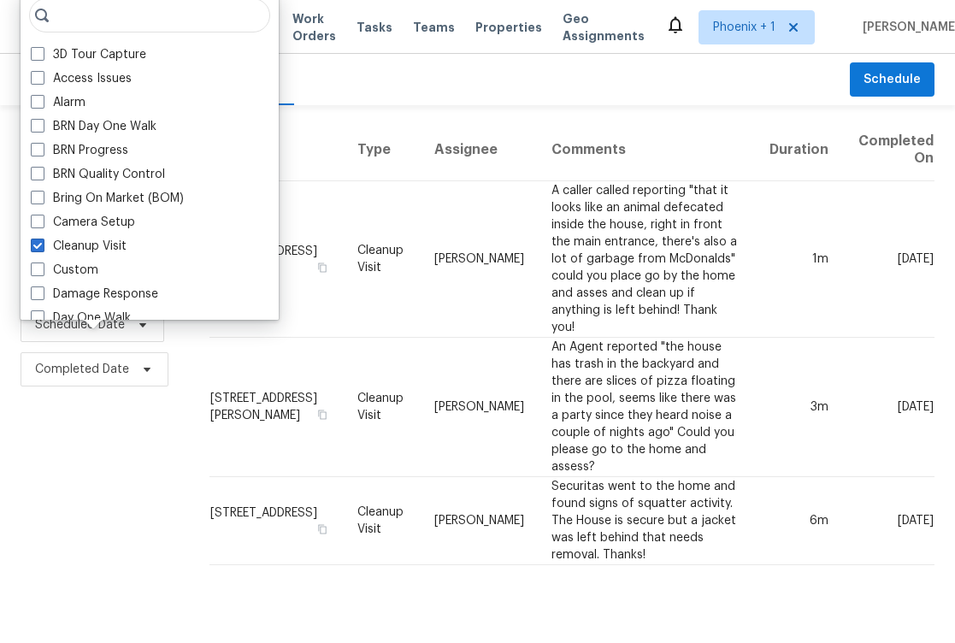
click at [649, 125] on th "Comments" at bounding box center [646, 150] width 217 height 62
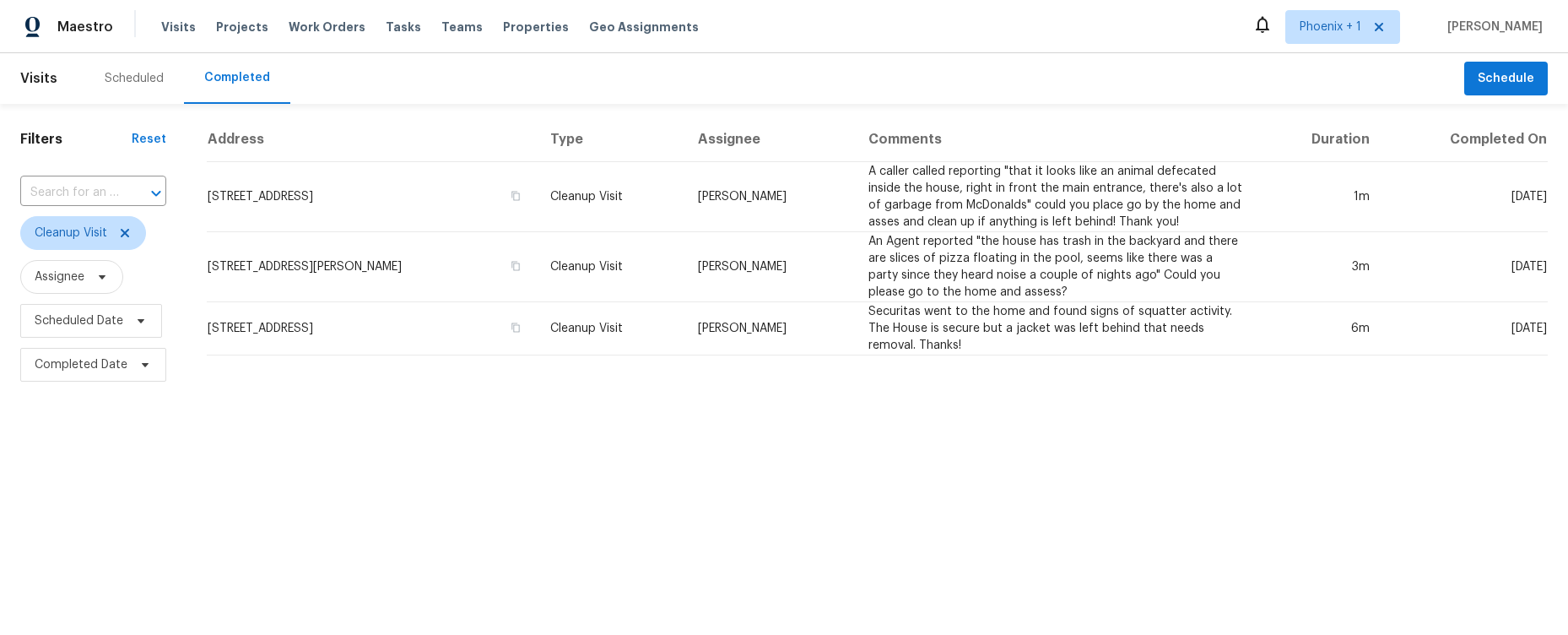
click at [142, 279] on span "Assignee" at bounding box center [94, 277] width 146 height 34
click at [127, 234] on icon at bounding box center [125, 233] width 14 height 14
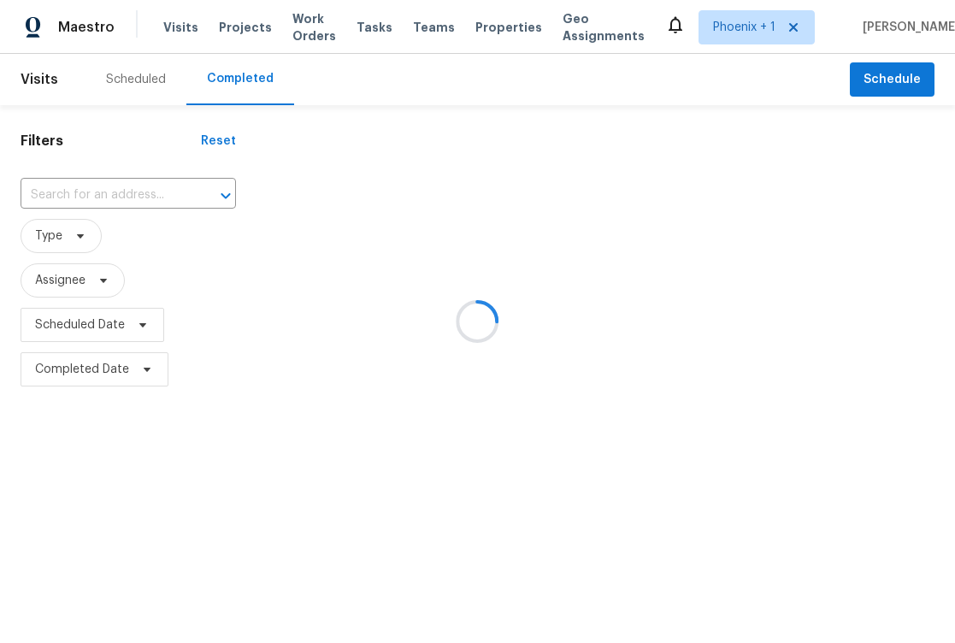
click at [806, 296] on div at bounding box center [606, 255] width 699 height 273
click at [135, 290] on span "Assignee" at bounding box center [129, 280] width 216 height 34
click at [83, 328] on span "Scheduled Date" at bounding box center [80, 324] width 90 height 17
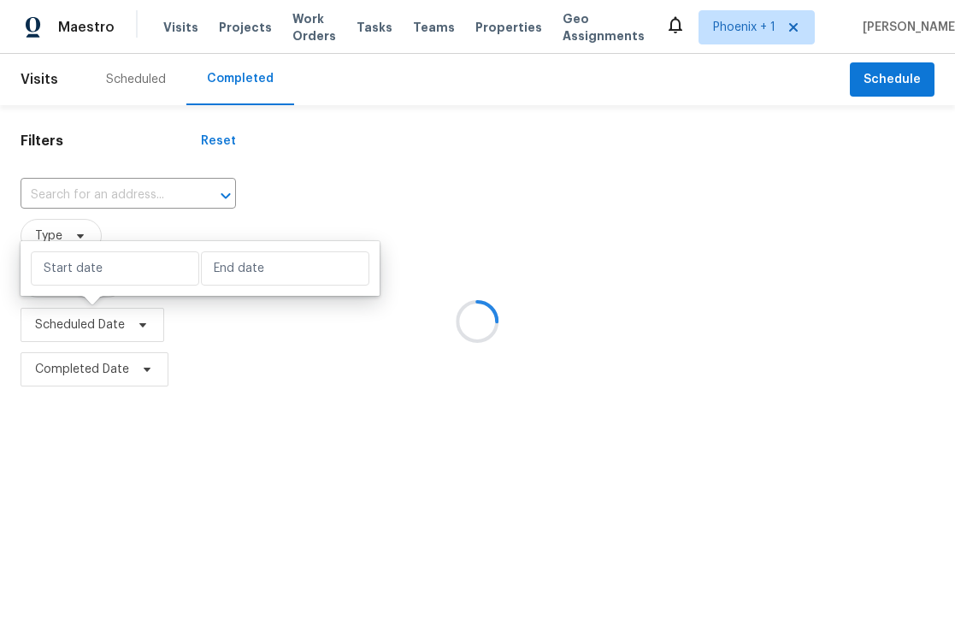
click at [260, 373] on div at bounding box center [606, 255] width 699 height 273
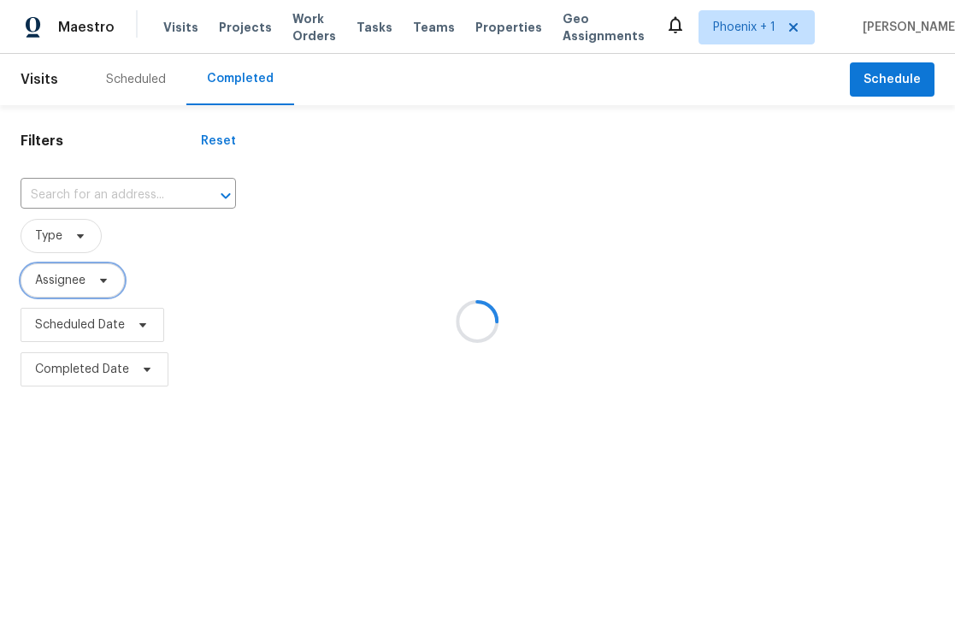
click at [75, 283] on span "Assignee" at bounding box center [60, 280] width 50 height 17
click at [213, 256] on span "Type" at bounding box center [129, 236] width 216 height 44
click at [47, 245] on span "Type" at bounding box center [61, 236] width 81 height 34
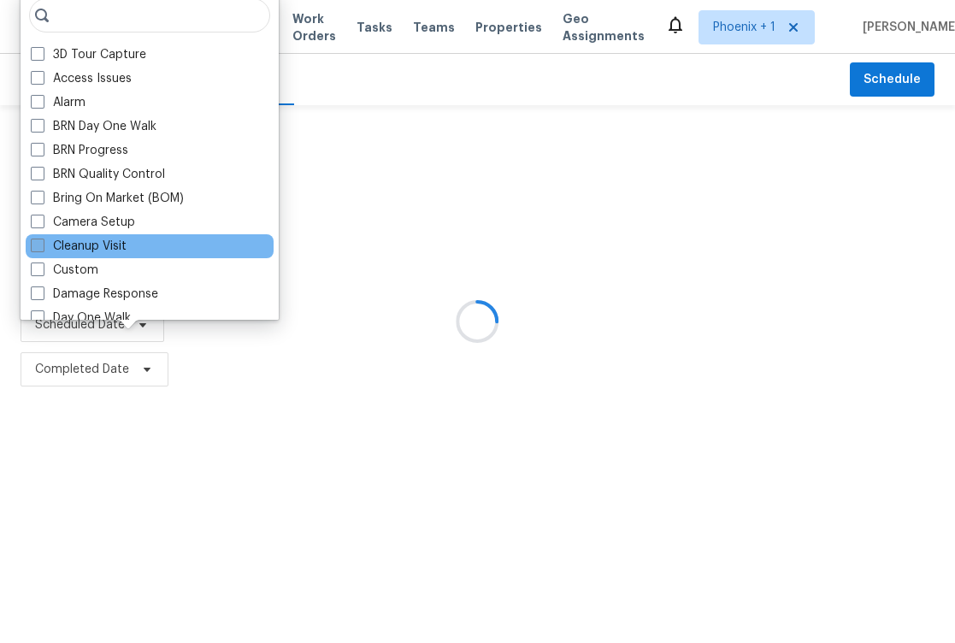
click at [127, 246] on label "Cleanup Visit" at bounding box center [79, 246] width 96 height 17
click at [42, 246] on input "Cleanup Visit" at bounding box center [36, 243] width 11 height 11
checkbox input "true"
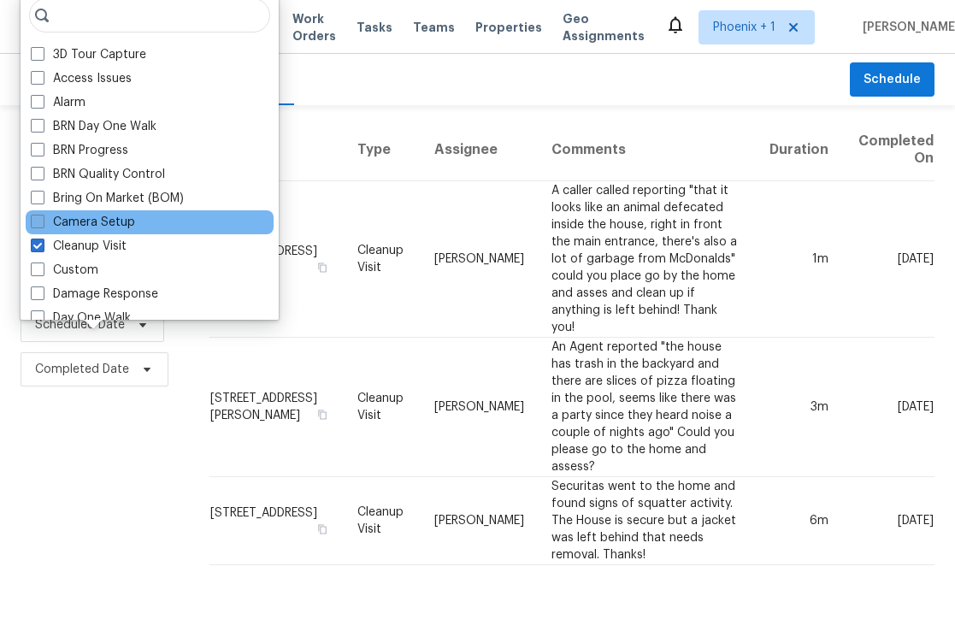
click at [86, 222] on label "Camera Setup" at bounding box center [83, 222] width 104 height 17
click at [42, 222] on input "Camera Setup" at bounding box center [36, 219] width 11 height 11
checkbox input "true"
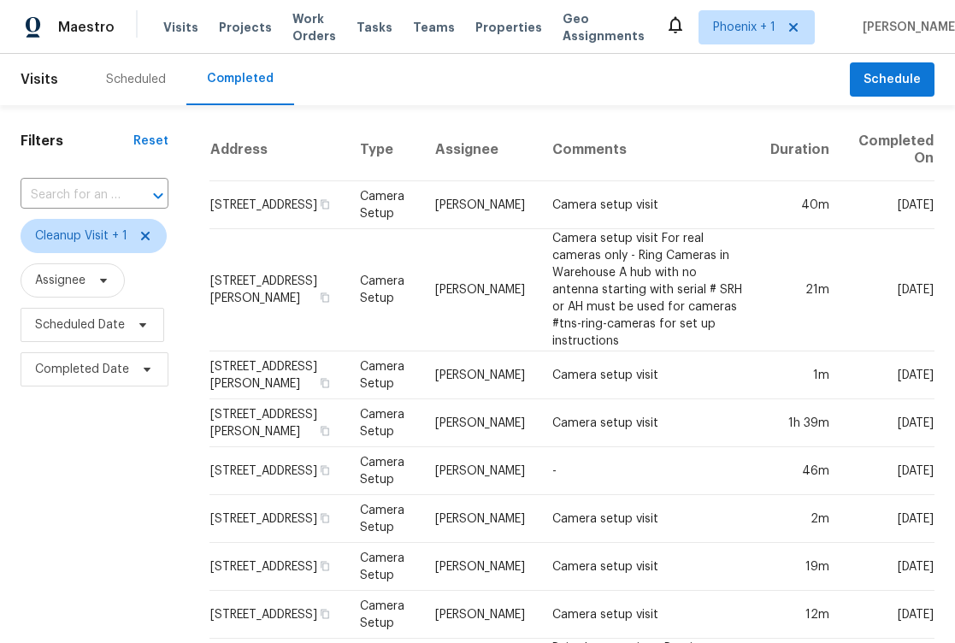
click at [367, 103] on div "Scheduled Completed" at bounding box center [468, 79] width 765 height 51
click at [563, 70] on div "Scheduled Completed" at bounding box center [468, 79] width 765 height 51
click at [141, 239] on icon at bounding box center [145, 236] width 9 height 9
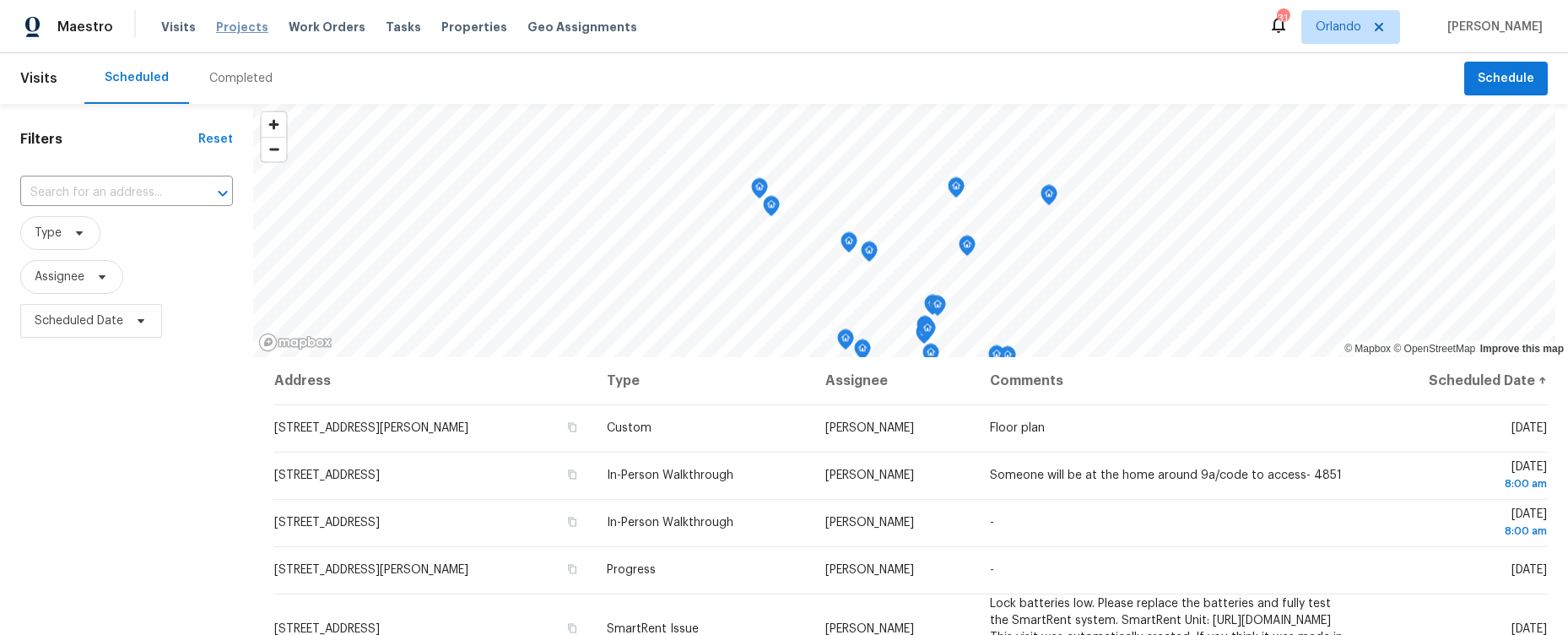
click at [233, 30] on span "Projects" at bounding box center [242, 27] width 52 height 17
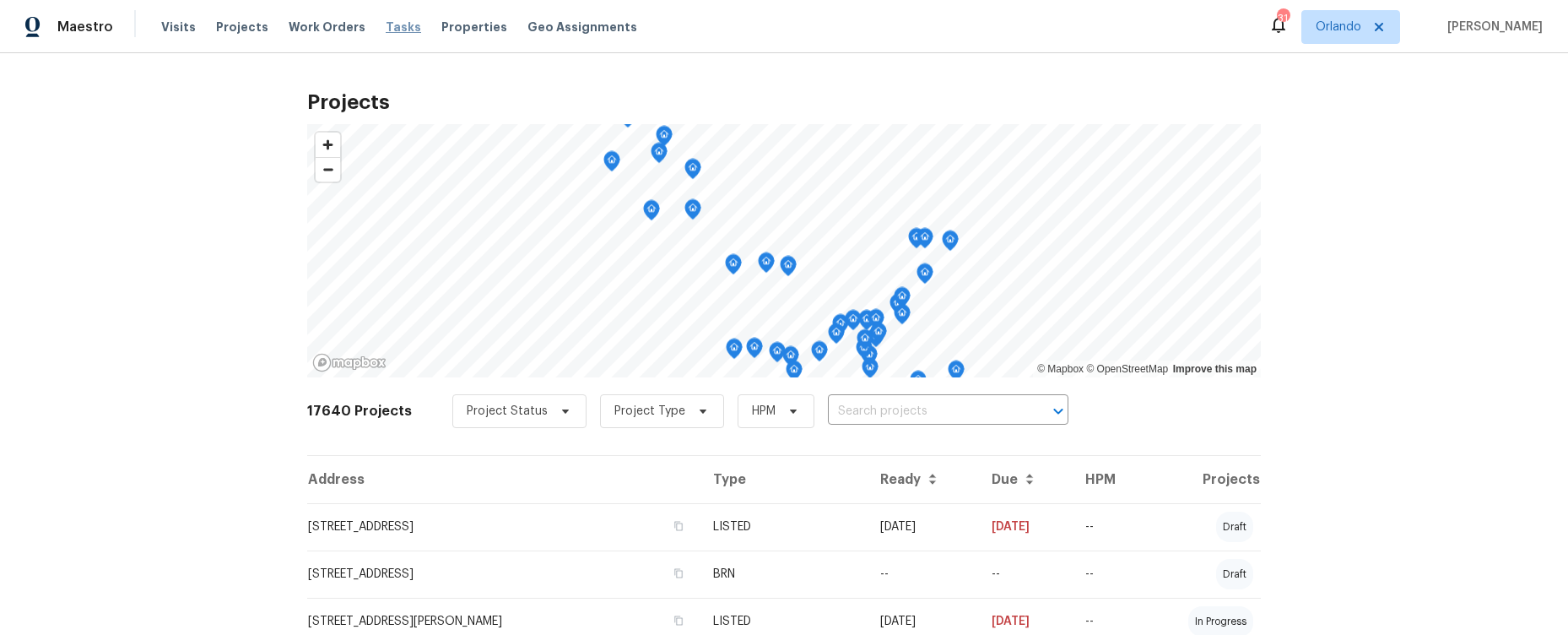
click at [386, 26] on span "Tasks" at bounding box center [404, 27] width 36 height 12
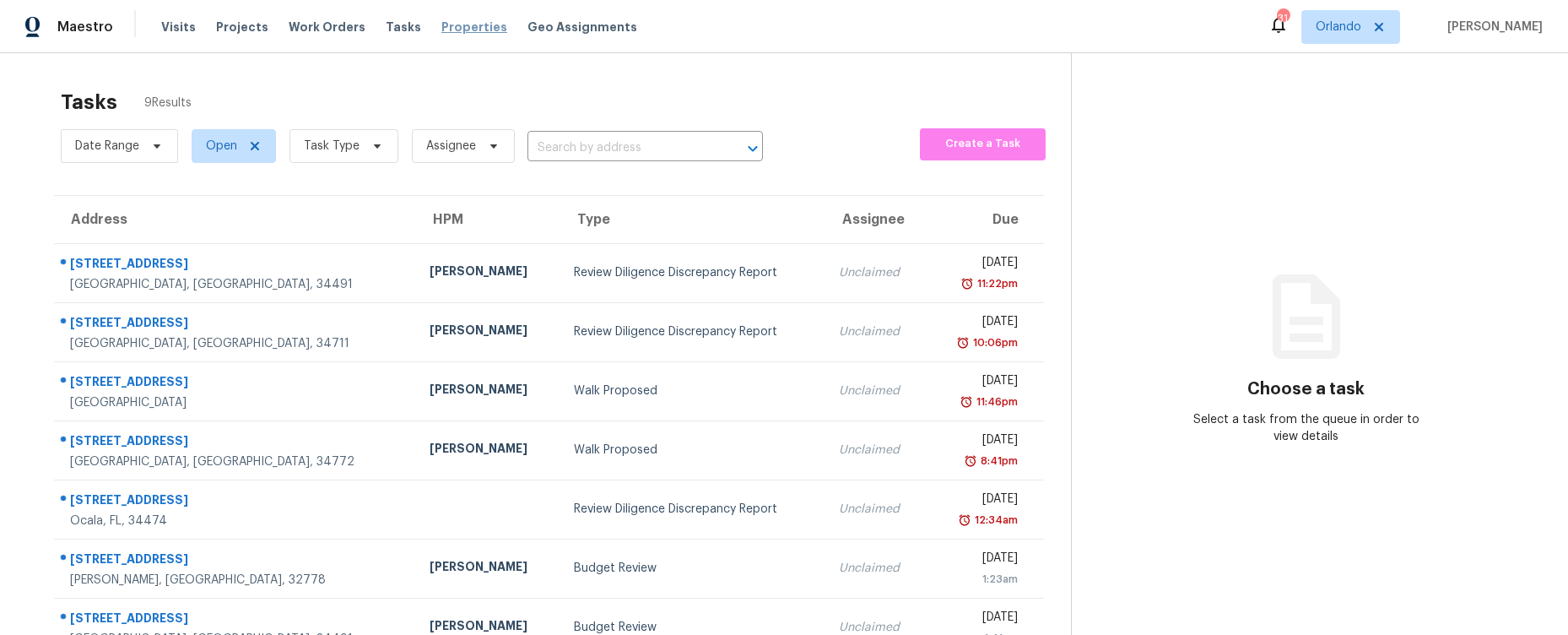
click at [475, 21] on span "Properties" at bounding box center [474, 27] width 66 height 17
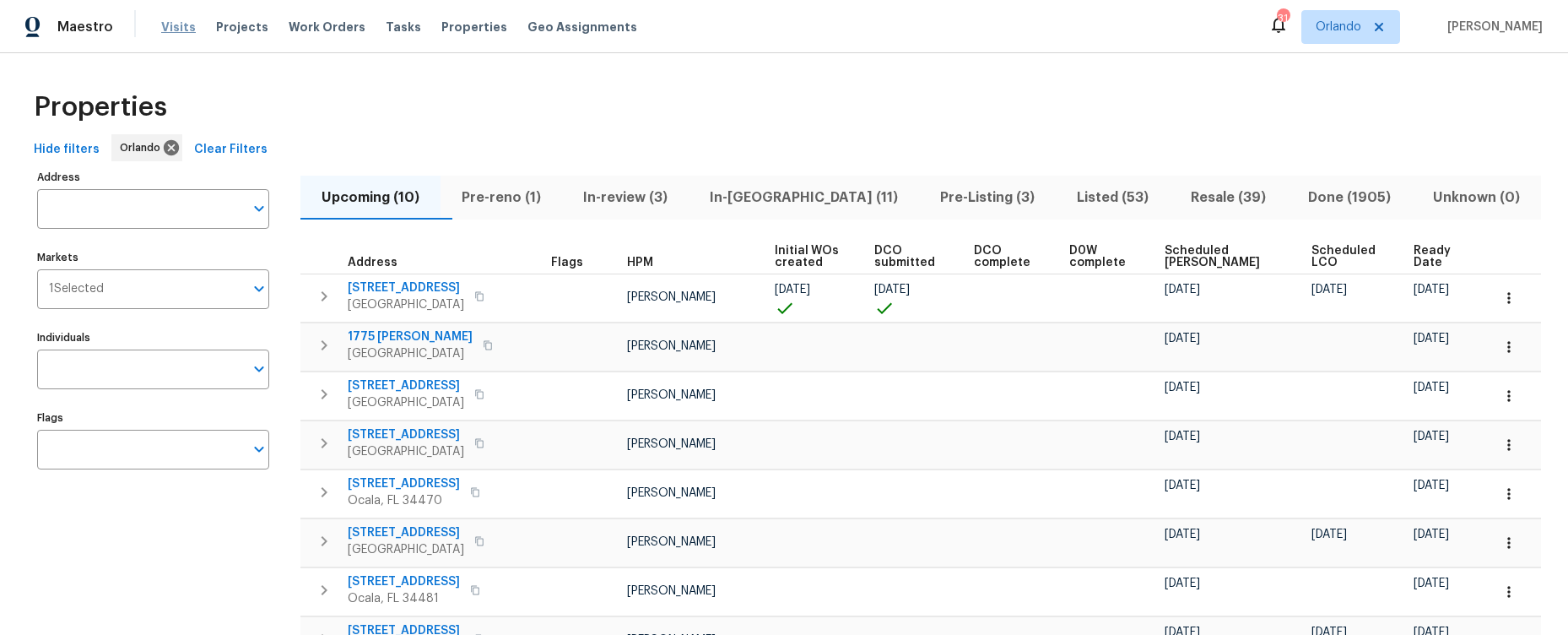
click at [174, 33] on span "Visits" at bounding box center [178, 27] width 35 height 17
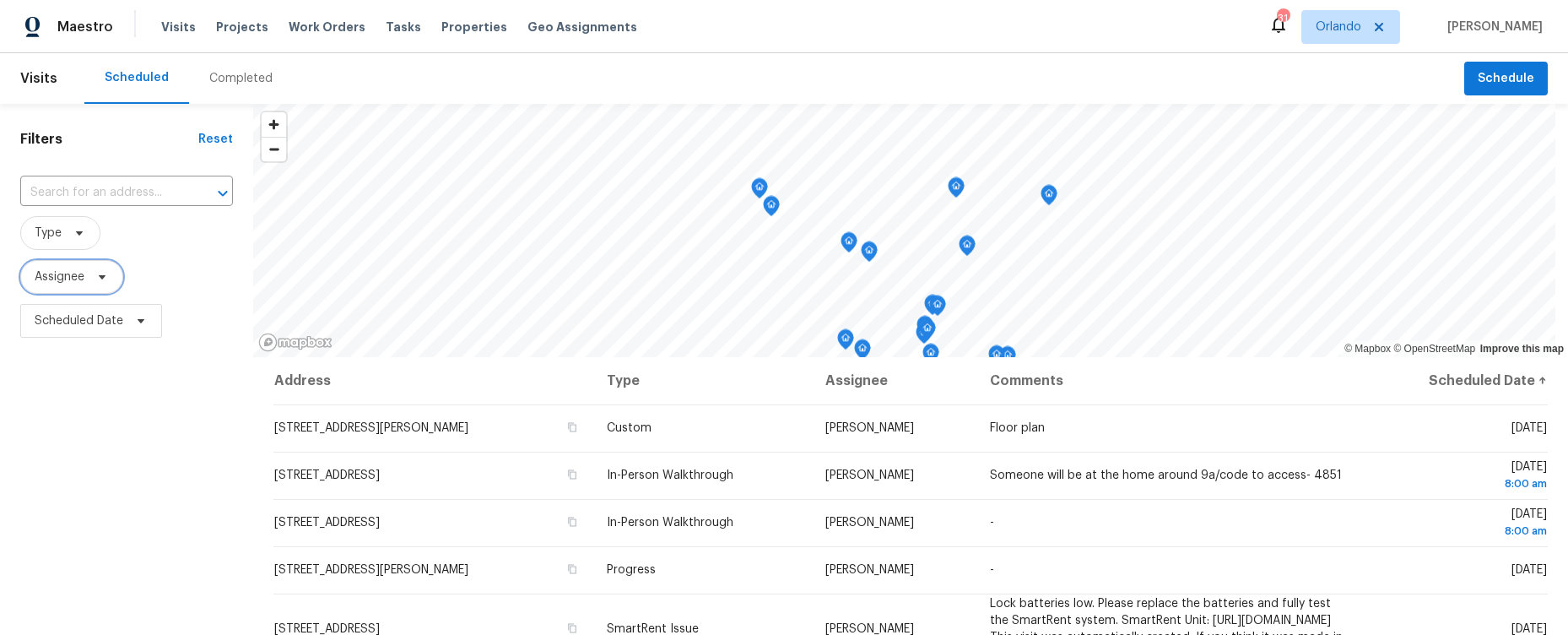
click at [86, 270] on span "Assignee" at bounding box center [72, 277] width 103 height 34
click at [107, 408] on div "Filters Reset ​ Type Assignee Scheduled Date" at bounding box center [126, 484] width 254 height 761
click at [105, 323] on span "Scheduled Date" at bounding box center [79, 320] width 89 height 17
click at [61, 237] on span "Type" at bounding box center [60, 233] width 80 height 34
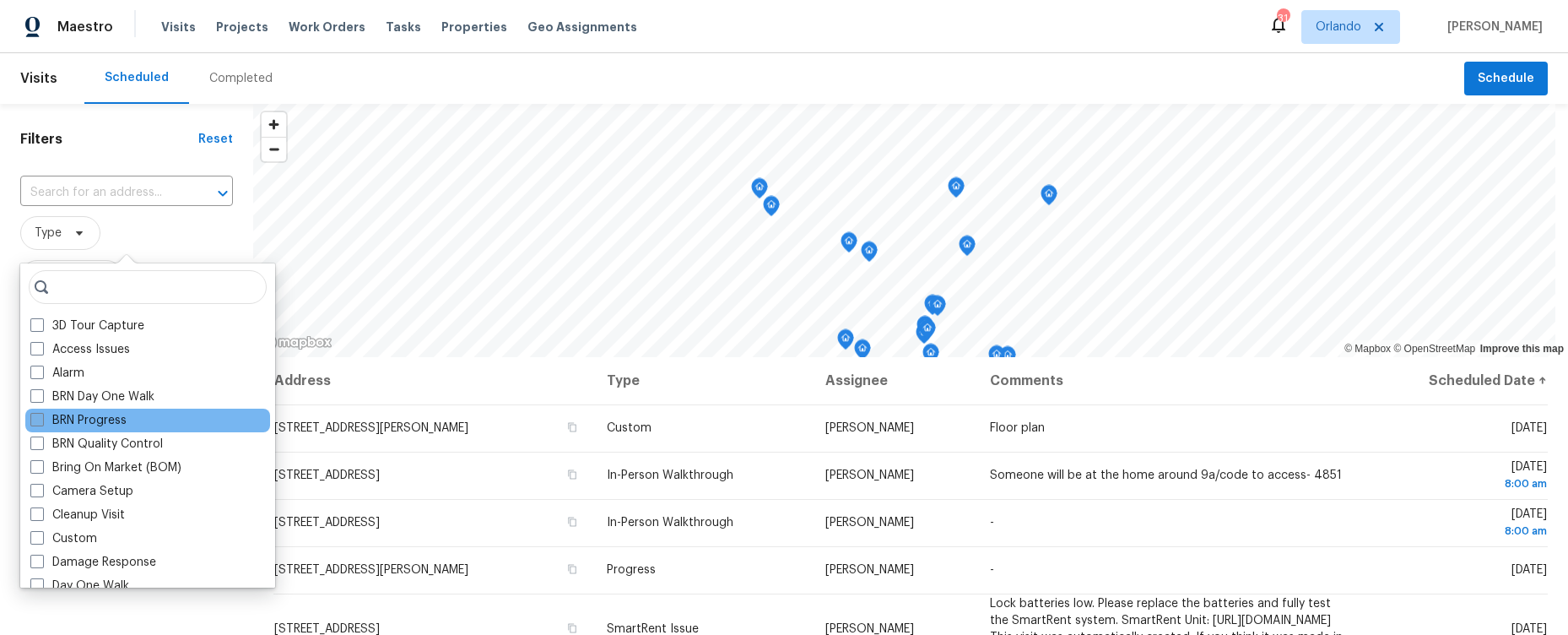
click at [121, 416] on label "BRN Progress" at bounding box center [79, 420] width 97 height 17
click at [41, 416] on input "BRN Progress" at bounding box center [36, 417] width 11 height 11
checkbox input "true"
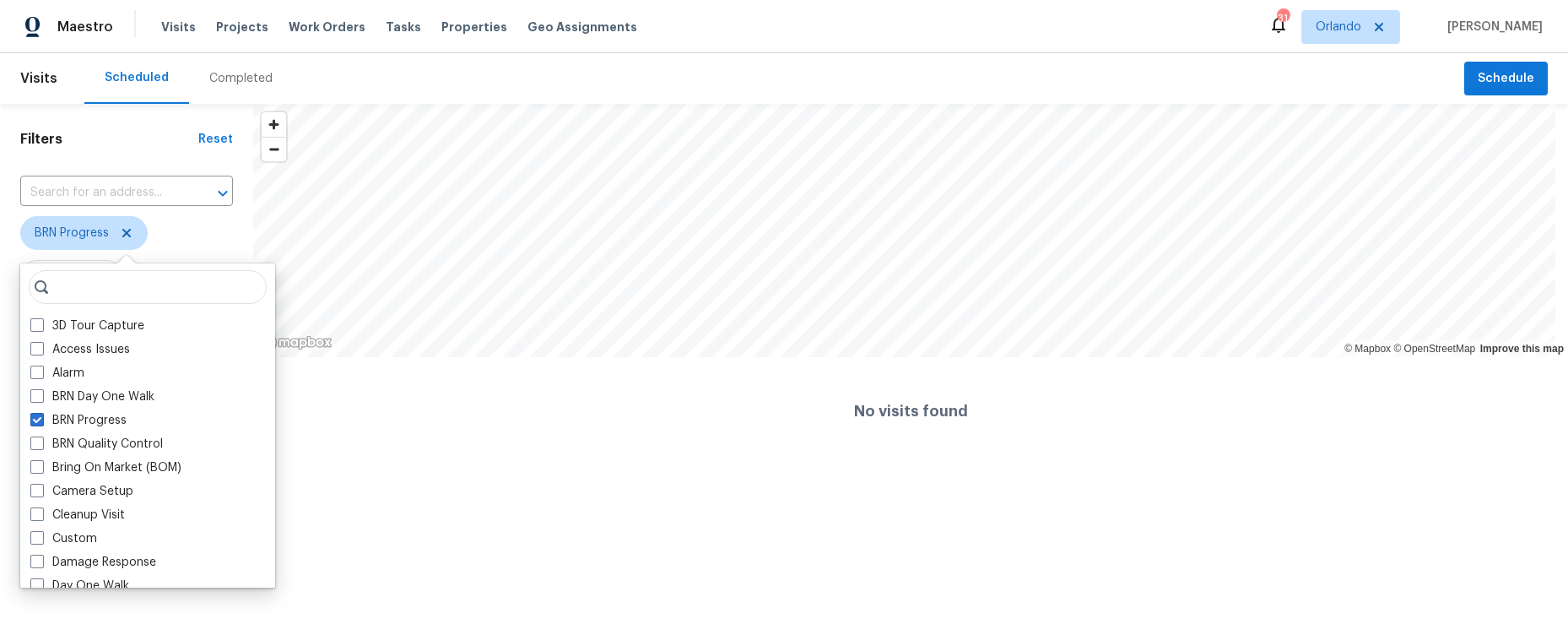
click at [194, 214] on span "BRN Progress" at bounding box center [127, 233] width 213 height 43
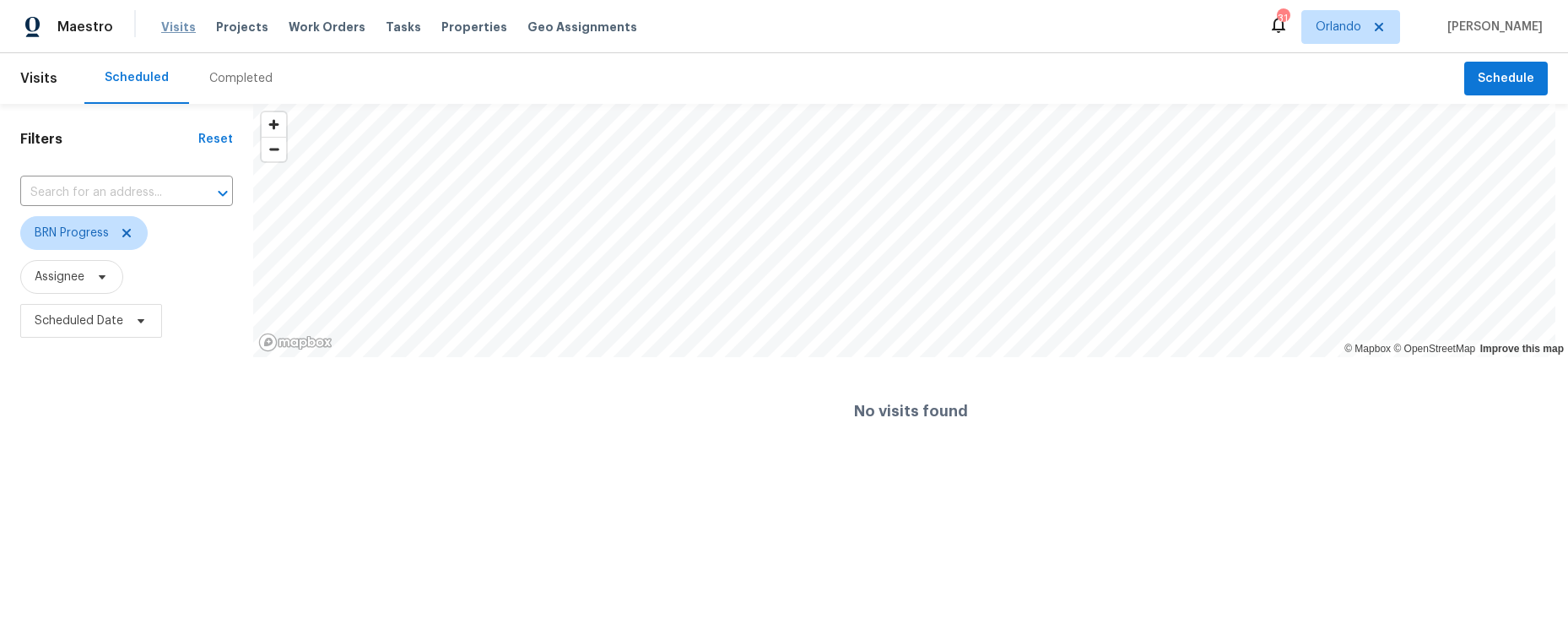
click at [161, 33] on span "Visits" at bounding box center [178, 27] width 35 height 17
click at [388, 28] on span "Tasks" at bounding box center [404, 27] width 36 height 12
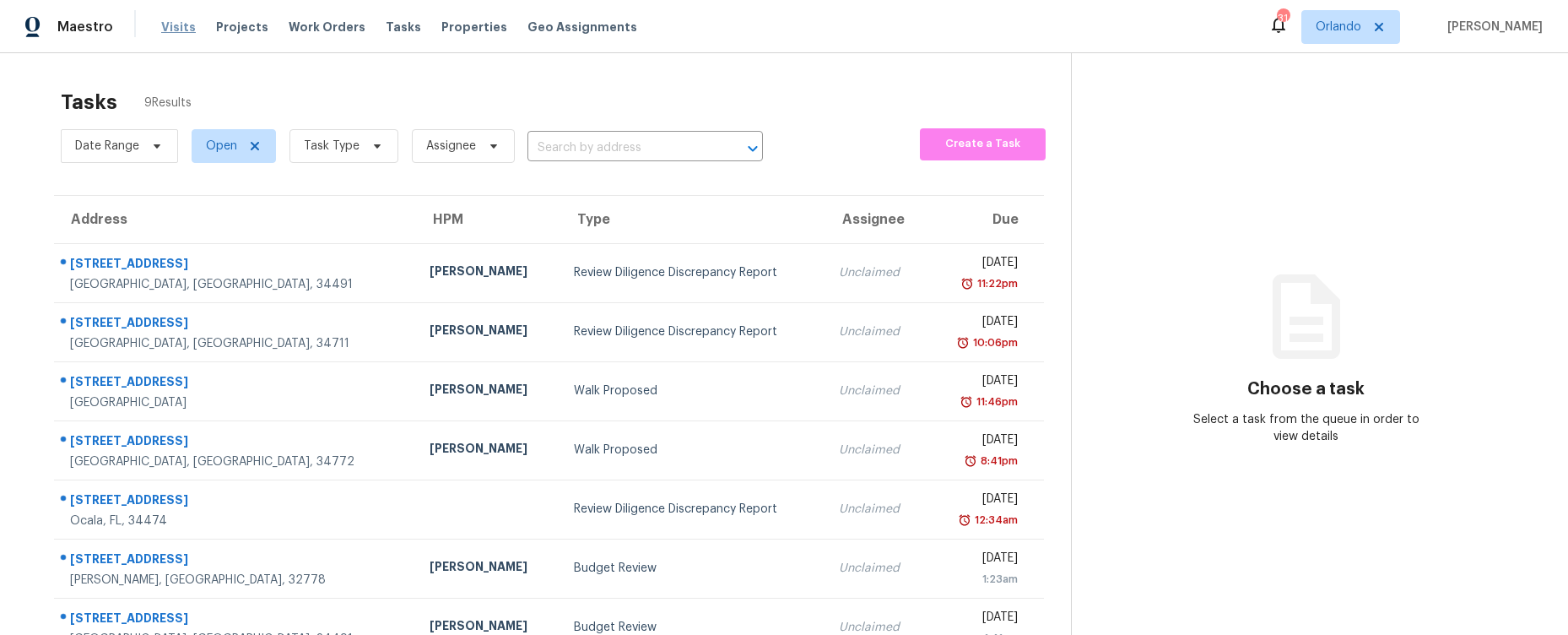
click at [172, 28] on span "Visits" at bounding box center [178, 27] width 35 height 17
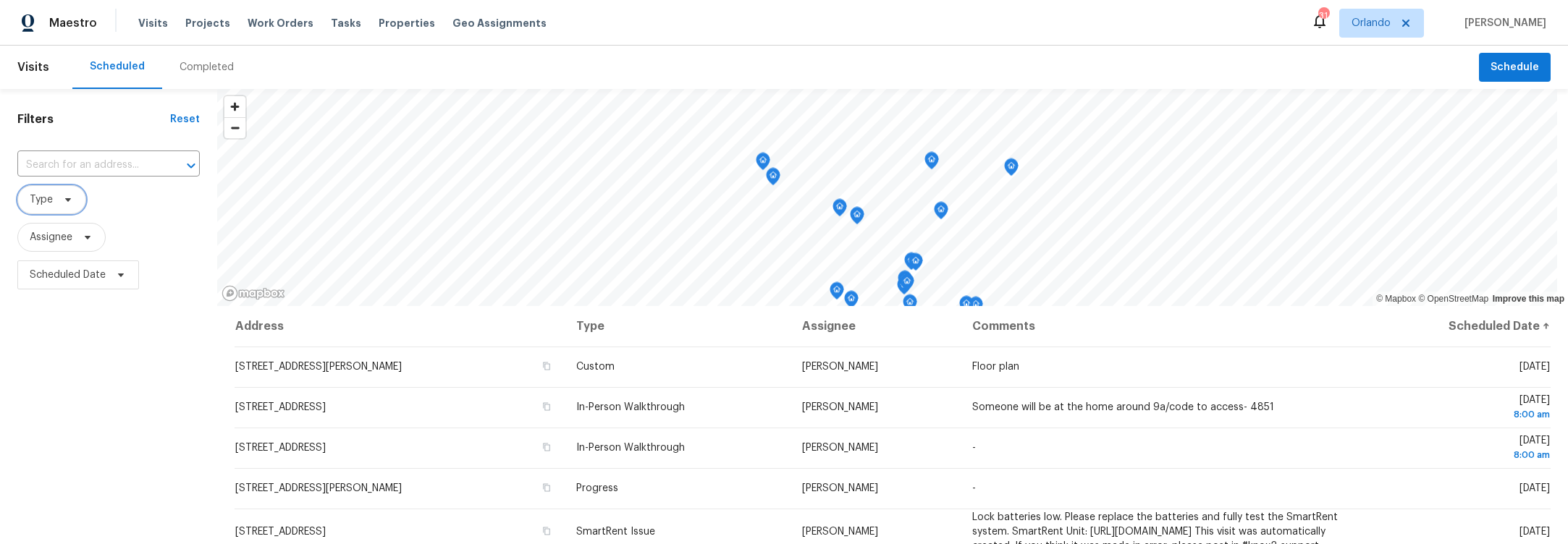
click at [46, 192] on span "Type" at bounding box center [52, 200] width 69 height 29
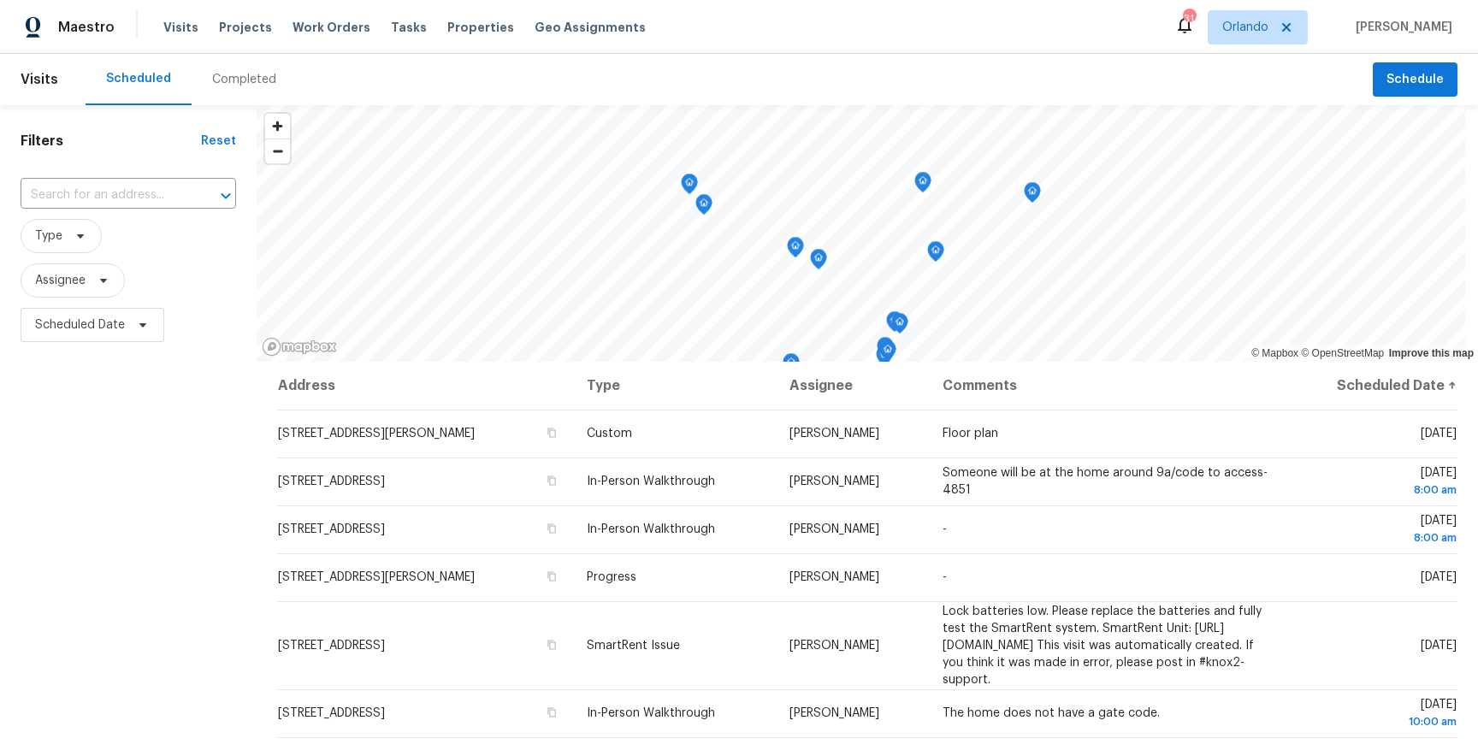
click at [573, 395] on th "Address" at bounding box center [425, 386] width 296 height 48
click at [768, 70] on div "Scheduled Completed" at bounding box center [729, 79] width 1287 height 51
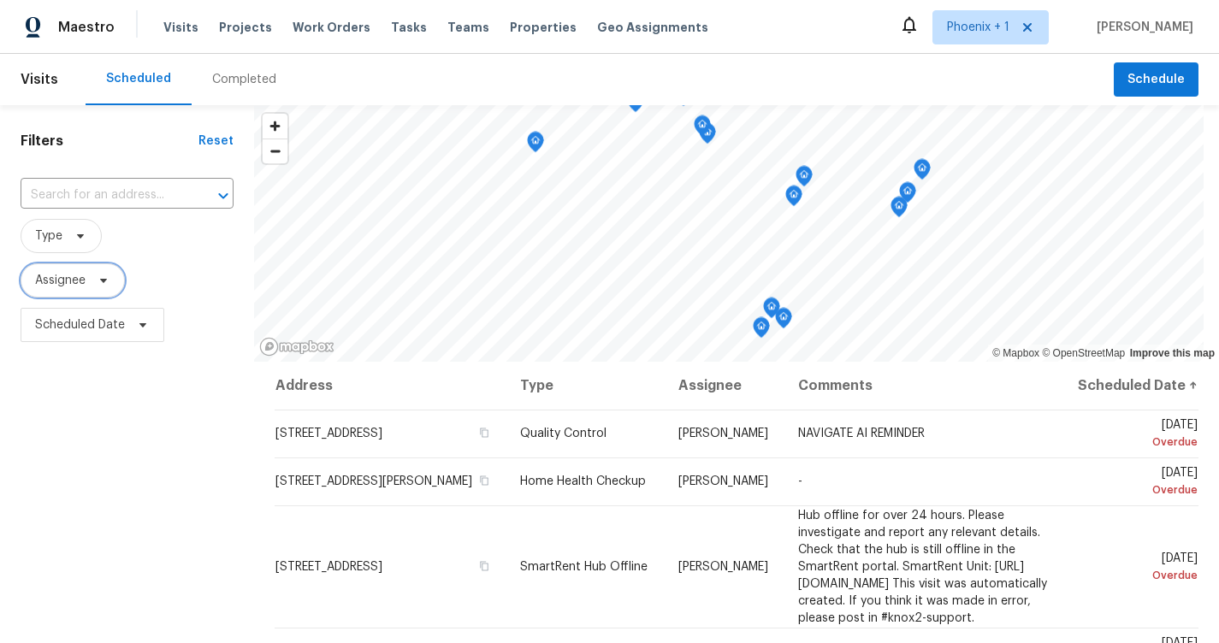
click at [98, 283] on icon at bounding box center [104, 281] width 14 height 14
click at [136, 464] on div "Filters Reset ​ Type Assignee Scheduled Date" at bounding box center [127, 490] width 254 height 771
click at [232, 87] on div "Completed" at bounding box center [244, 79] width 64 height 17
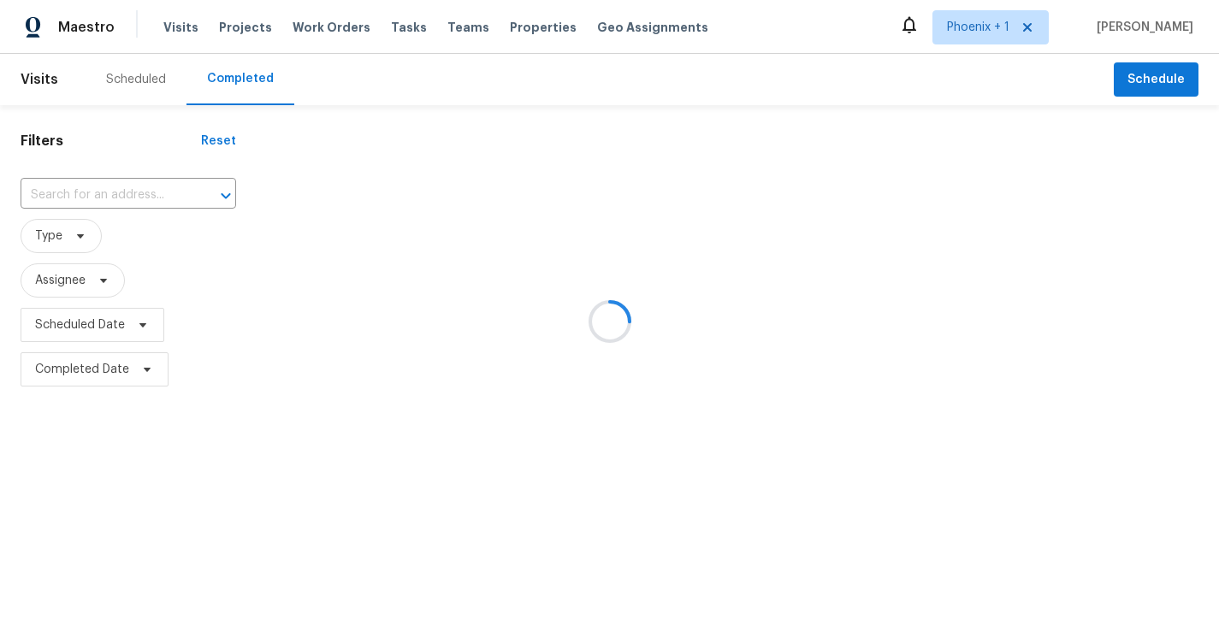
click at [92, 289] on div at bounding box center [609, 321] width 1219 height 643
click at [95, 277] on div at bounding box center [609, 321] width 1219 height 643
click at [393, 330] on div at bounding box center [609, 321] width 1219 height 643
click at [95, 310] on div at bounding box center [609, 321] width 1219 height 643
click at [168, 238] on div at bounding box center [609, 321] width 1219 height 643
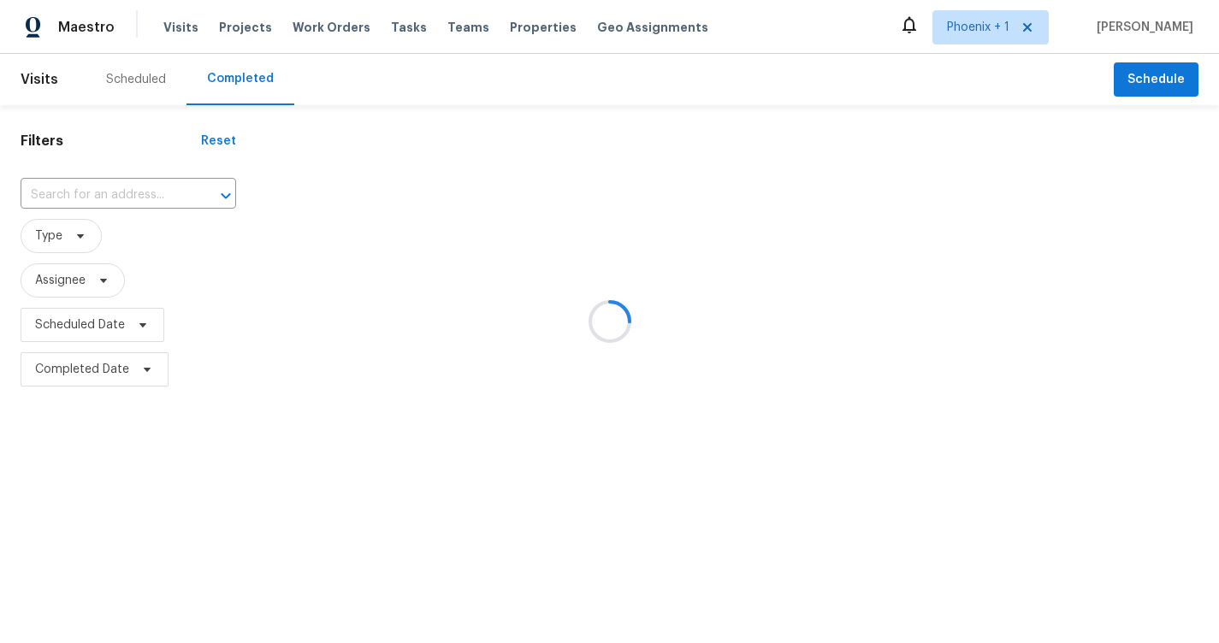
click at [151, 239] on div at bounding box center [609, 321] width 1219 height 643
click at [115, 304] on span "Scheduled Date" at bounding box center [129, 325] width 216 height 44
click at [56, 242] on span "Type" at bounding box center [48, 236] width 27 height 17
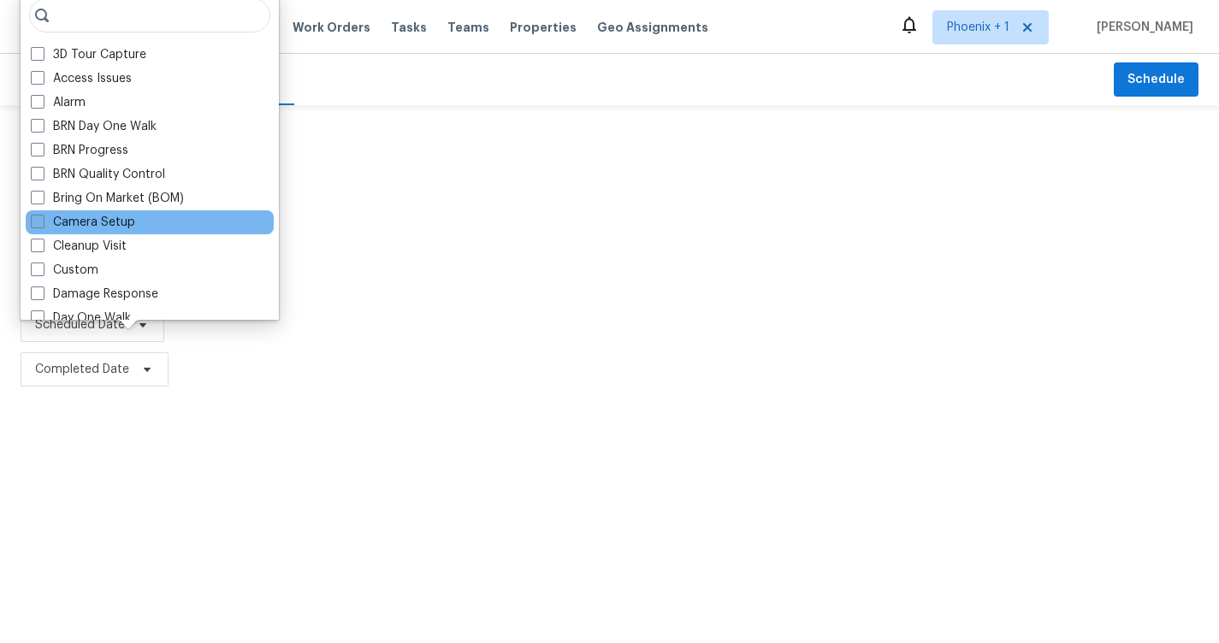
click at [115, 215] on label "Camera Setup" at bounding box center [83, 222] width 104 height 17
click at [42, 215] on input "Camera Setup" at bounding box center [36, 219] width 11 height 11
checkbox input "true"
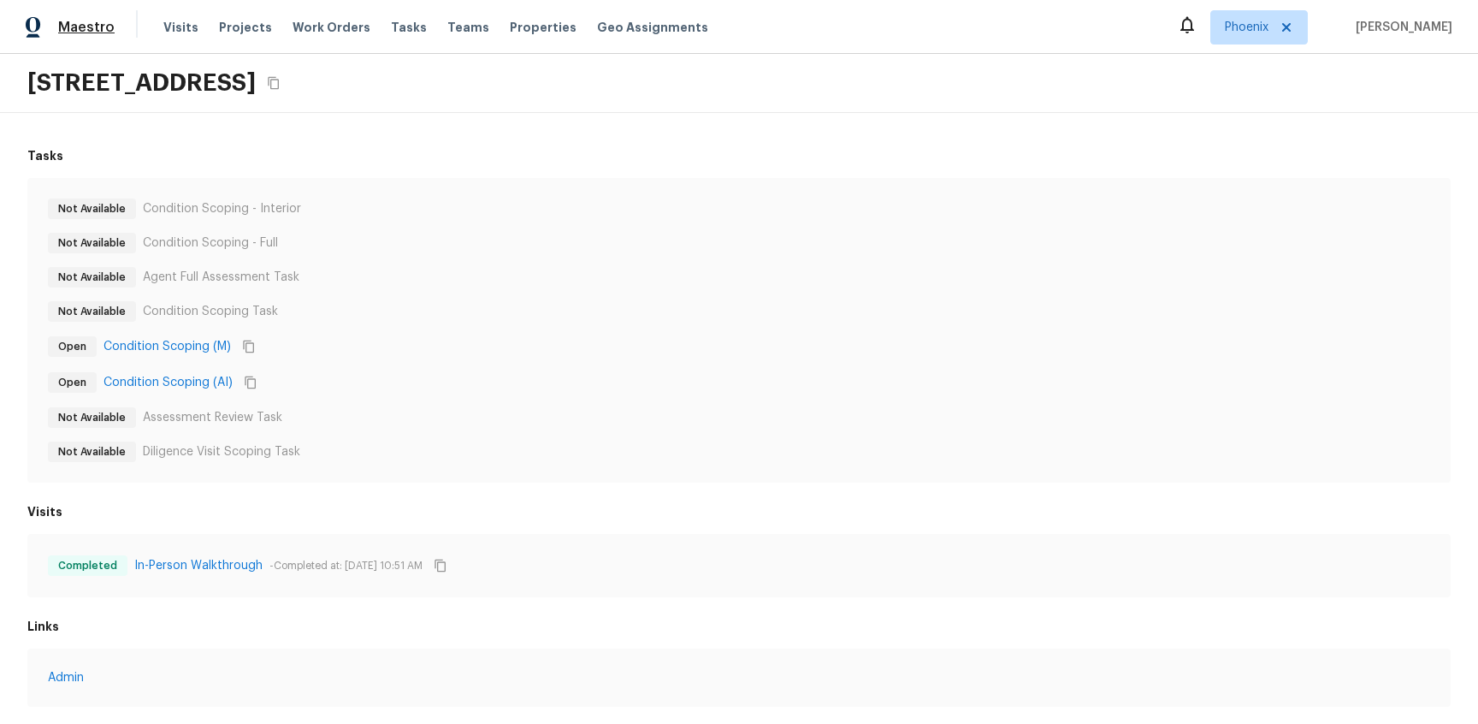
click at [92, 28] on span "Maestro" at bounding box center [86, 27] width 56 height 17
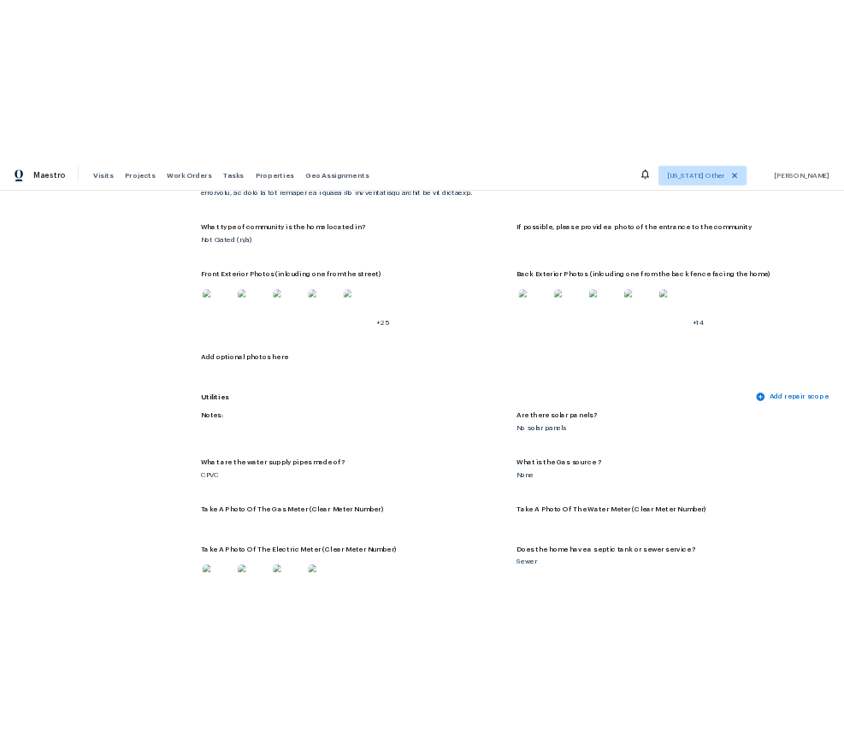
scroll to position [863, 0]
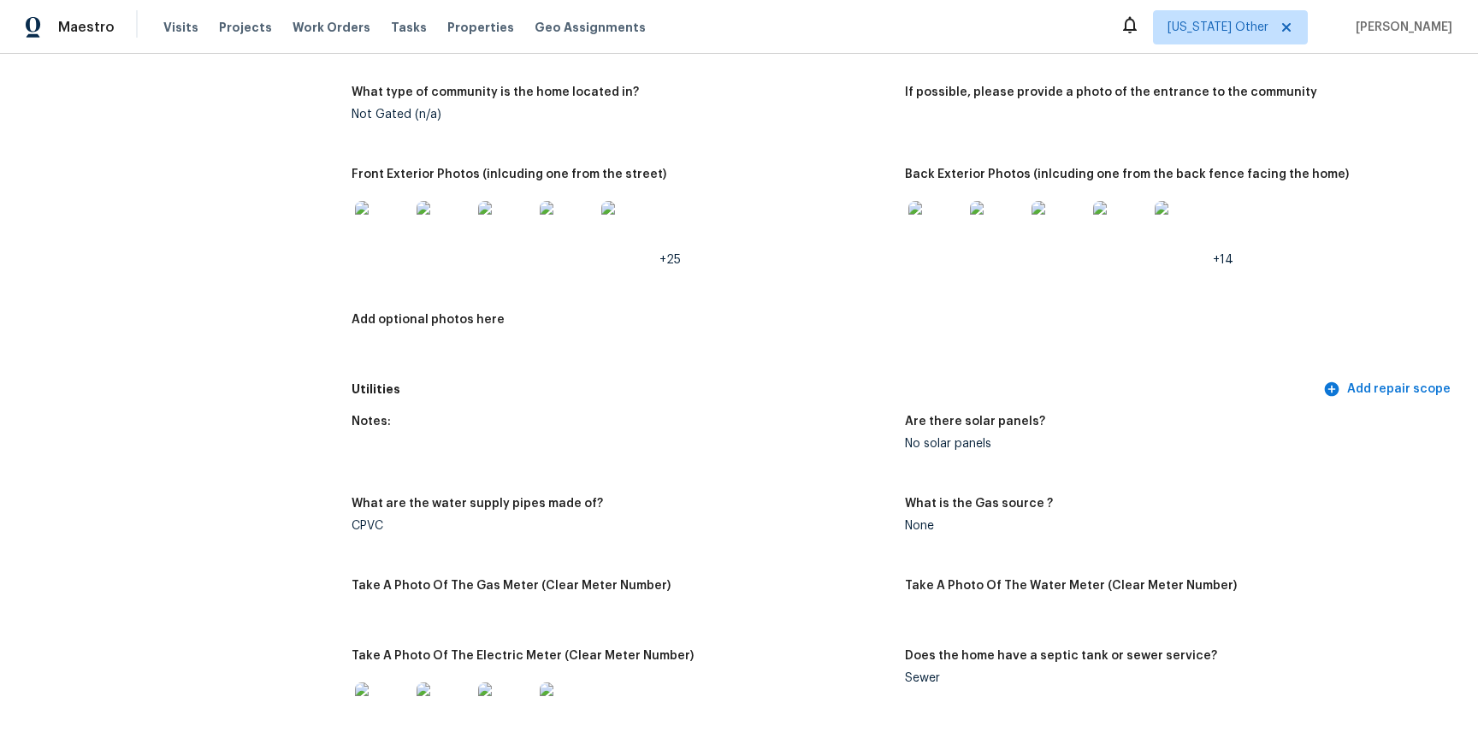
click at [671, 258] on span "+25" at bounding box center [669, 260] width 21 height 12
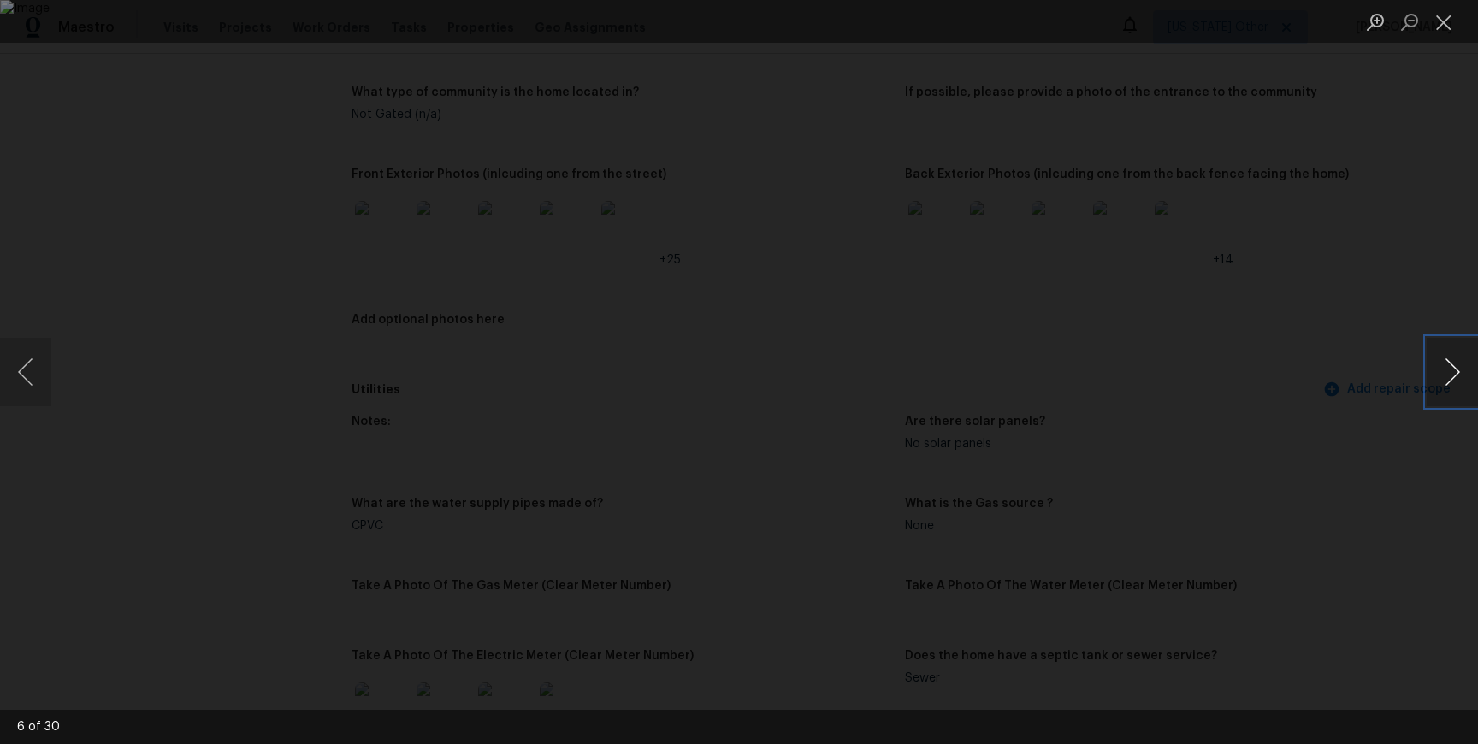
click at [1449, 392] on button "Next image" at bounding box center [1452, 372] width 51 height 68
click at [1451, 27] on button "Close lightbox" at bounding box center [1444, 22] width 34 height 30
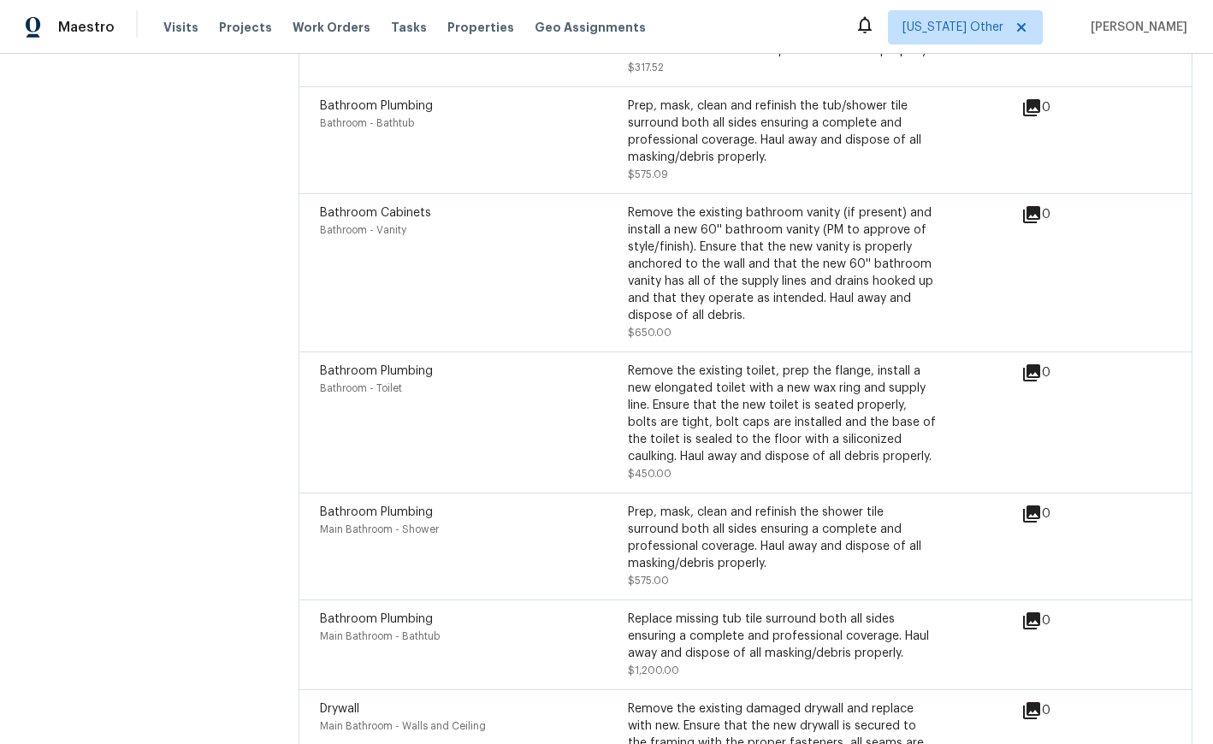
scroll to position [8020, 0]
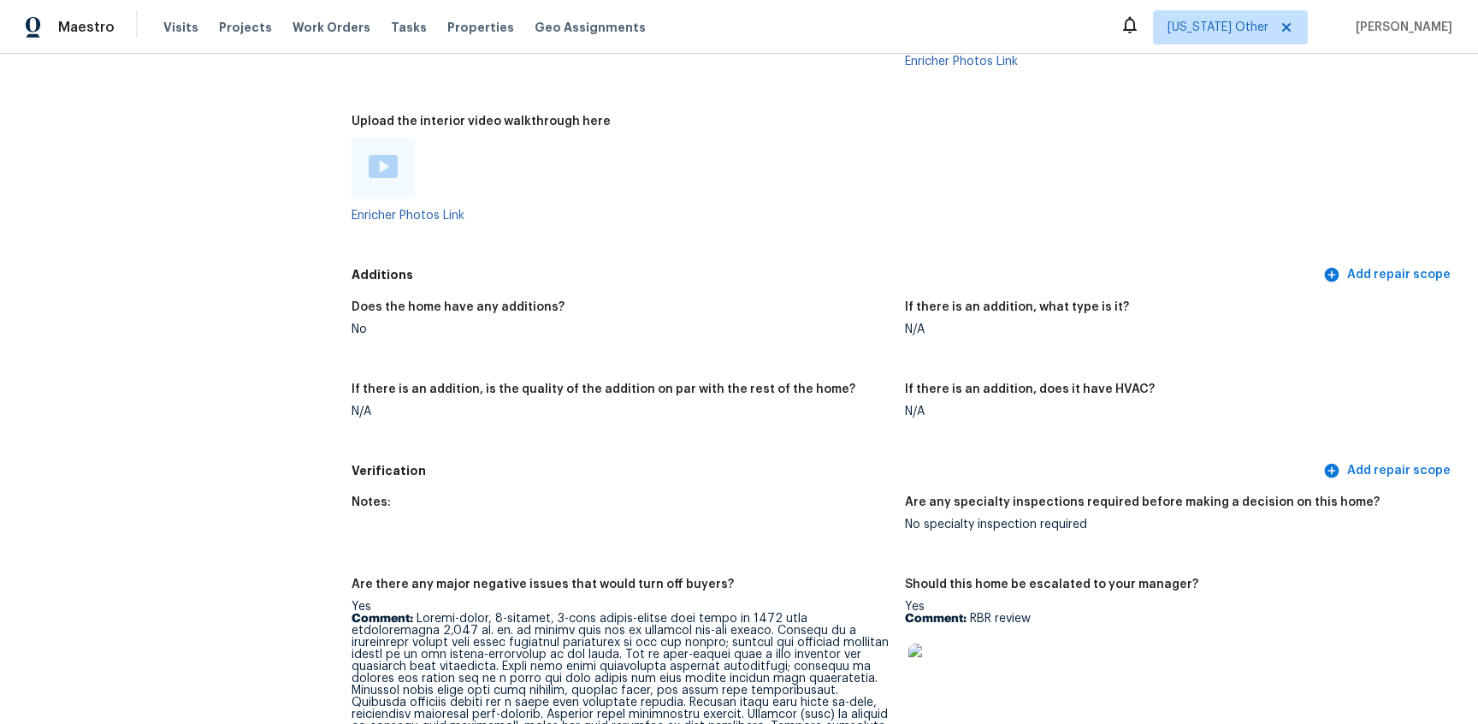
scroll to position [3649, 0]
click at [383, 165] on div at bounding box center [383, 166] width 29 height 26
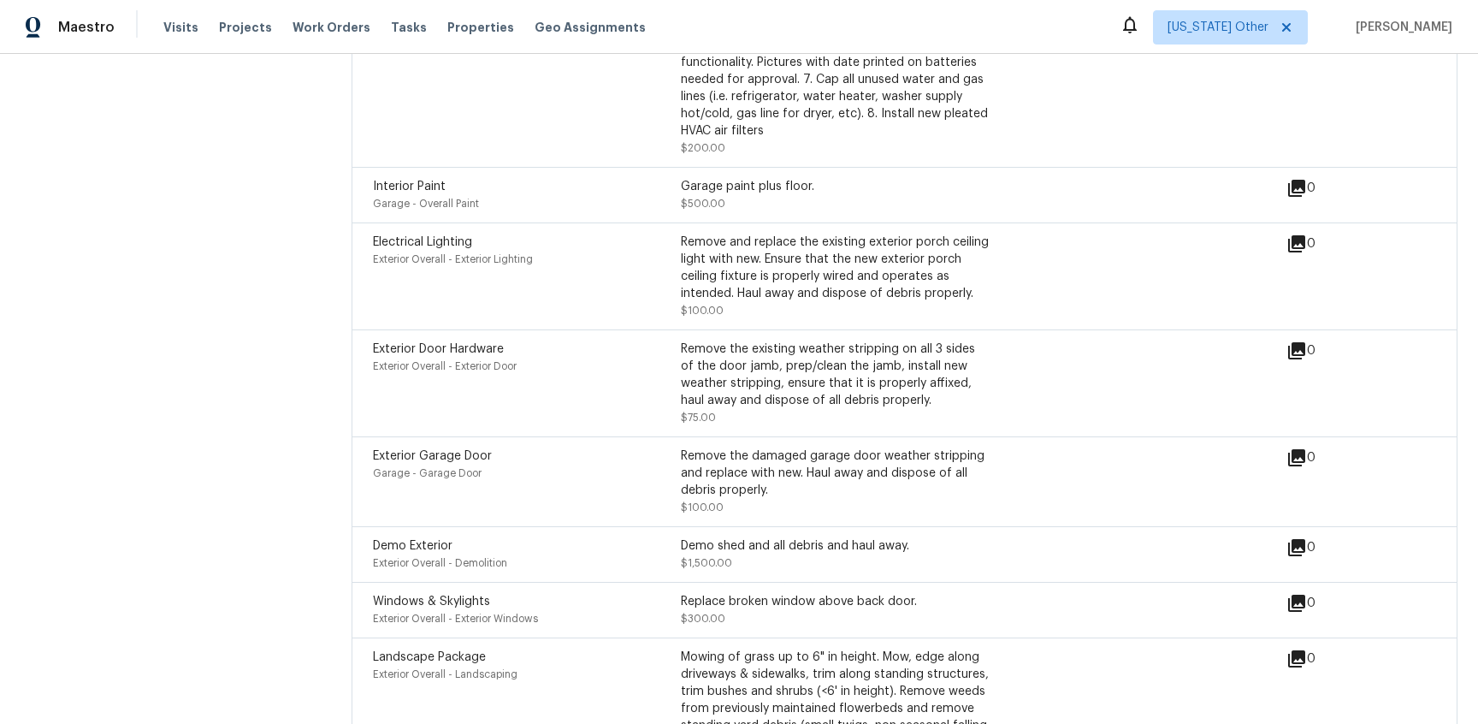
scroll to position [5129, 0]
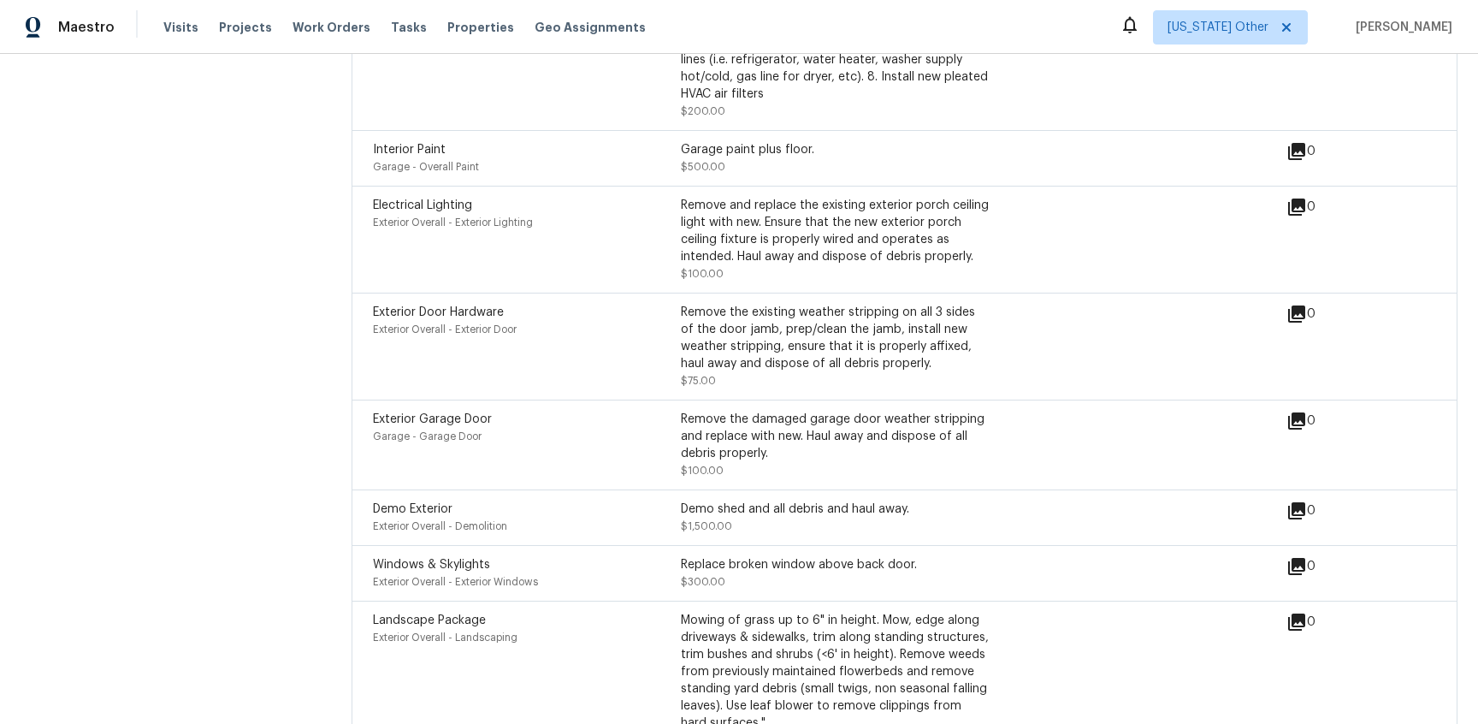
click at [1288, 198] on icon at bounding box center [1296, 206] width 17 height 17
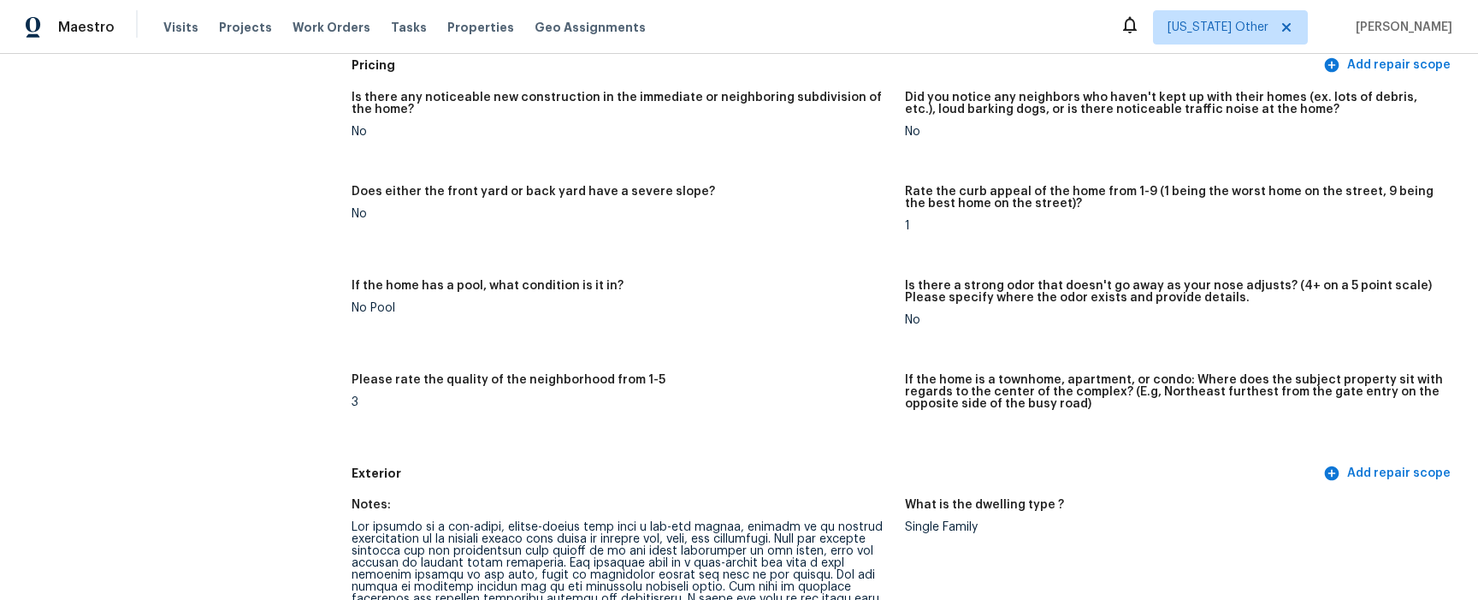
scroll to position [0, 0]
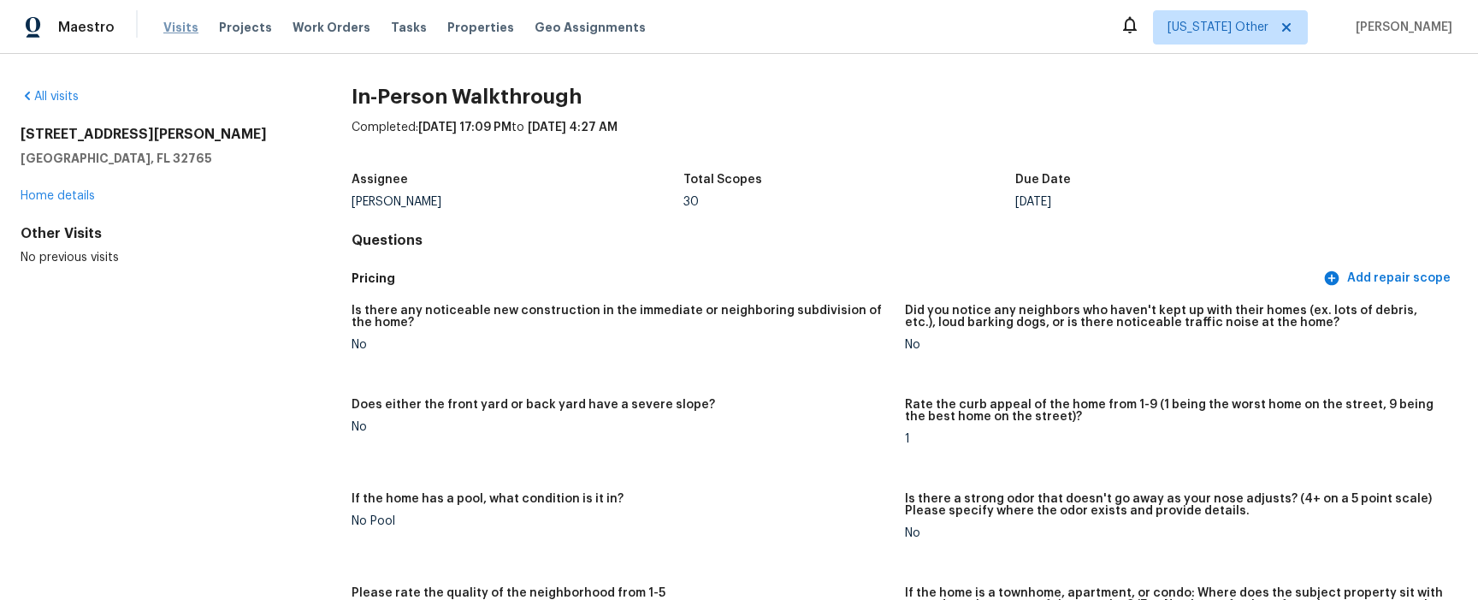
click at [180, 22] on span "Visits" at bounding box center [180, 27] width 35 height 17
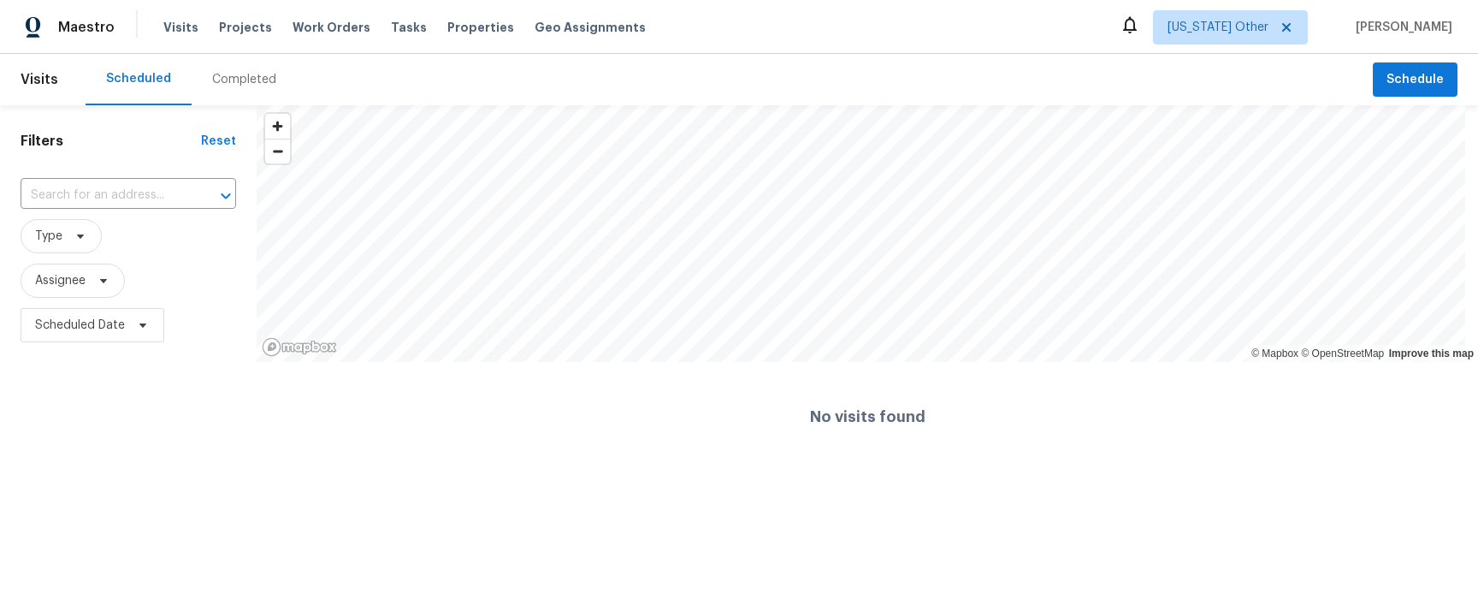
click at [235, 77] on div "Completed" at bounding box center [244, 79] width 64 height 17
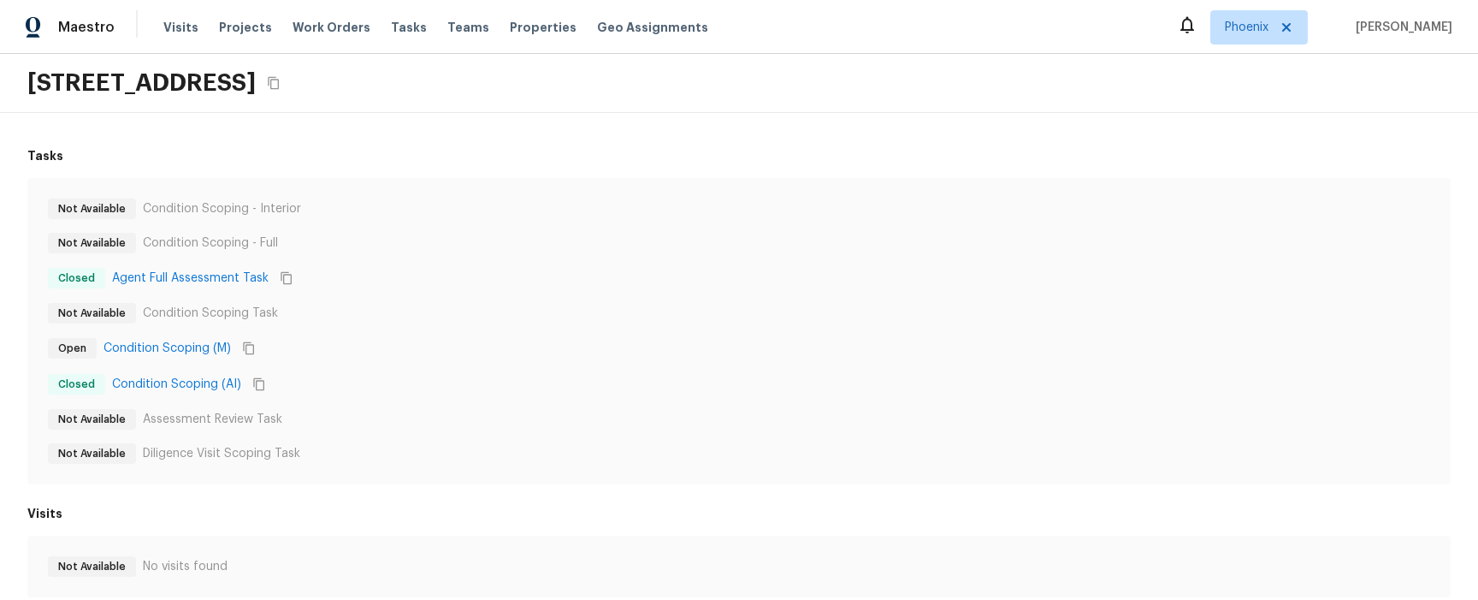
click at [907, 384] on div "Closed Condition Scoping (AI)" at bounding box center [739, 384] width 1382 height 22
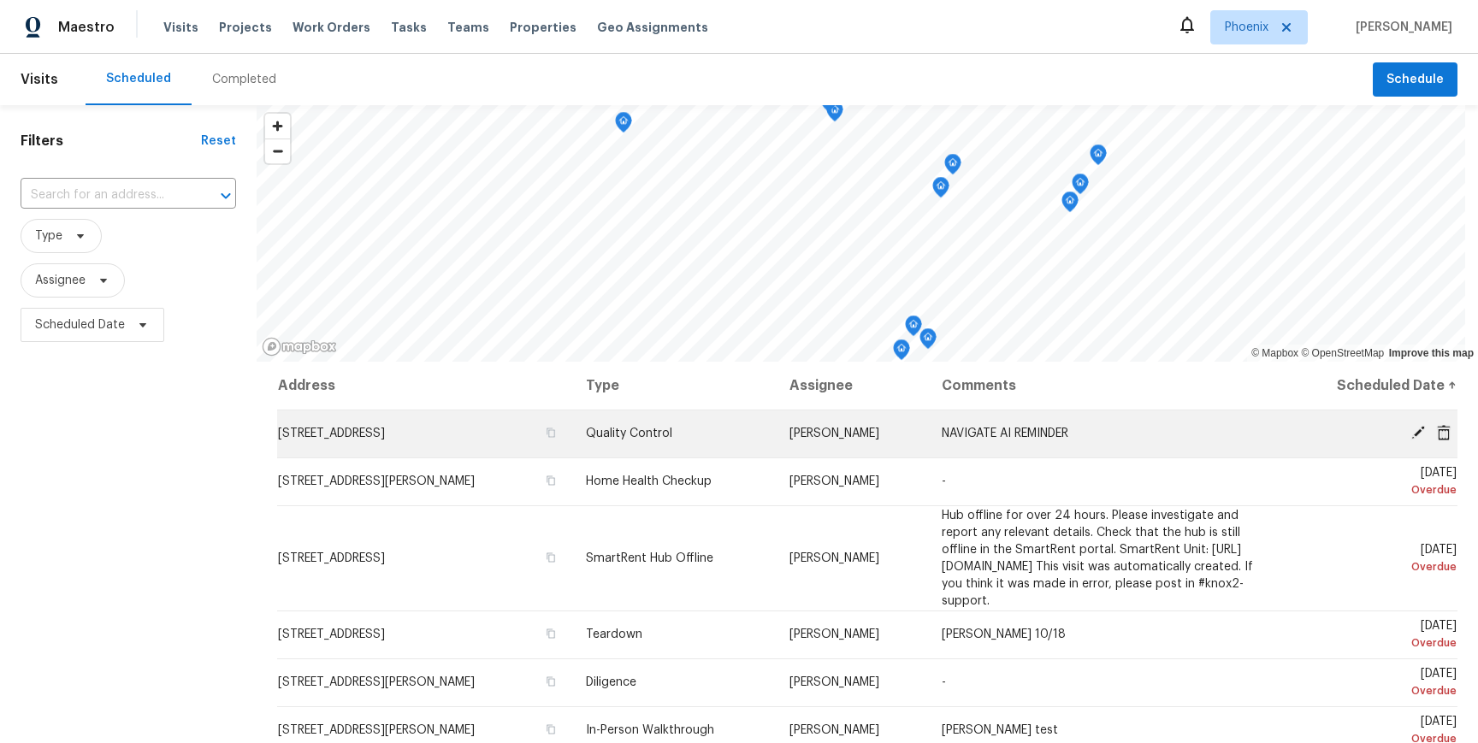
click at [1013, 442] on td "NAVIGATE AI REMINDER" at bounding box center [1105, 434] width 354 height 48
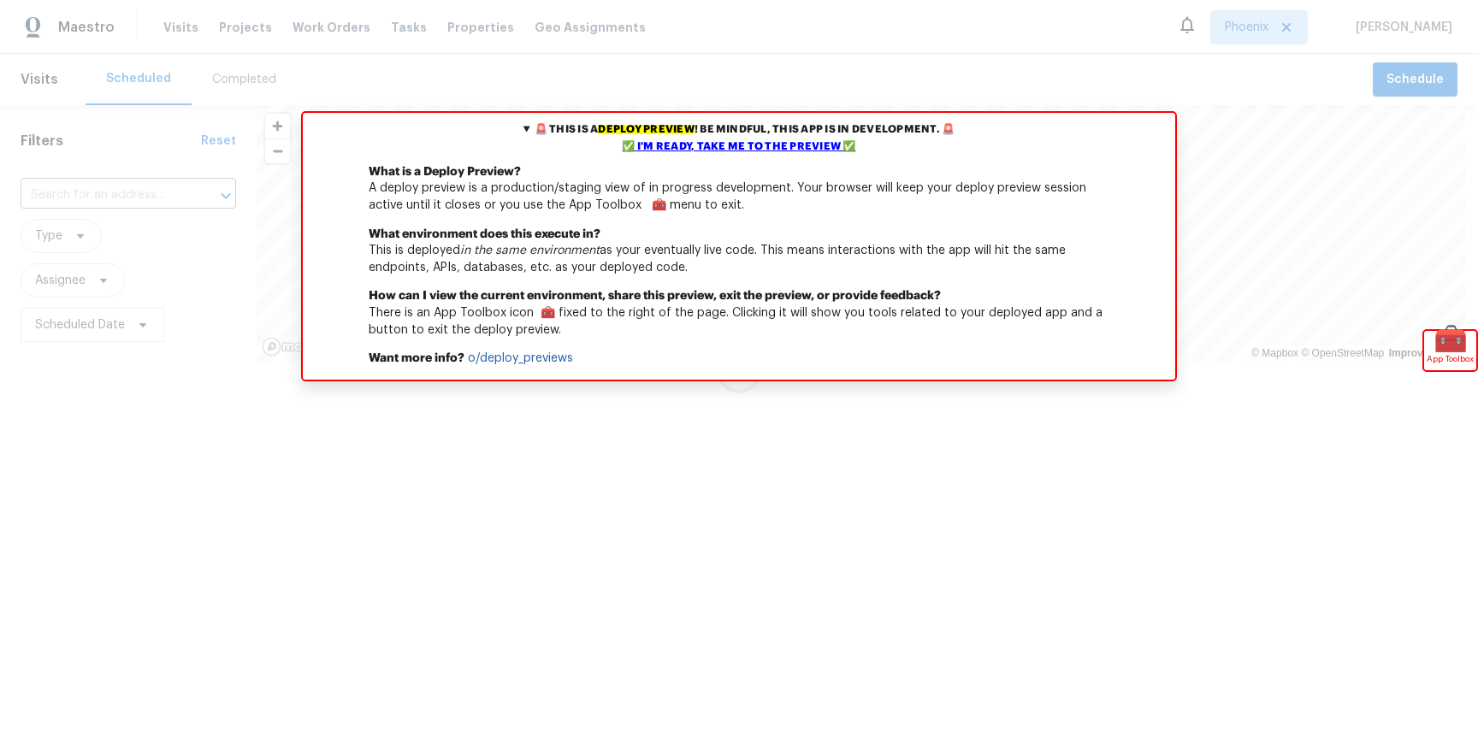
click at [675, 455] on div at bounding box center [867, 416] width 1221 height 109
click at [736, 148] on div "✅ I'm ready, take me to the preview ✅" at bounding box center [739, 147] width 864 height 17
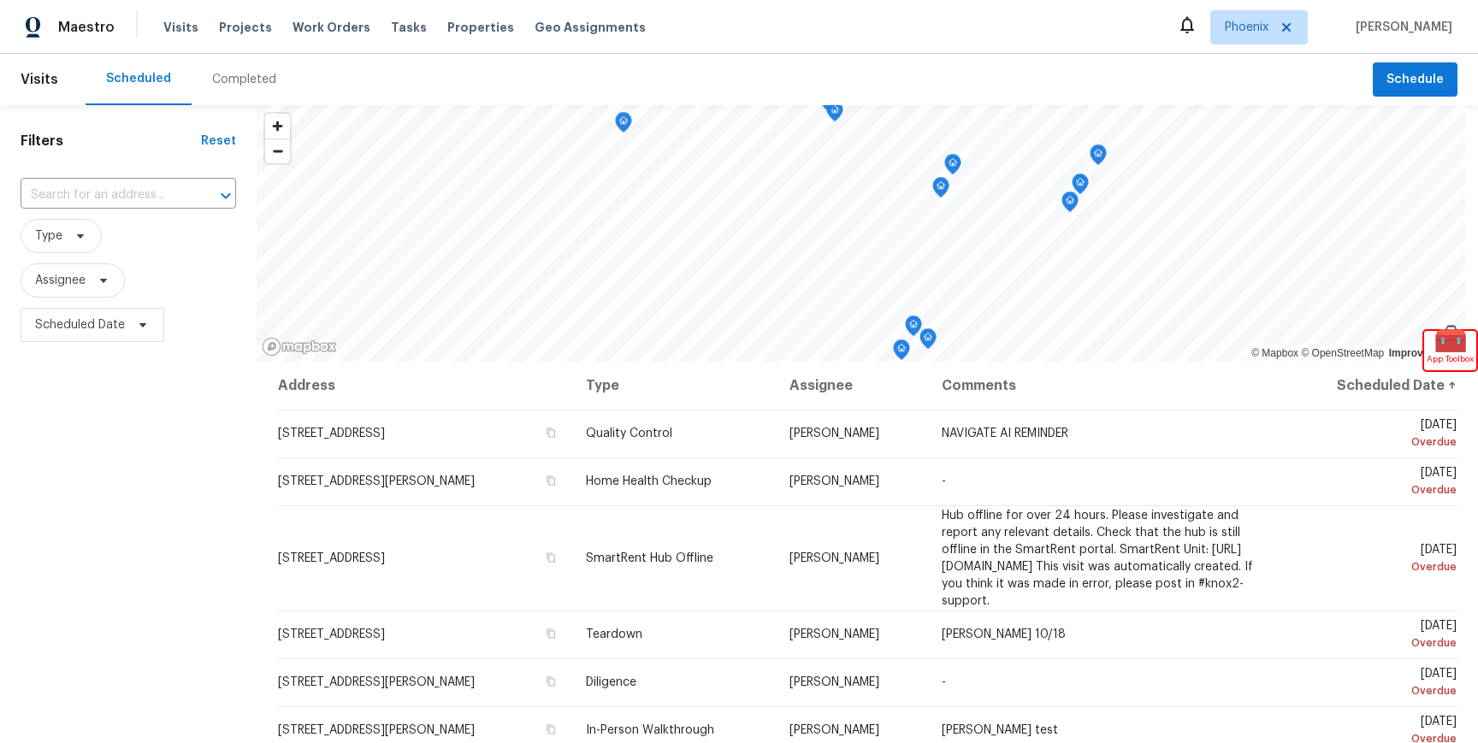
click at [224, 77] on div "Completed" at bounding box center [244, 79] width 64 height 17
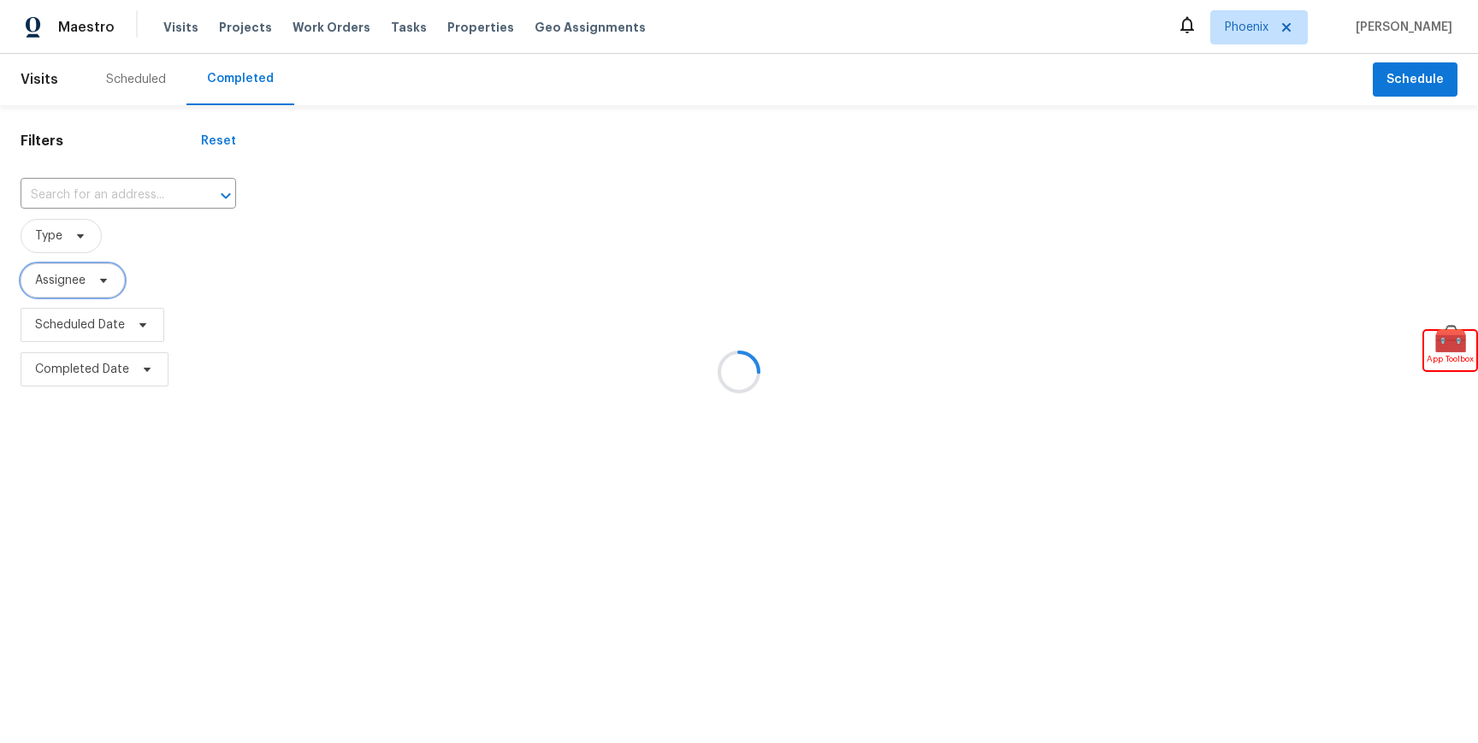
click at [80, 281] on span "Assignee" at bounding box center [60, 280] width 50 height 17
click at [72, 242] on span at bounding box center [77, 236] width 19 height 14
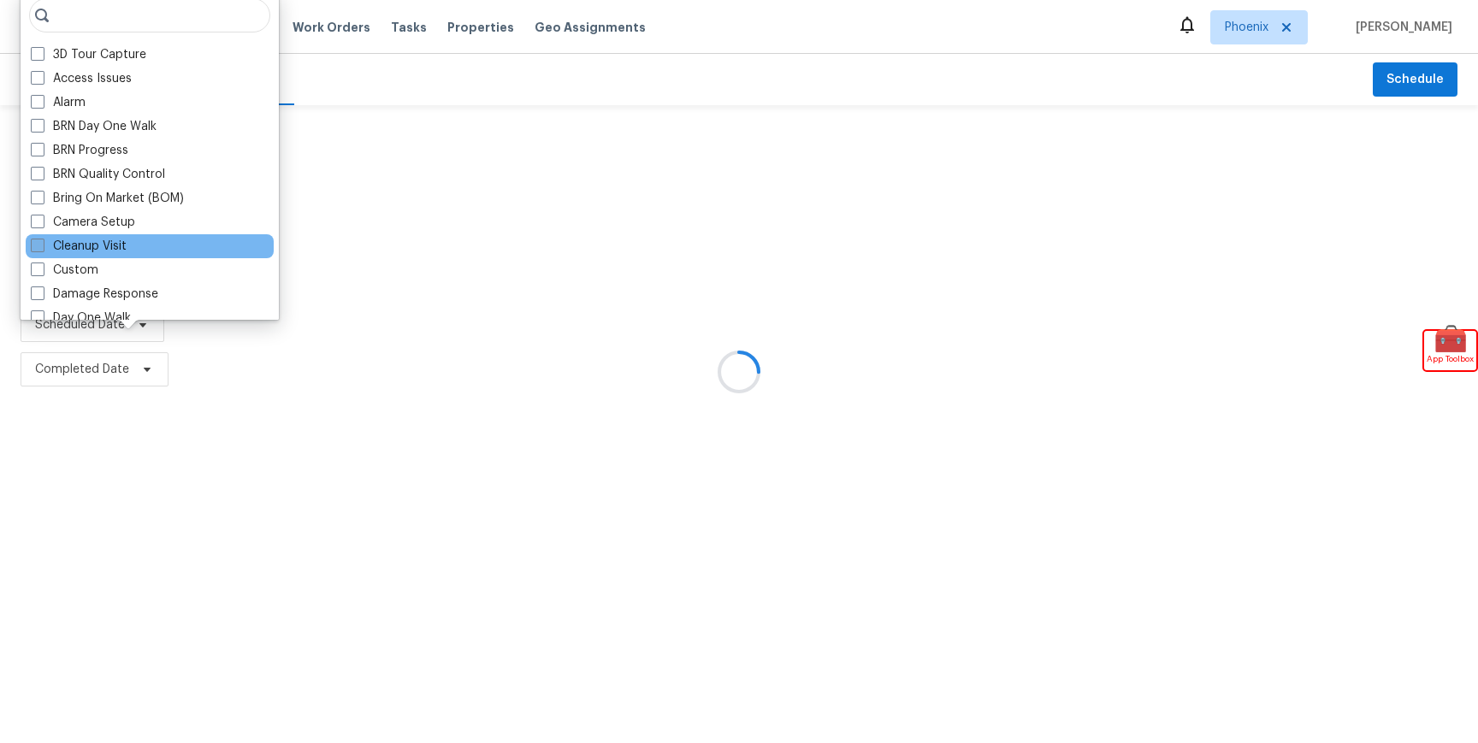
click at [103, 240] on label "Cleanup Visit" at bounding box center [79, 246] width 96 height 17
click at [42, 240] on input "Cleanup Visit" at bounding box center [36, 243] width 11 height 11
checkbox input "true"
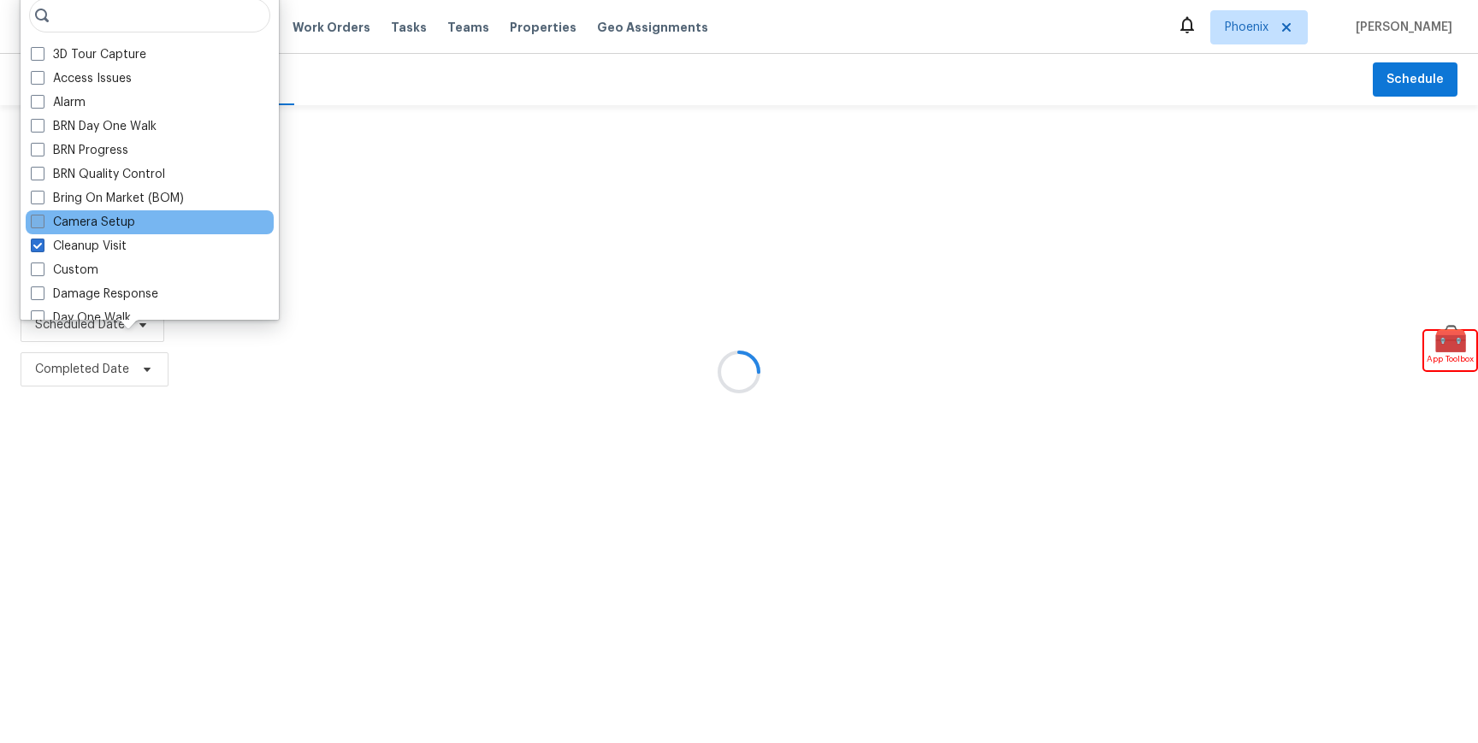
click at [101, 222] on label "Camera Setup" at bounding box center [83, 222] width 104 height 17
click at [42, 222] on input "Camera Setup" at bounding box center [36, 219] width 11 height 11
checkbox input "true"
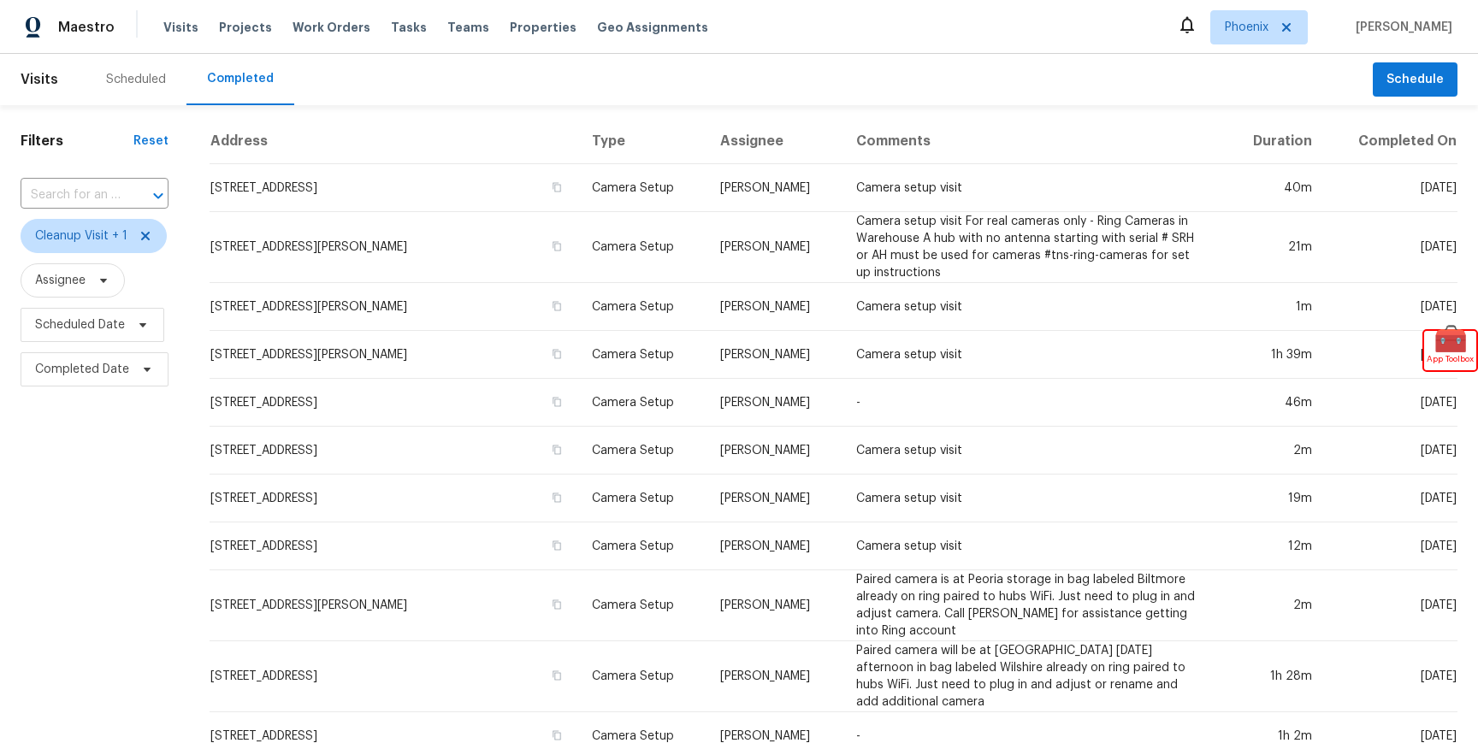
click at [407, 293] on td "1105 W Anderson Dr, Phoenix, AZ 85023" at bounding box center [394, 307] width 369 height 48
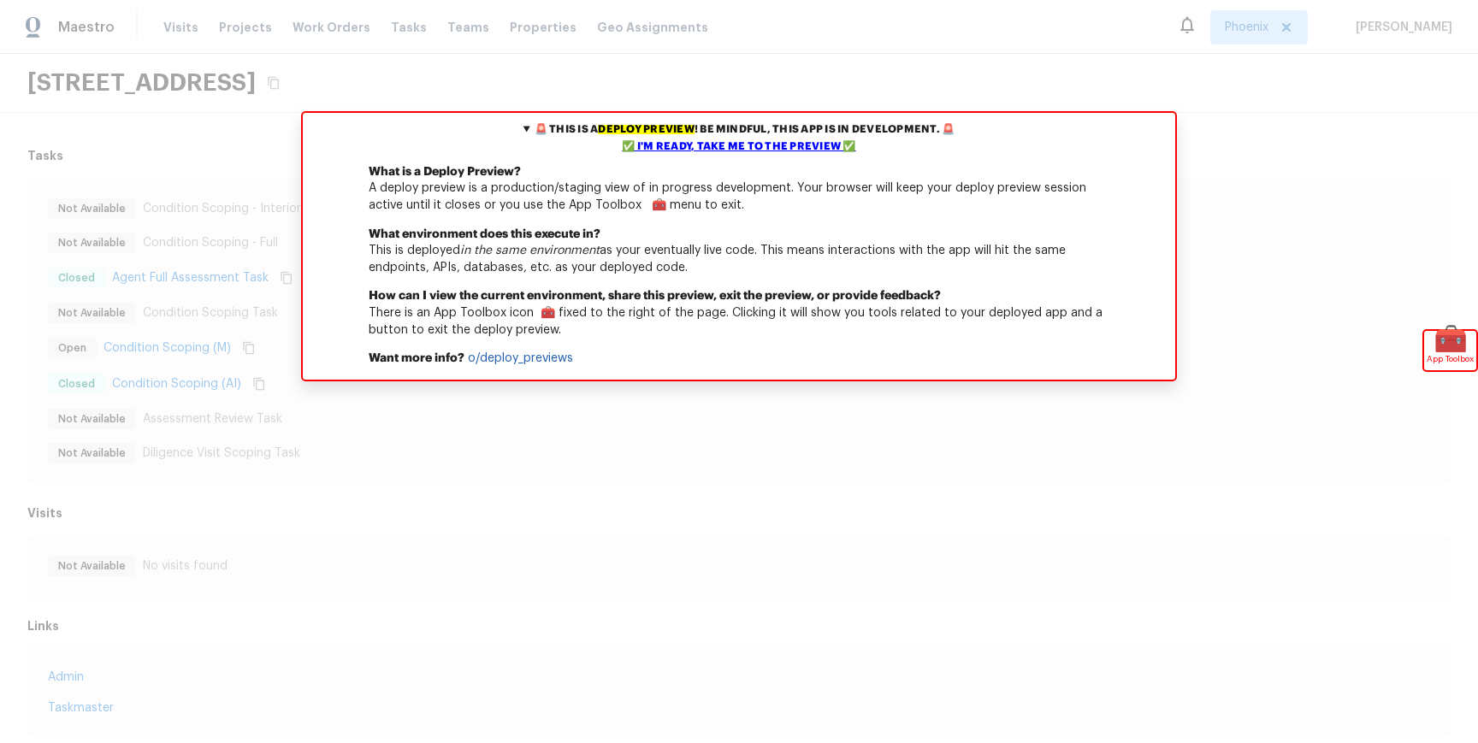
click at [768, 493] on div "Tasks Not Available Condition Scoping - Interior Not Available Condition Scopin…" at bounding box center [739, 442] width 1478 height 659
click at [647, 142] on div "✅ I'm ready, take me to the preview ✅" at bounding box center [739, 147] width 864 height 17
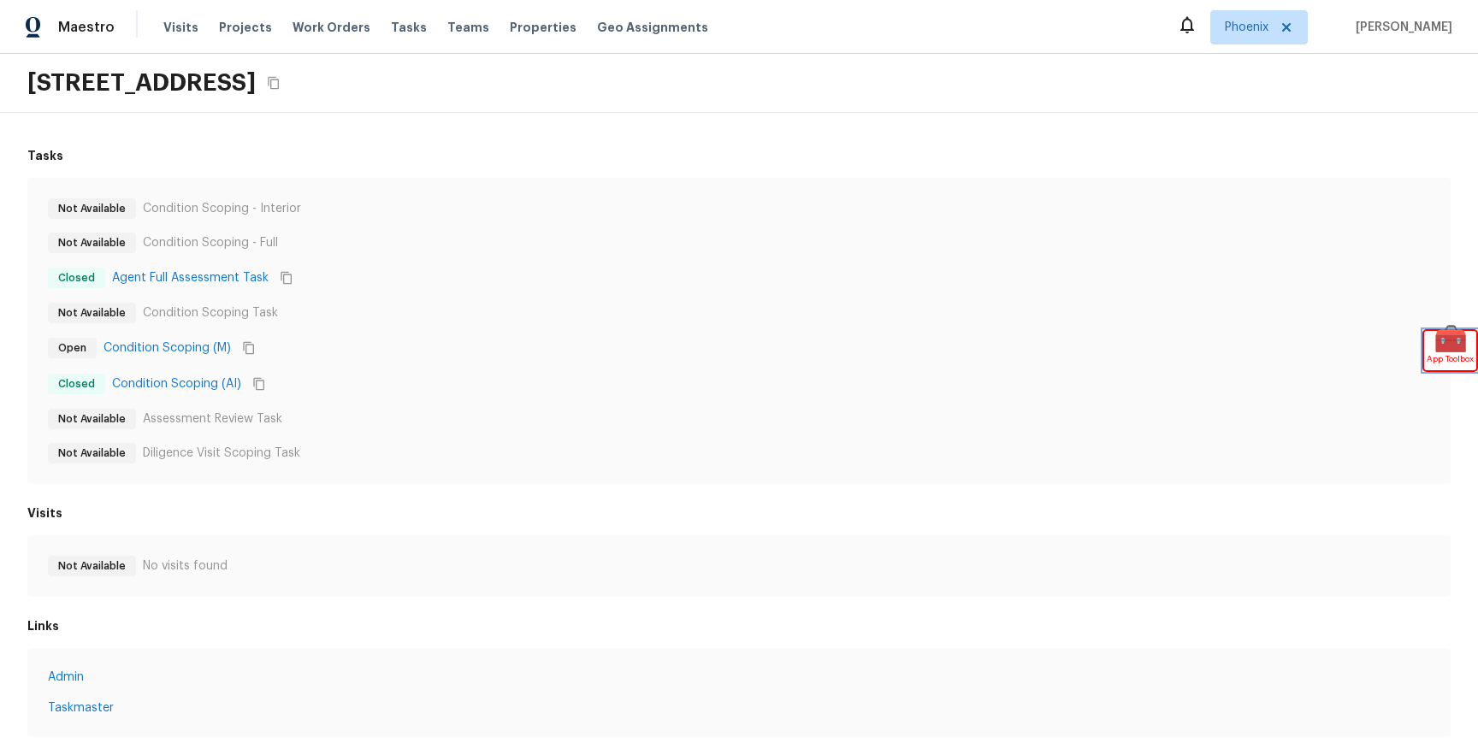
click at [1436, 365] on span "App Toolbox" at bounding box center [1450, 359] width 47 height 17
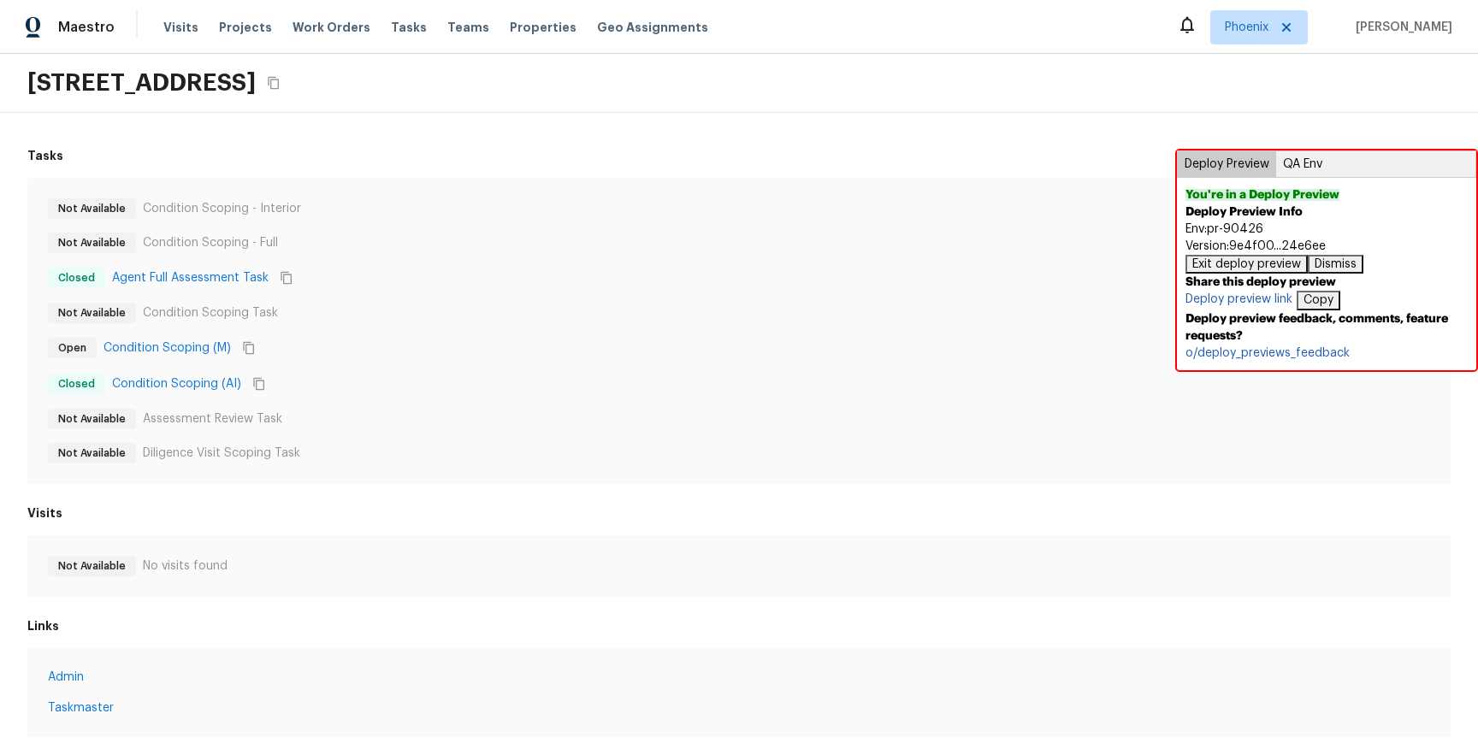
click at [1308, 166] on button "QA Env" at bounding box center [1302, 164] width 53 height 26
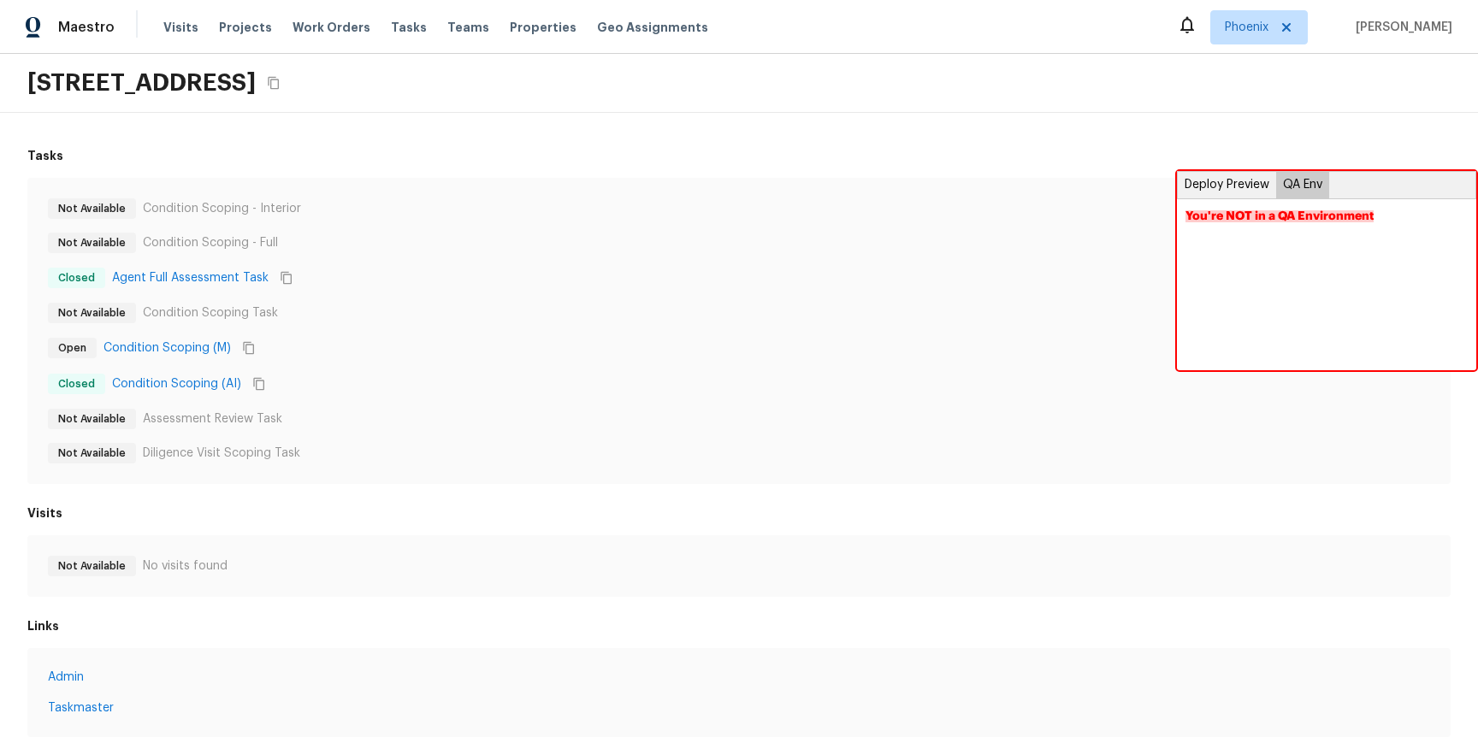
click at [1240, 190] on button "Deploy Preview" at bounding box center [1227, 185] width 98 height 26
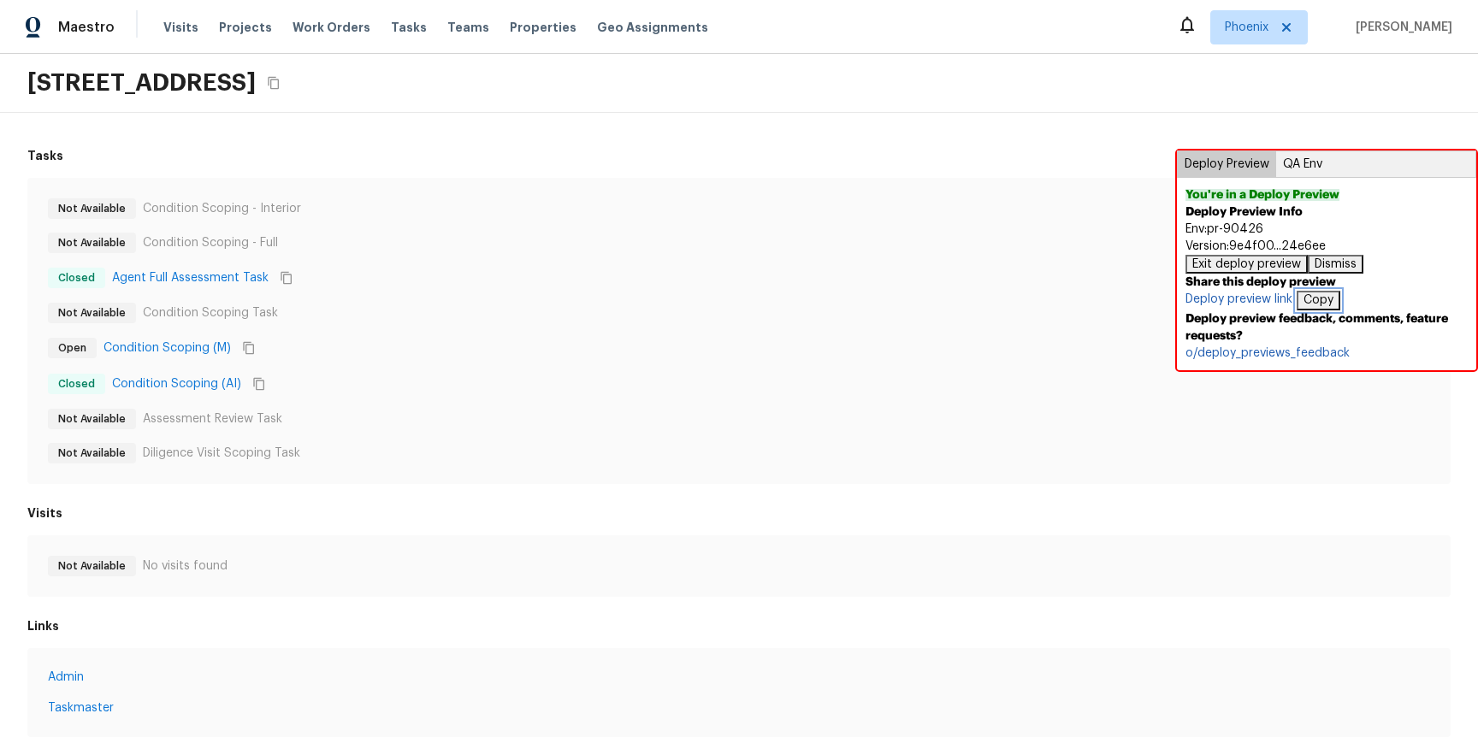
click at [1323, 306] on button "Copy" at bounding box center [1319, 300] width 44 height 19
click at [1326, 264] on button "Dismiss" at bounding box center [1336, 264] width 56 height 19
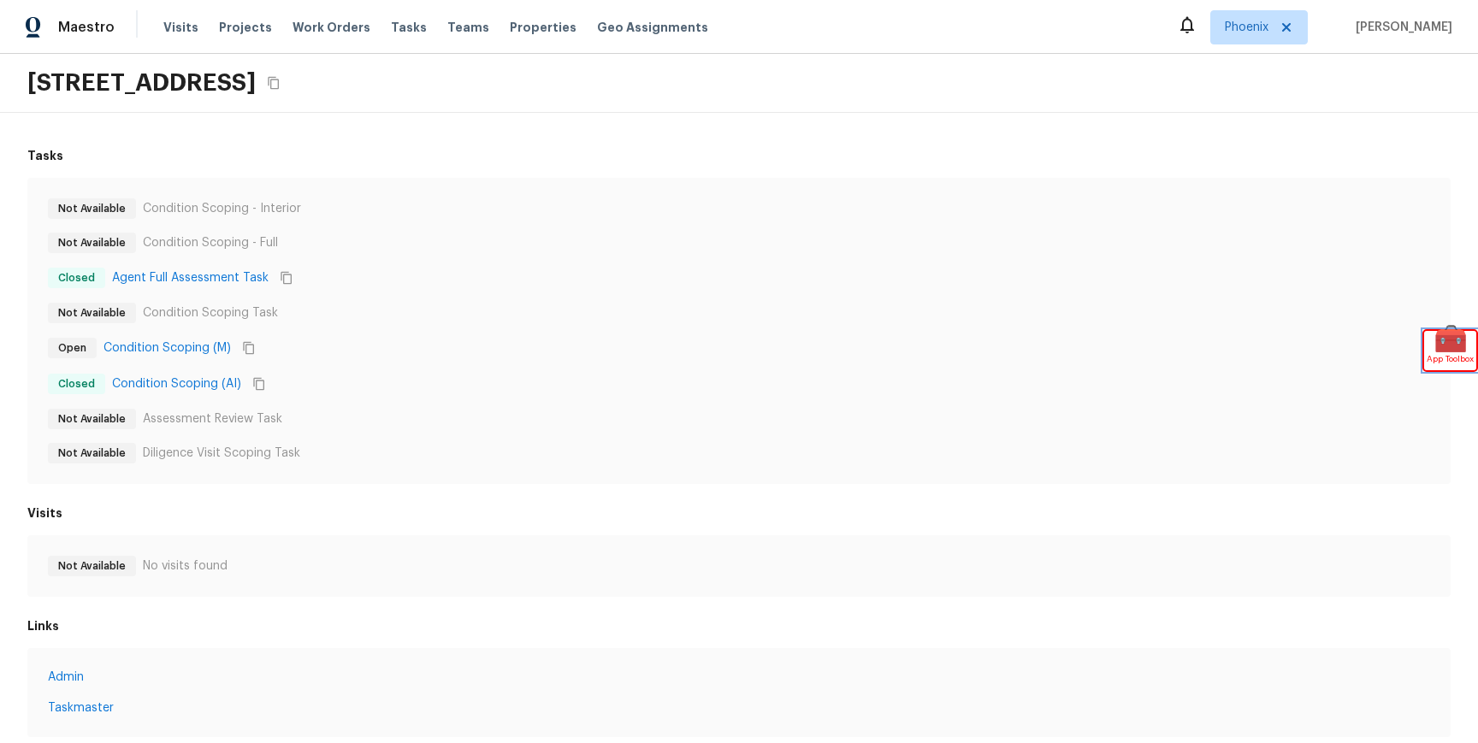
click at [1442, 337] on span "🧰" at bounding box center [1450, 339] width 52 height 17
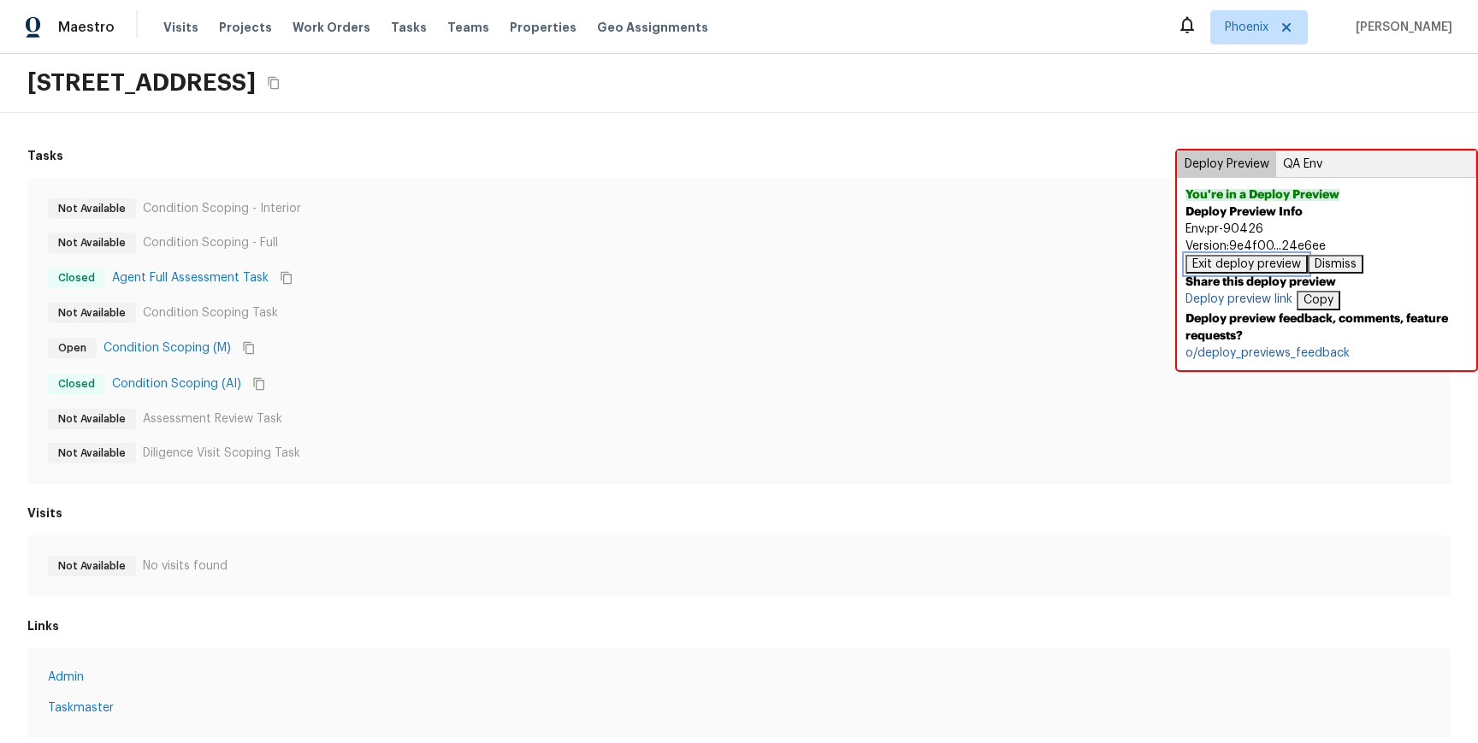
click at [1245, 265] on button "Exit deploy preview" at bounding box center [1246, 264] width 122 height 19
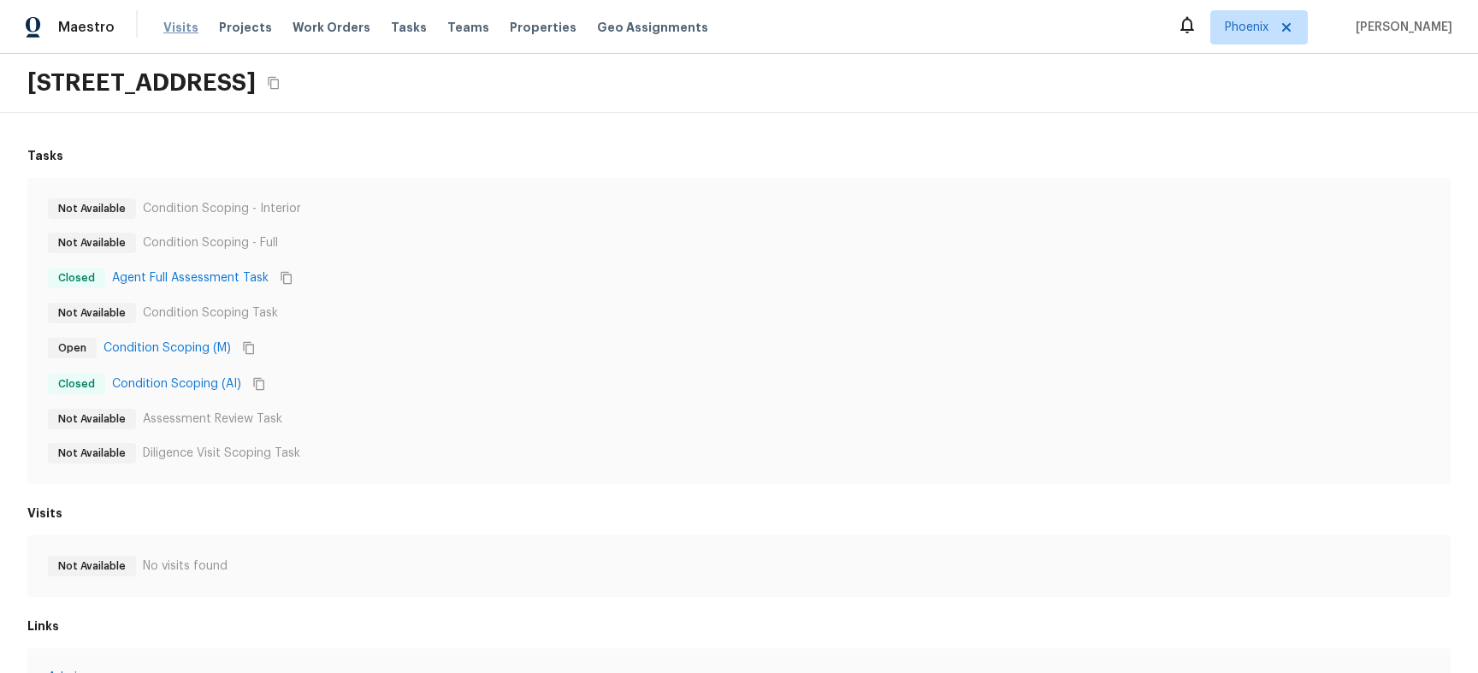
click at [179, 26] on span "Visits" at bounding box center [180, 27] width 35 height 17
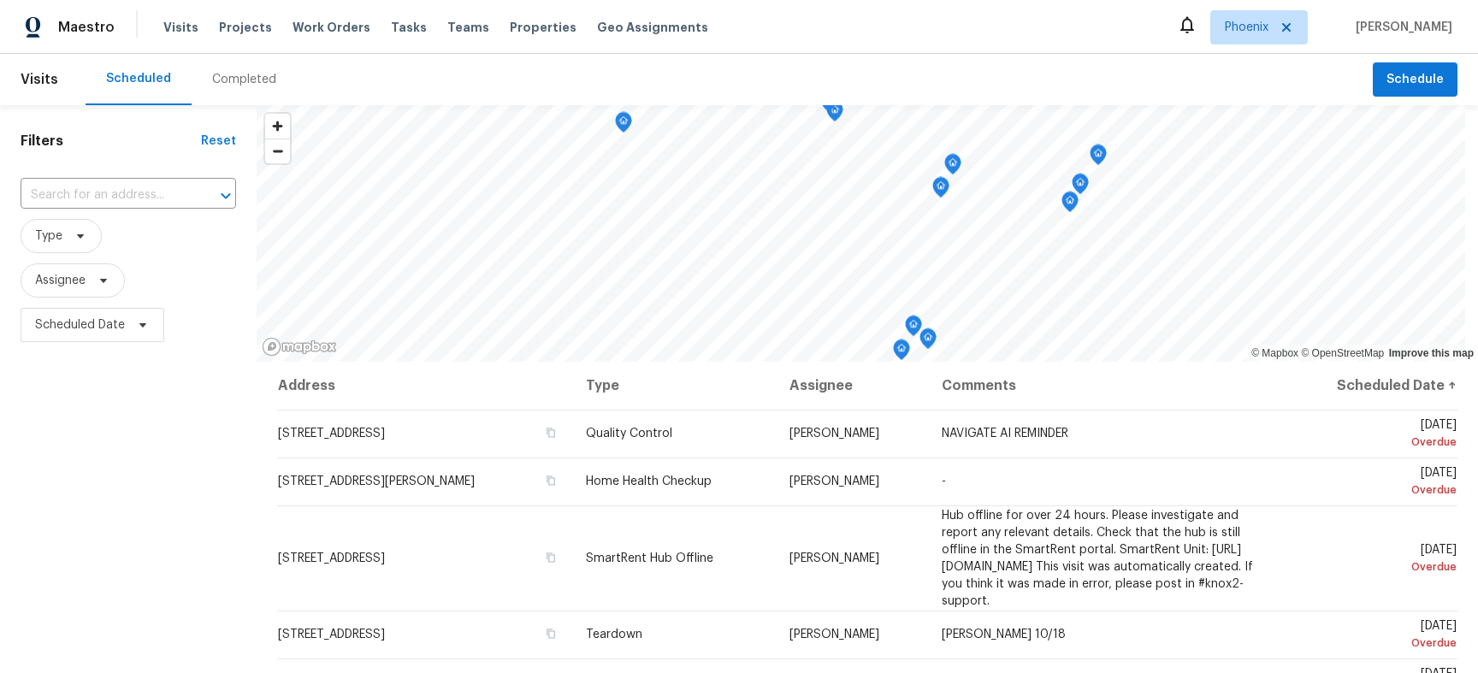
click at [243, 80] on div "Completed" at bounding box center [244, 79] width 64 height 17
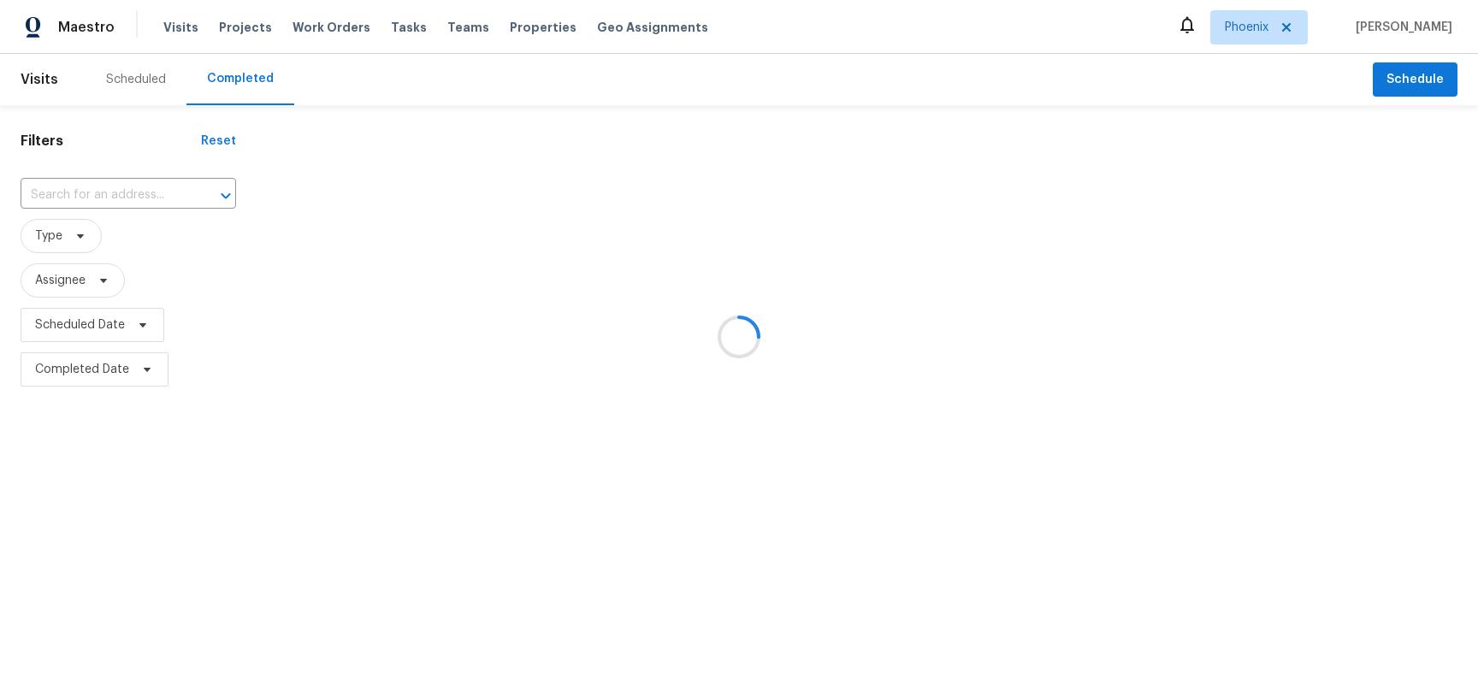
click at [68, 255] on div at bounding box center [739, 336] width 1478 height 673
click at [68, 233] on div at bounding box center [739, 336] width 1478 height 673
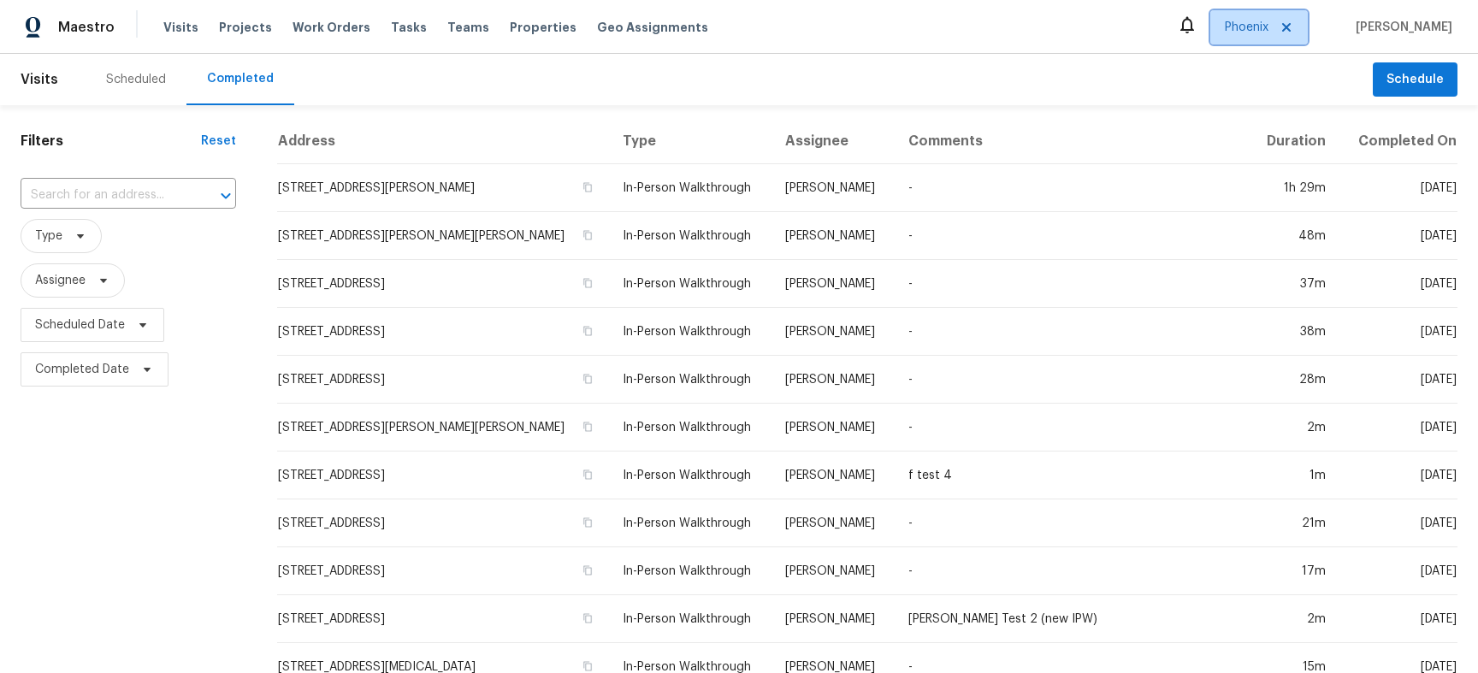
click at [1259, 33] on span "Phoenix" at bounding box center [1247, 27] width 44 height 17
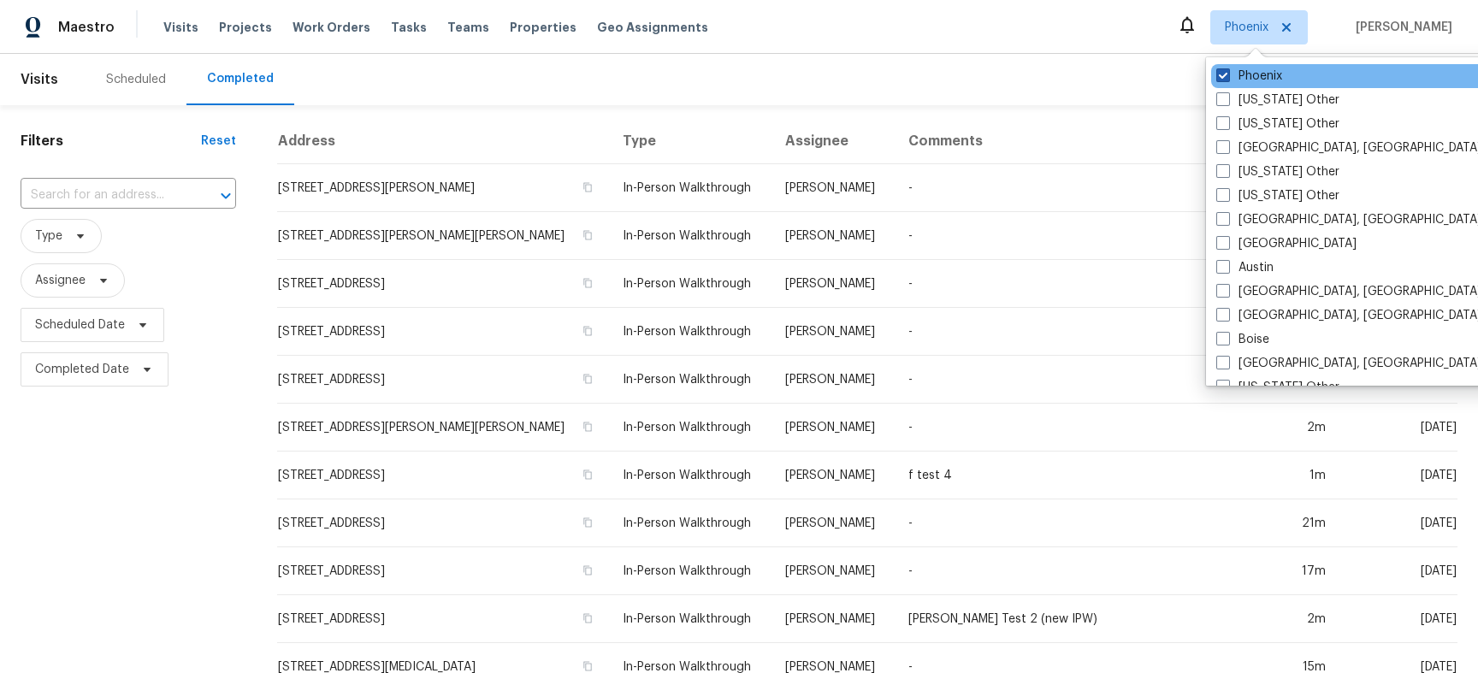
click at [1256, 71] on label "Phoenix" at bounding box center [1249, 76] width 66 height 17
click at [1227, 71] on input "Phoenix" at bounding box center [1221, 73] width 11 height 11
checkbox input "false"
checkbox input "true"
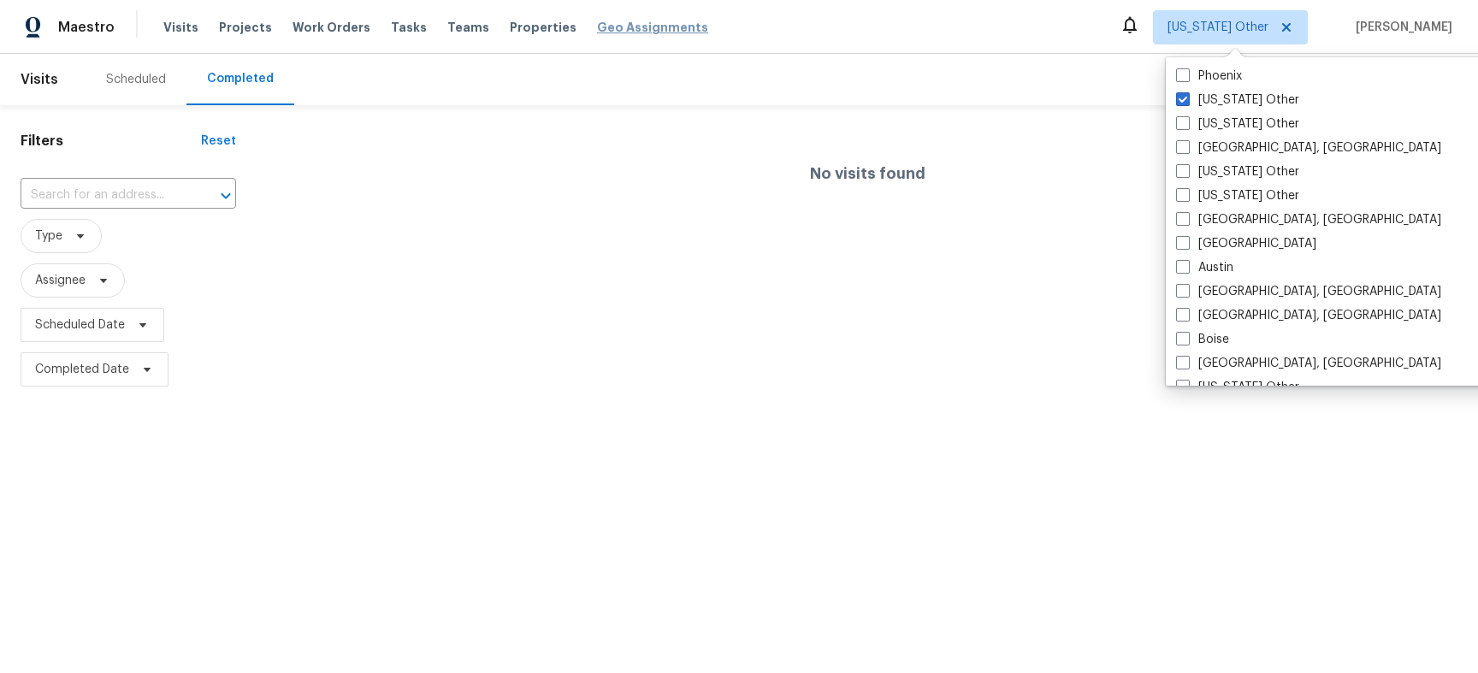
click at [643, 26] on span "Geo Assignments" at bounding box center [652, 27] width 111 height 17
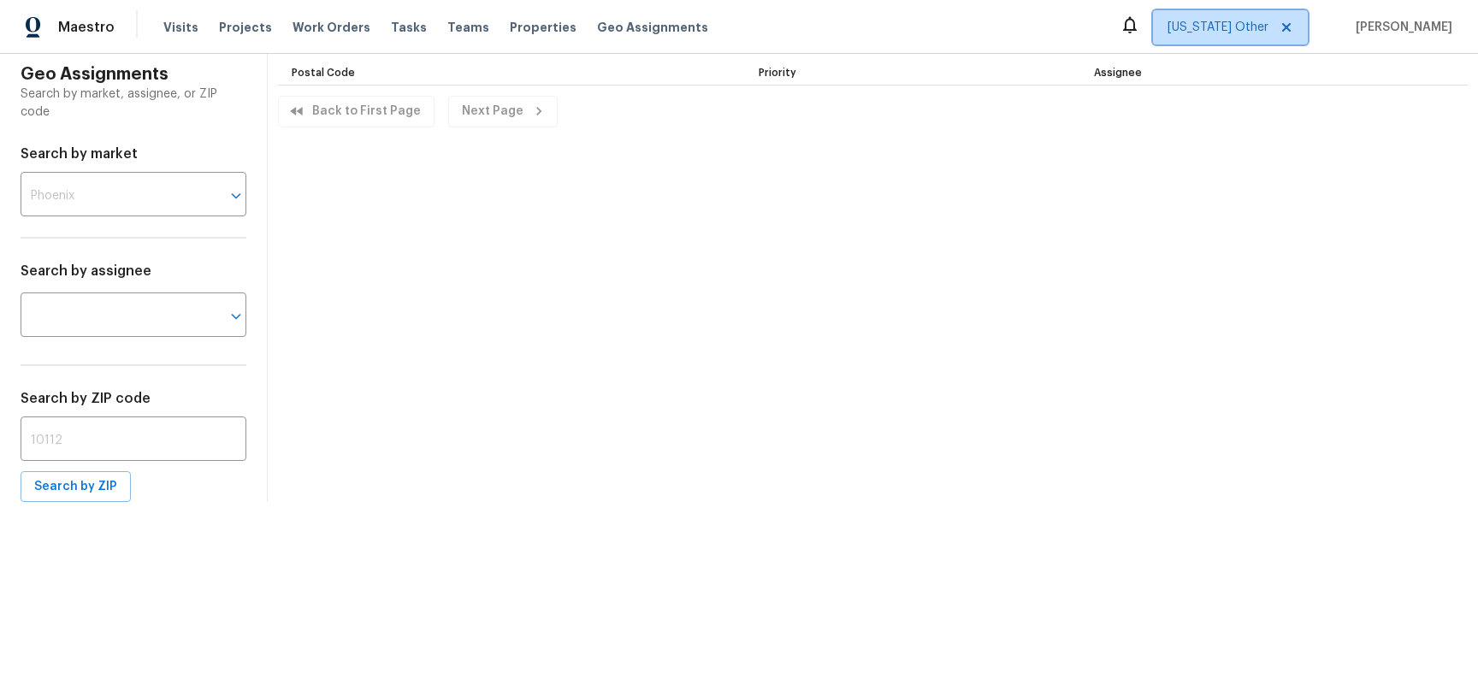
click at [1209, 16] on span "[US_STATE] Other" at bounding box center [1230, 27] width 155 height 34
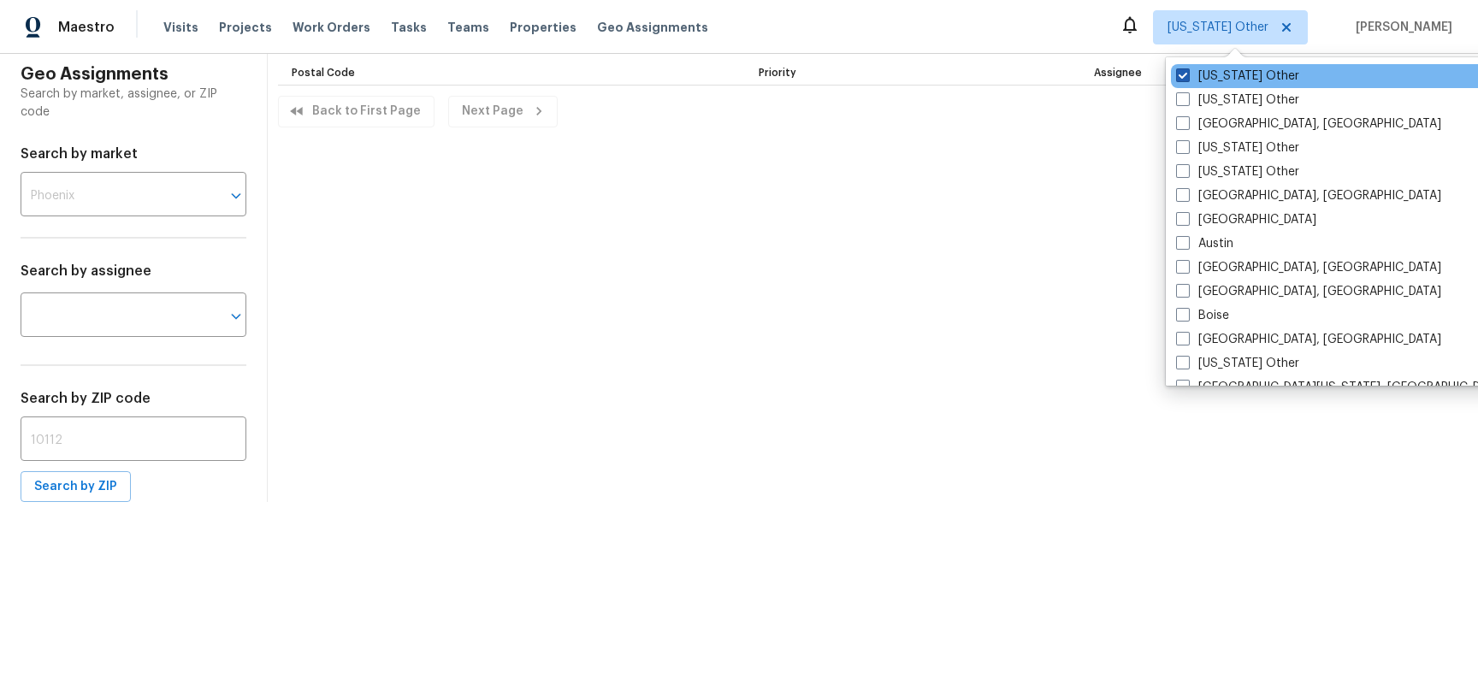
click at [1198, 71] on label "[US_STATE] Other" at bounding box center [1237, 76] width 123 height 17
click at [1187, 71] on input "[US_STATE] Other" at bounding box center [1181, 73] width 11 height 11
click at [1178, 75] on span at bounding box center [1183, 75] width 14 height 14
click at [1178, 75] on input "[US_STATE] Other" at bounding box center [1181, 73] width 11 height 11
checkbox input "true"
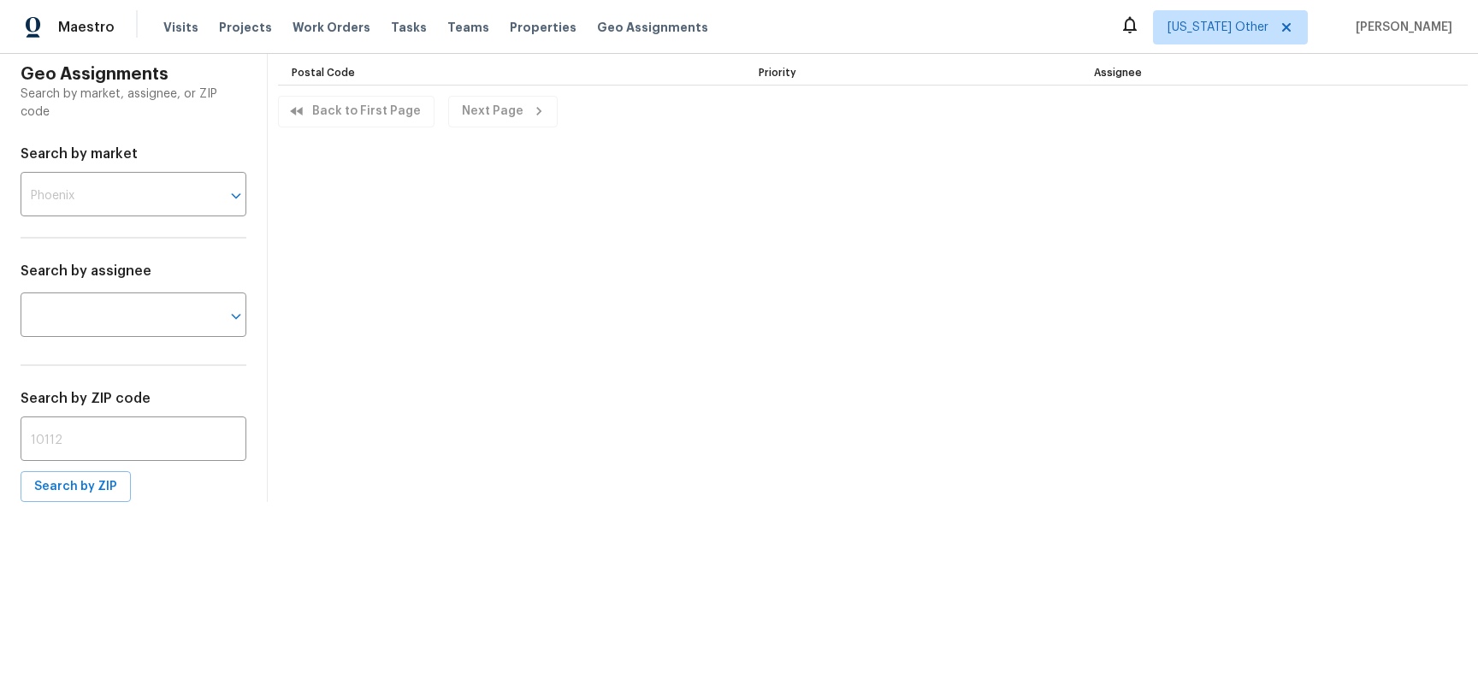
click at [757, 157] on div "Geo Assignments Search by market, assignee, or ZIP code Search by market ​ Sear…" at bounding box center [739, 278] width 1478 height 448
click at [391, 27] on span "Tasks" at bounding box center [409, 27] width 36 height 12
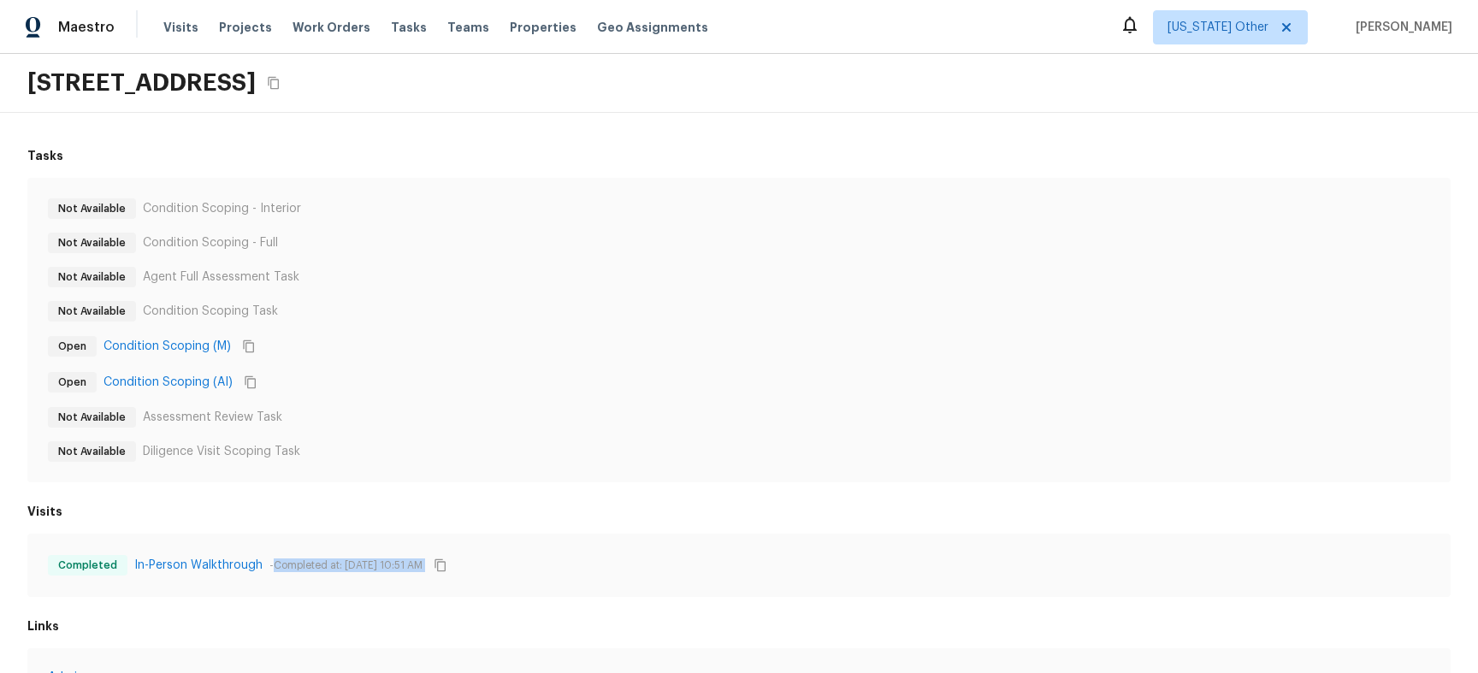
drag, startPoint x: 269, startPoint y: 567, endPoint x: 455, endPoint y: 575, distance: 185.8
click at [455, 575] on div "Completed In-Person Walkthrough - Completed at: [DATE] 10:51 AM" at bounding box center [739, 565] width 1382 height 22
copy div "Completed at: [DATE] 10:51 AM"
click at [587, 361] on div "Not Available Condition Scoping - Interior Not Available Condition Scoping - Fu…" at bounding box center [739, 329] width 1382 height 263
click at [279, 81] on icon "Copy Address" at bounding box center [273, 83] width 11 height 13
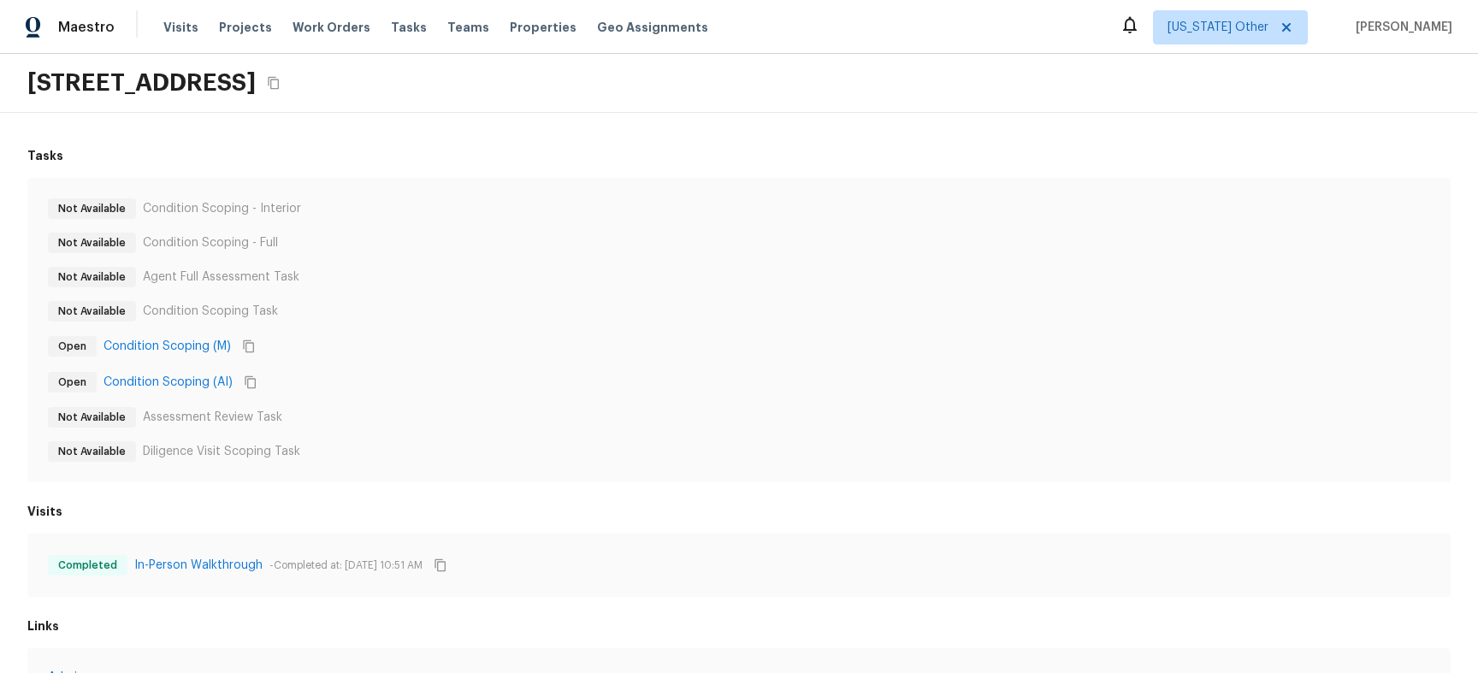
click at [724, 109] on div "[STREET_ADDRESS]" at bounding box center [739, 83] width 1478 height 59
